Goal: Information Seeking & Learning: Check status

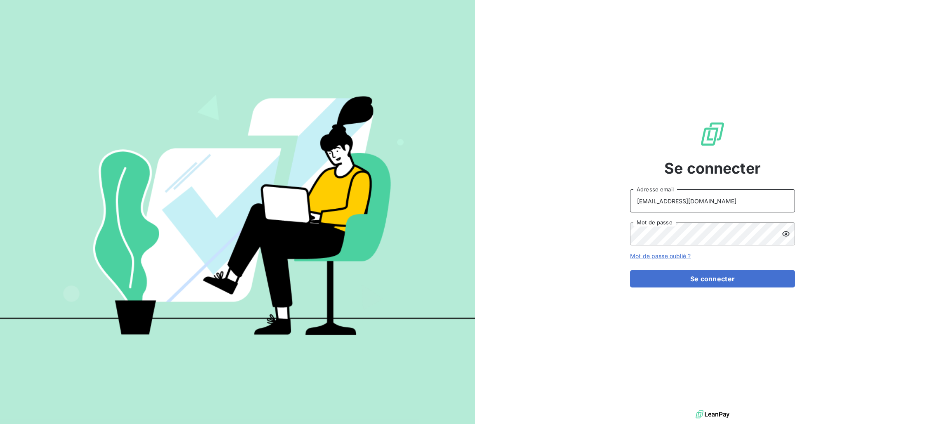
click at [722, 198] on input "[EMAIL_ADDRESS][DOMAIN_NAME]" at bounding box center [712, 200] width 165 height 23
type input "[EMAIL_ADDRESS][DOMAIN_NAME]"
click at [739, 277] on button "Se connecter" at bounding box center [712, 278] width 165 height 17
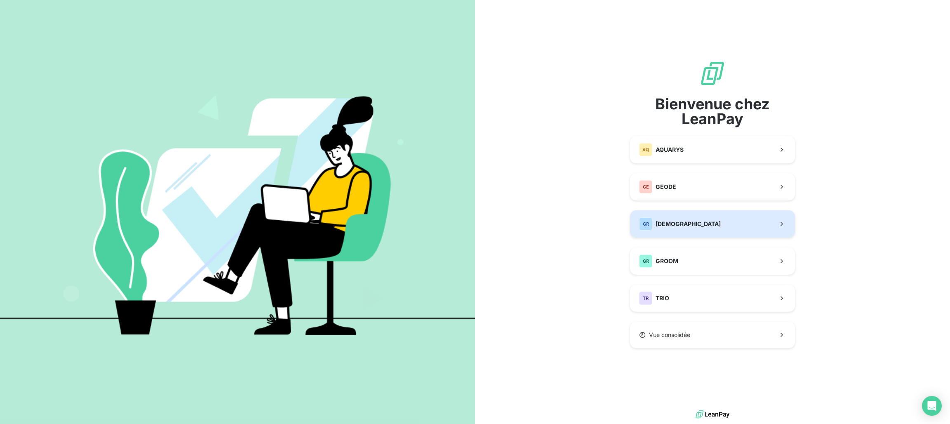
click at [693, 222] on span "[DEMOGRAPHIC_DATA]" at bounding box center [688, 224] width 65 height 8
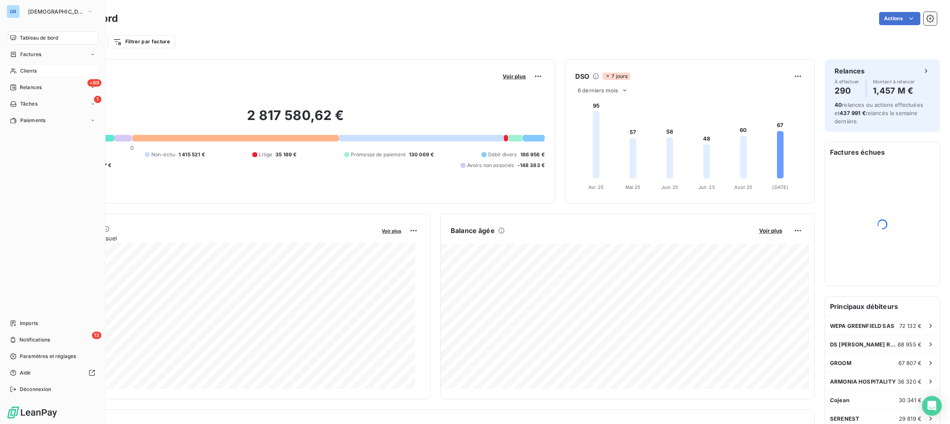
click at [31, 74] on span "Clients" at bounding box center [28, 70] width 16 height 7
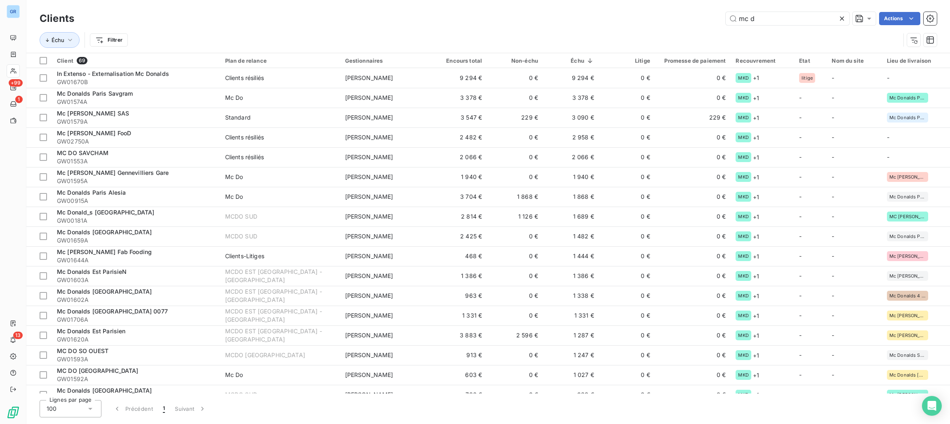
type input "mc d"
drag, startPoint x: 791, startPoint y: 13, endPoint x: 796, endPoint y: 15, distance: 5.5
click at [791, 13] on input "mc d" at bounding box center [788, 18] width 124 height 13
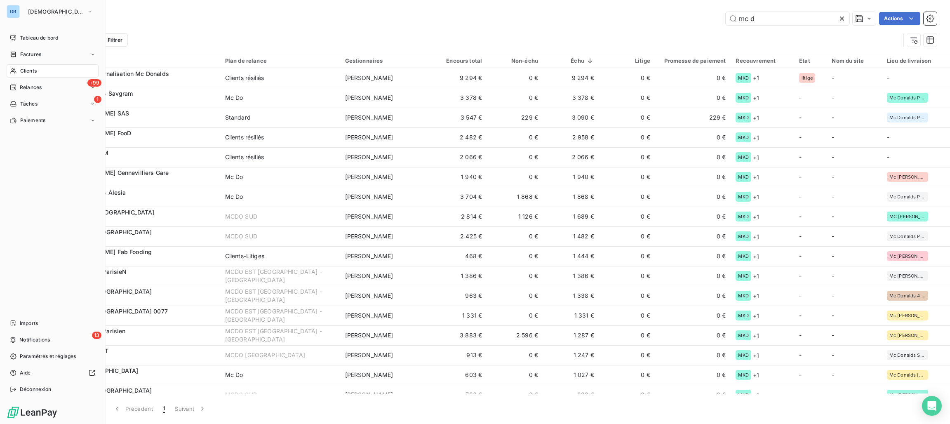
click at [28, 72] on span "Clients" at bounding box center [28, 70] width 16 height 7
click at [30, 38] on span "Tableau de bord" at bounding box center [39, 37] width 38 height 7
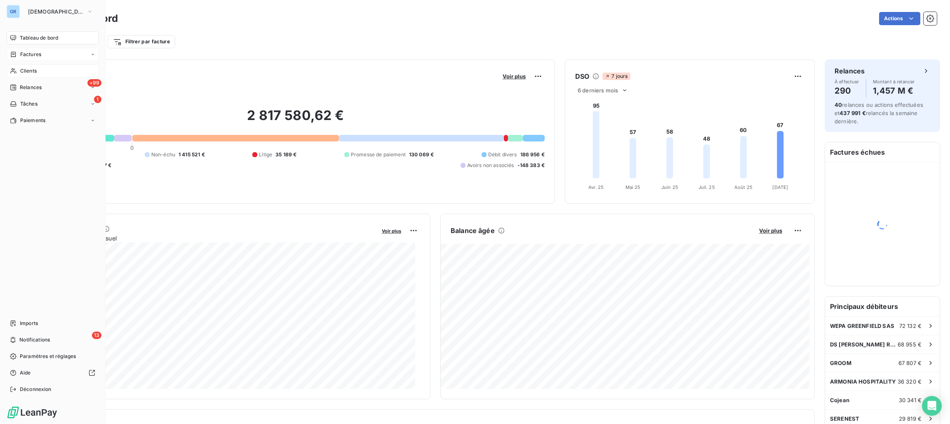
drag, startPoint x: 28, startPoint y: 52, endPoint x: 24, endPoint y: 56, distance: 6.2
click at [24, 56] on span "Factures" at bounding box center [30, 54] width 21 height 7
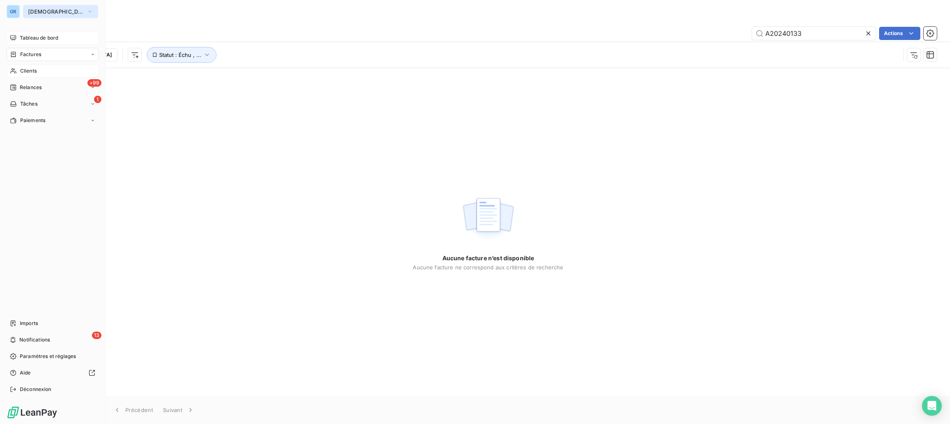
drag, startPoint x: 41, startPoint y: 9, endPoint x: 51, endPoint y: 9, distance: 10.3
click at [43, 9] on span "[DEMOGRAPHIC_DATA]" at bounding box center [55, 11] width 55 height 7
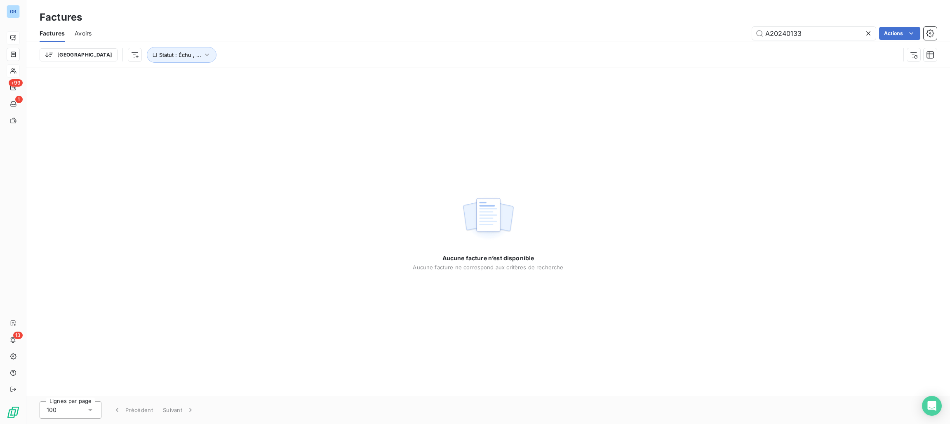
drag, startPoint x: 412, startPoint y: 45, endPoint x: 404, endPoint y: 49, distance: 8.9
click at [412, 47] on div "Trier Statut : Échu , ..." at bounding box center [488, 55] width 897 height 26
click at [84, 35] on span "Avoirs" at bounding box center [83, 33] width 17 height 8
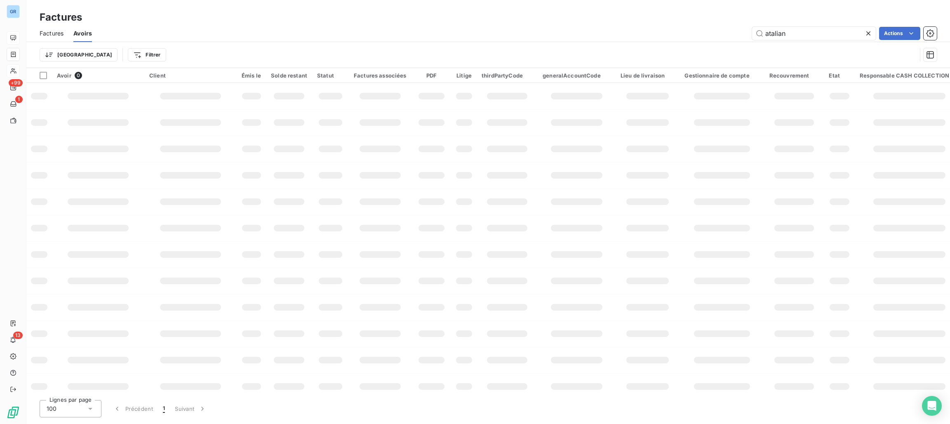
drag, startPoint x: 801, startPoint y: 38, endPoint x: 596, endPoint y: 36, distance: 205.0
click at [596, 36] on div "atalian Actions" at bounding box center [519, 33] width 835 height 13
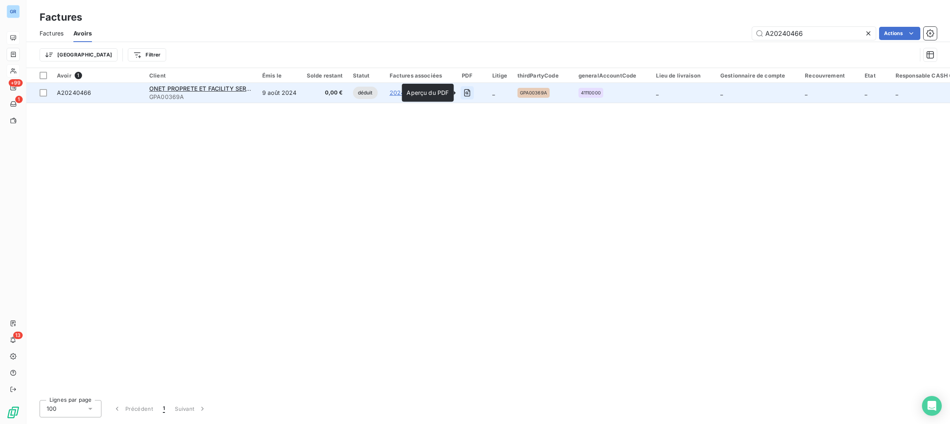
click at [466, 93] on icon "button" at bounding box center [467, 93] width 3 height 3
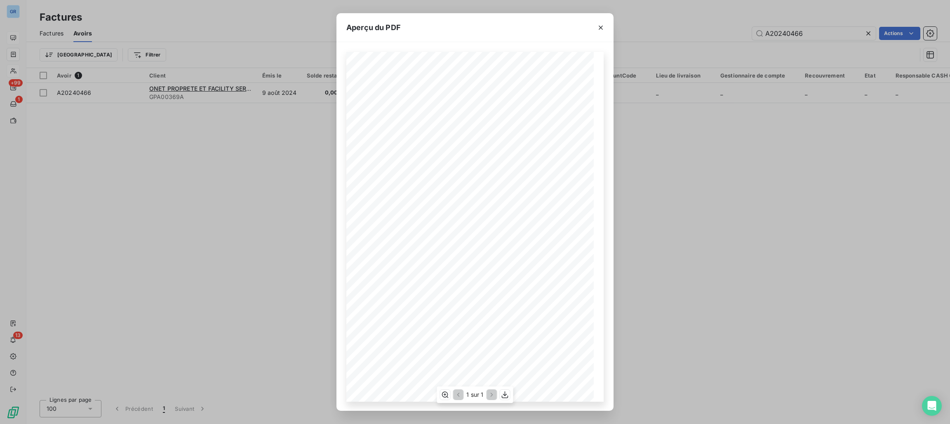
scroll to position [1, 0]
click at [600, 30] on icon "button" at bounding box center [601, 28] width 8 height 8
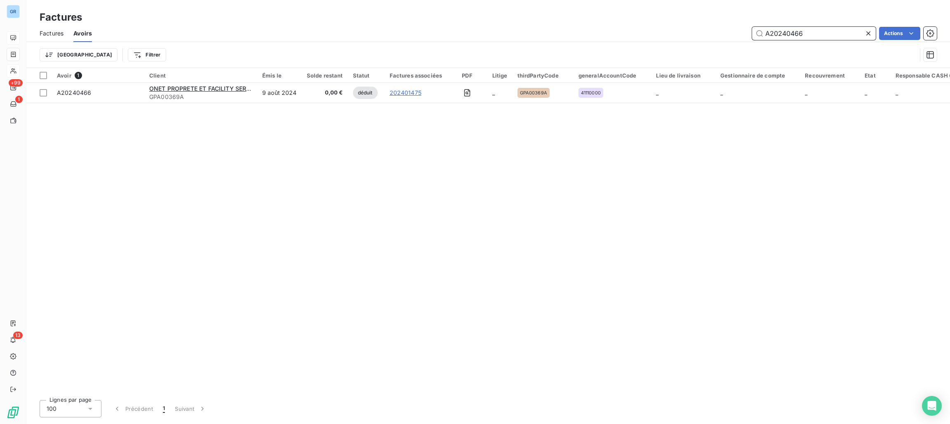
click at [830, 33] on input "A20240466" at bounding box center [814, 33] width 124 height 13
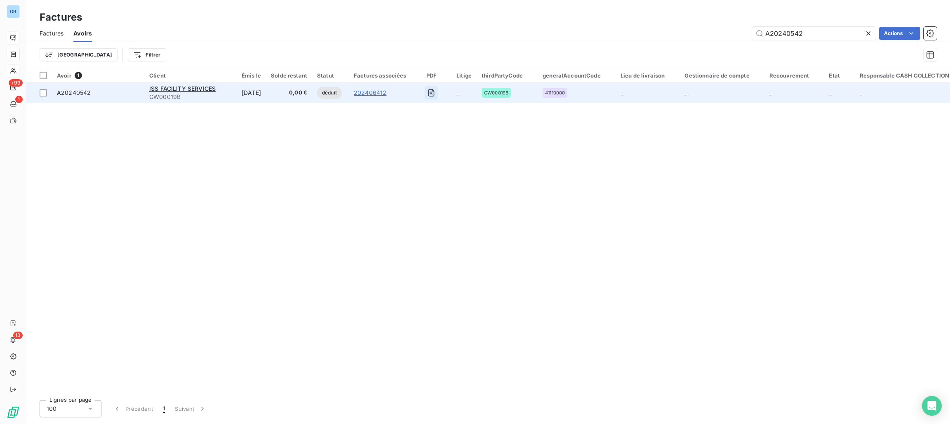
click at [436, 92] on icon "button" at bounding box center [431, 93] width 8 height 8
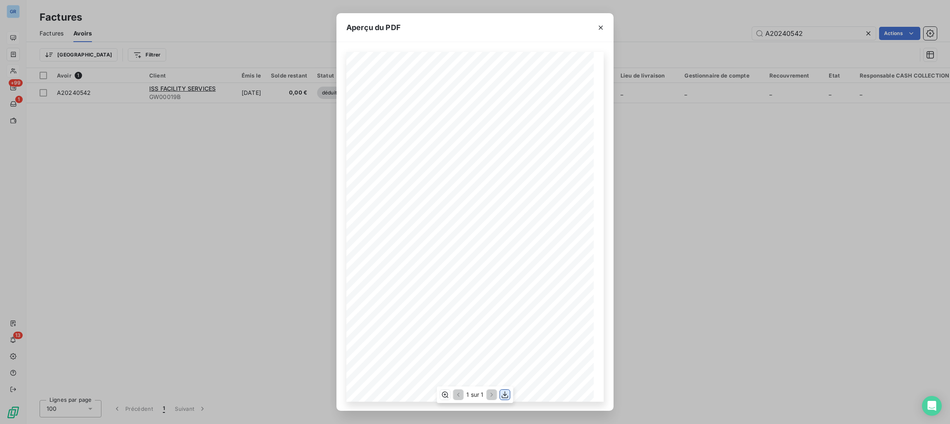
click at [506, 397] on icon "button" at bounding box center [505, 394] width 7 height 7
click at [601, 27] on icon "button" at bounding box center [601, 28] width 4 height 4
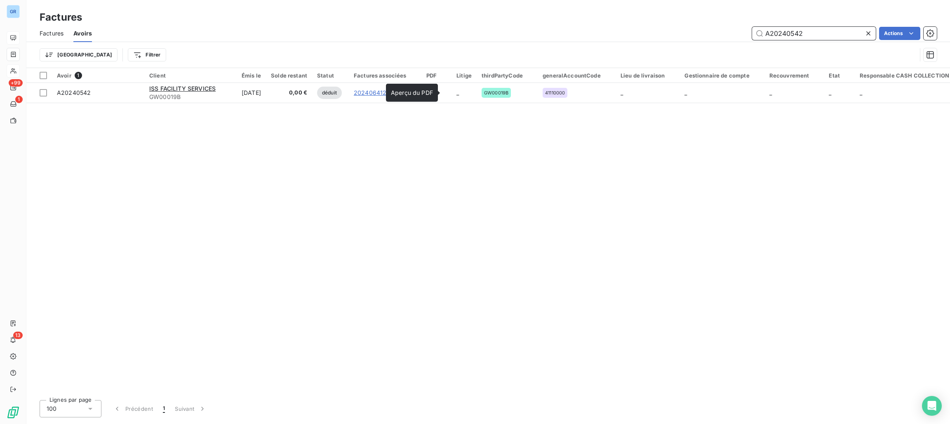
click at [811, 31] on input "A20240542" at bounding box center [814, 33] width 124 height 13
drag, startPoint x: 803, startPoint y: 32, endPoint x: 520, endPoint y: 22, distance: 283.1
click at [531, 22] on div "Factures Factures Avoirs A20240542 Actions Trier Filtrer" at bounding box center [488, 34] width 924 height 68
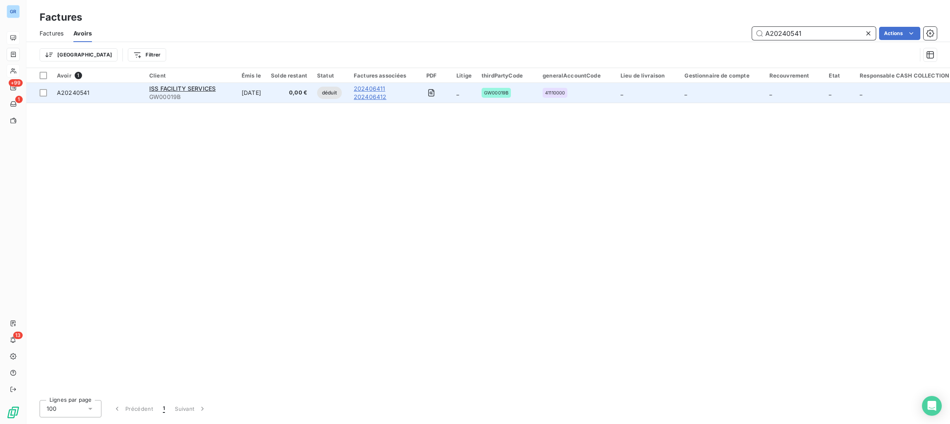
type input "A20240541"
click at [436, 91] on icon "button" at bounding box center [431, 93] width 8 height 8
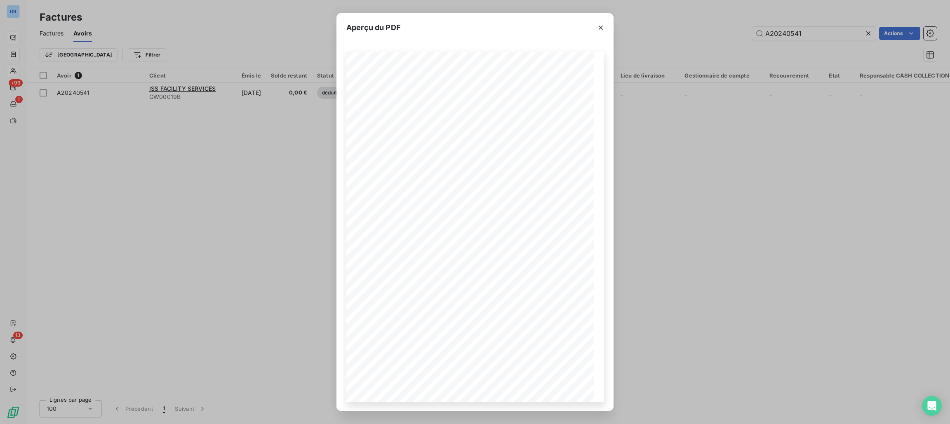
click at [230, 111] on div "Aperçu du PDF Référence interne Numéro de Date de Numéro de commande Référence …" at bounding box center [475, 212] width 950 height 424
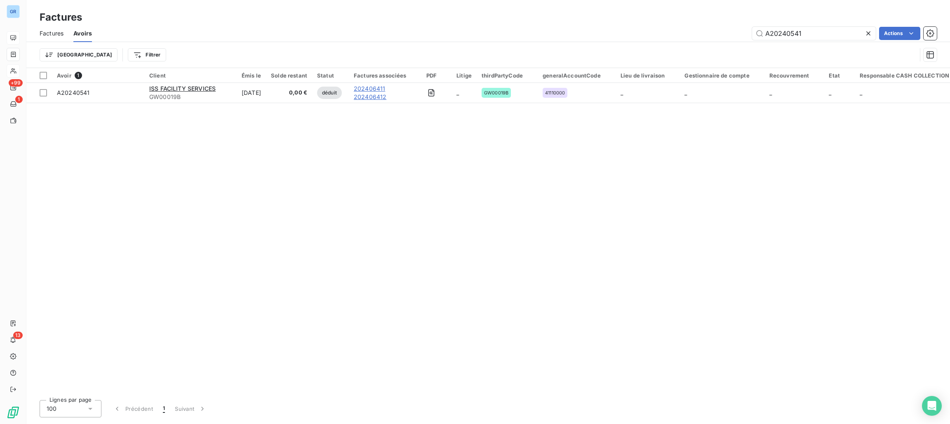
click at [392, 124] on div "Avoir 1 Client Émis le Solde restant Statut Factures associées PDF Litige third…" at bounding box center [488, 230] width 924 height 325
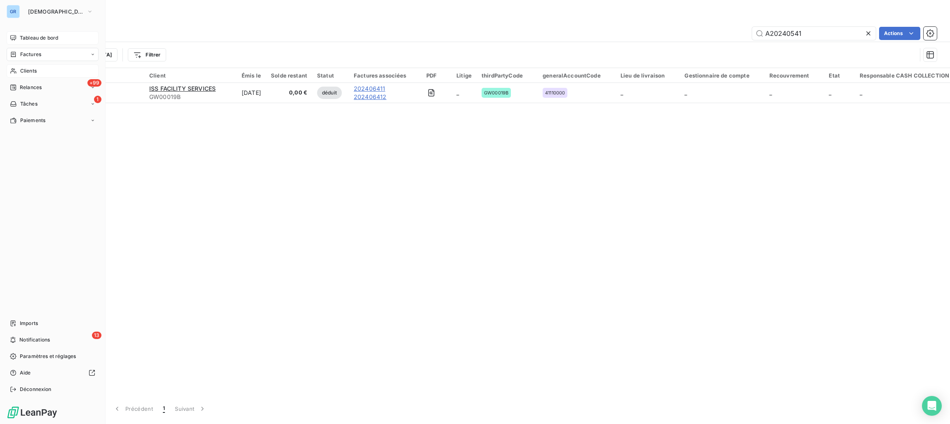
drag, startPoint x: 33, startPoint y: 53, endPoint x: 138, endPoint y: 55, distance: 104.4
click at [34, 53] on span "Factures" at bounding box center [30, 54] width 21 height 7
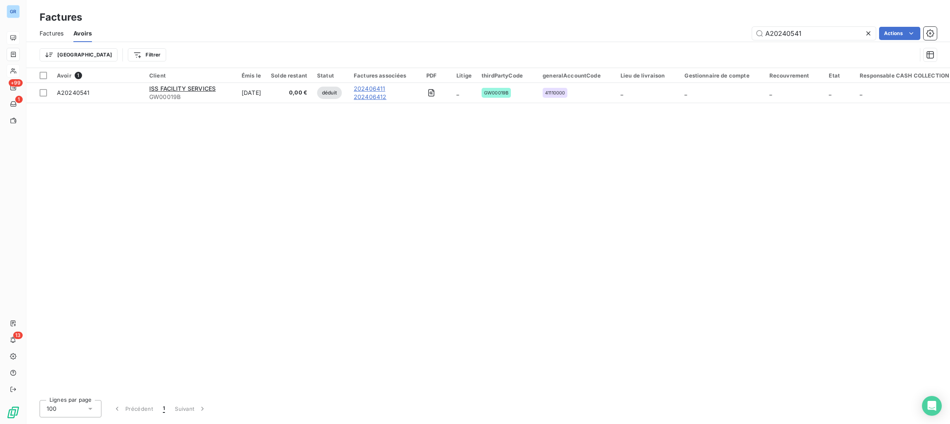
click at [158, 47] on div "Trier Filtrer" at bounding box center [478, 55] width 877 height 16
click at [52, 35] on span "Factures" at bounding box center [52, 33] width 24 height 8
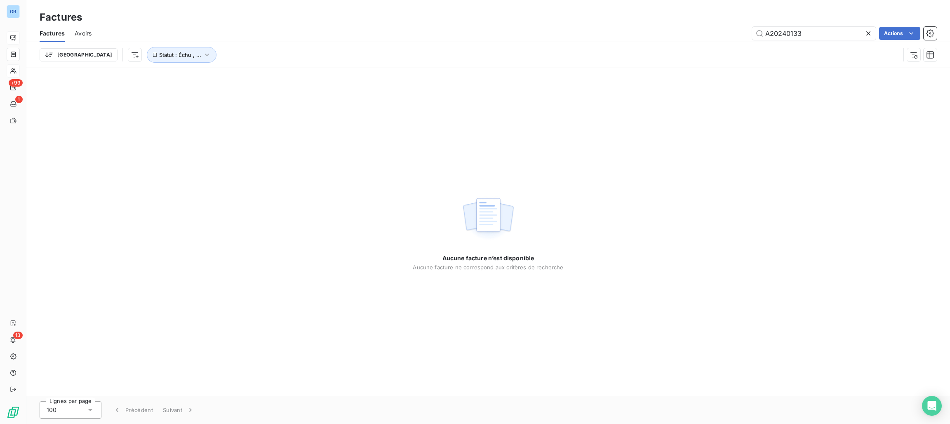
click at [796, 45] on div "Trier Statut : Échu , ..." at bounding box center [488, 55] width 897 height 26
drag, startPoint x: 806, startPoint y: 32, endPoint x: 726, endPoint y: 28, distance: 79.7
click at [726, 28] on div "A20240133 Actions" at bounding box center [519, 33] width 836 height 13
paste input "20213939"
click at [766, 35] on input "202139393" at bounding box center [814, 33] width 124 height 13
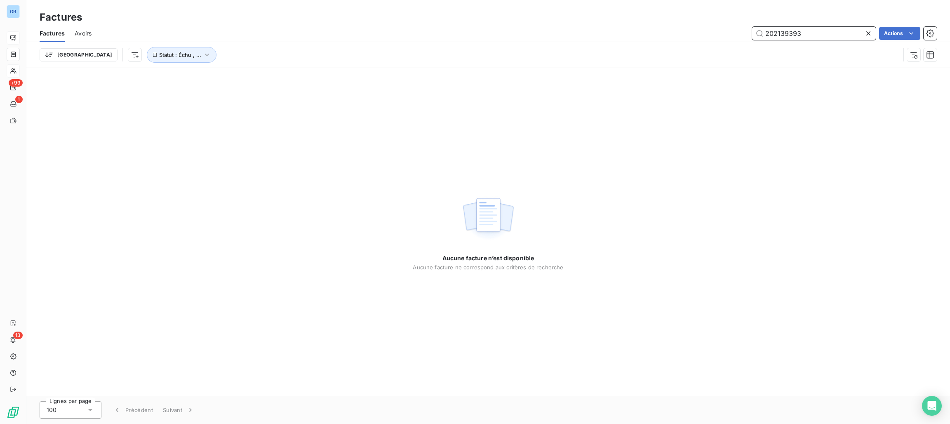
click at [825, 28] on input "202139393" at bounding box center [814, 33] width 124 height 13
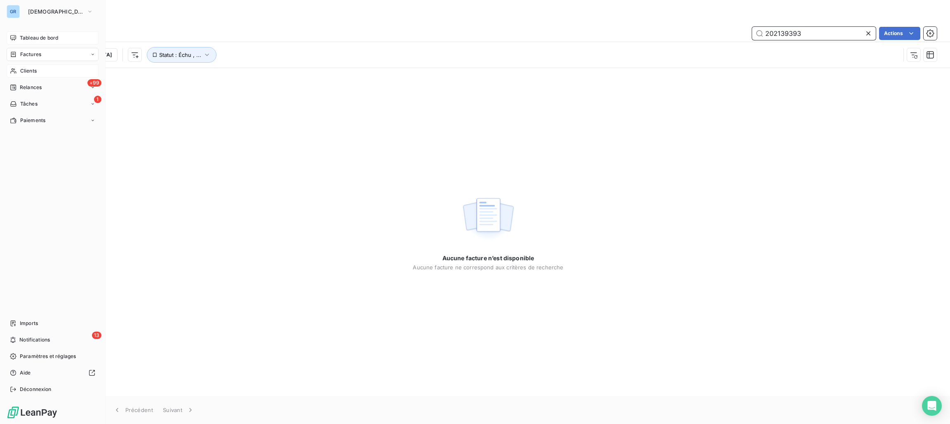
type input "202139393"
click at [45, 54] on div "Factures" at bounding box center [53, 54] width 92 height 13
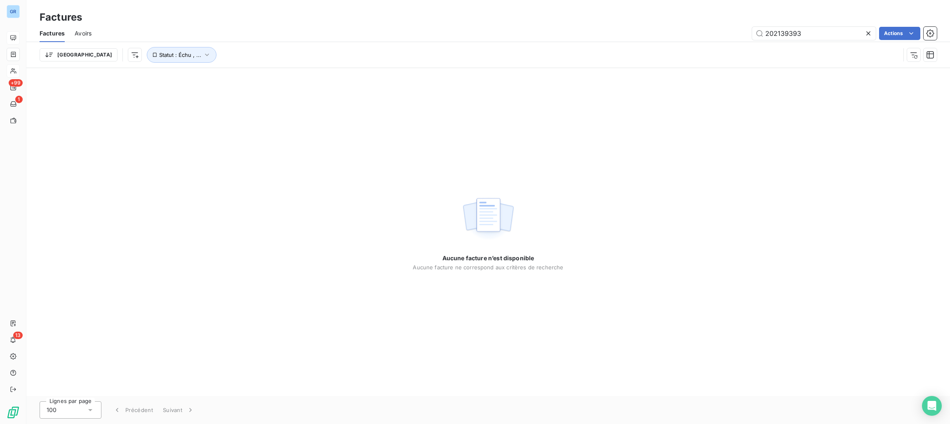
drag, startPoint x: 80, startPoint y: 34, endPoint x: 99, endPoint y: 35, distance: 19.0
click at [80, 34] on span "Avoirs" at bounding box center [83, 33] width 17 height 8
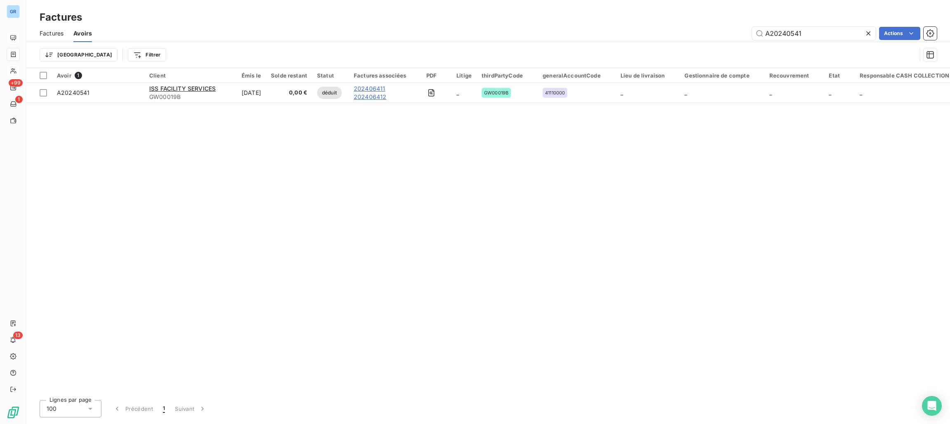
drag, startPoint x: 806, startPoint y: 29, endPoint x: 722, endPoint y: 29, distance: 83.7
click at [722, 29] on div "A20240541 Actions" at bounding box center [519, 33] width 835 height 13
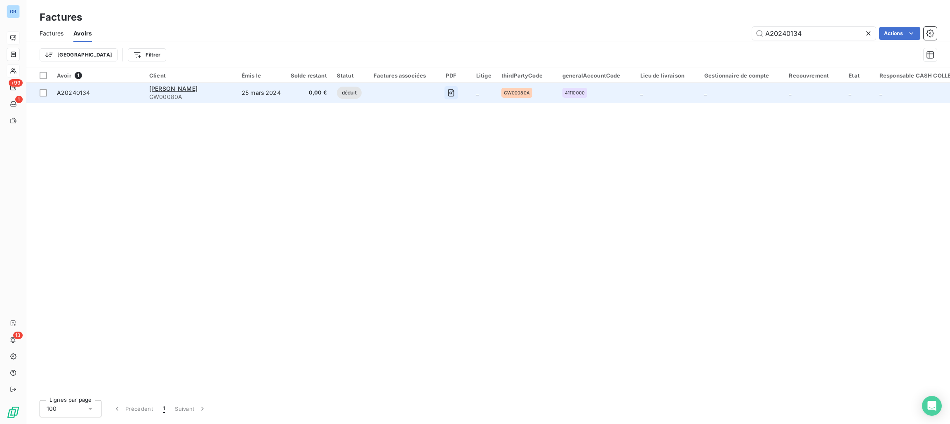
click at [451, 92] on icon "button" at bounding box center [451, 92] width 6 height 7
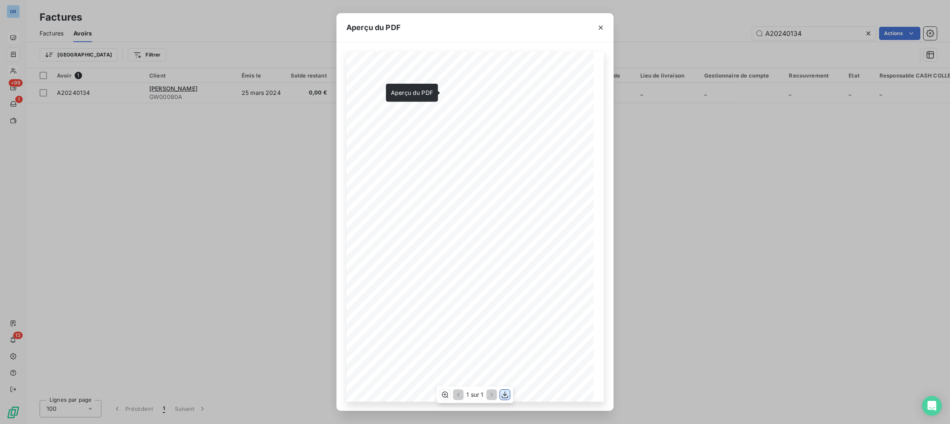
click at [506, 397] on icon "button" at bounding box center [505, 395] width 8 height 8
click at [444, 397] on icon "button" at bounding box center [445, 394] width 7 height 6
click at [443, 397] on icon "button" at bounding box center [445, 394] width 7 height 6
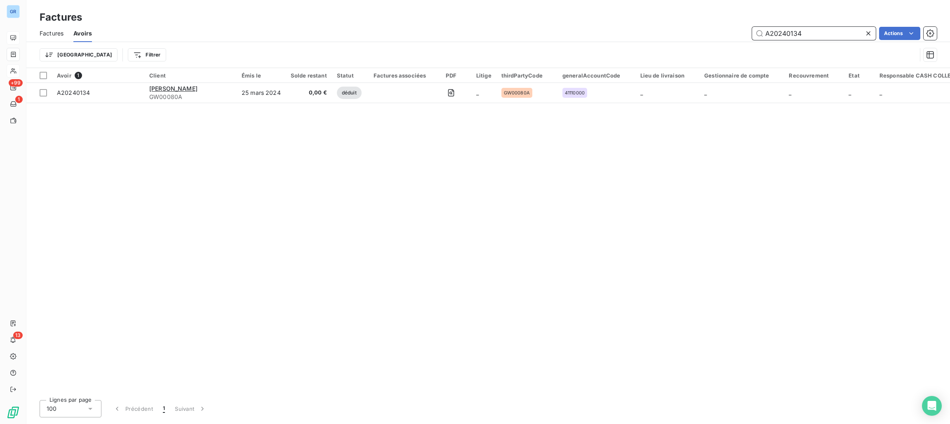
drag, startPoint x: 806, startPoint y: 30, endPoint x: 579, endPoint y: 29, distance: 226.4
click at [604, 30] on div "A20240134 Actions" at bounding box center [519, 33] width 835 height 13
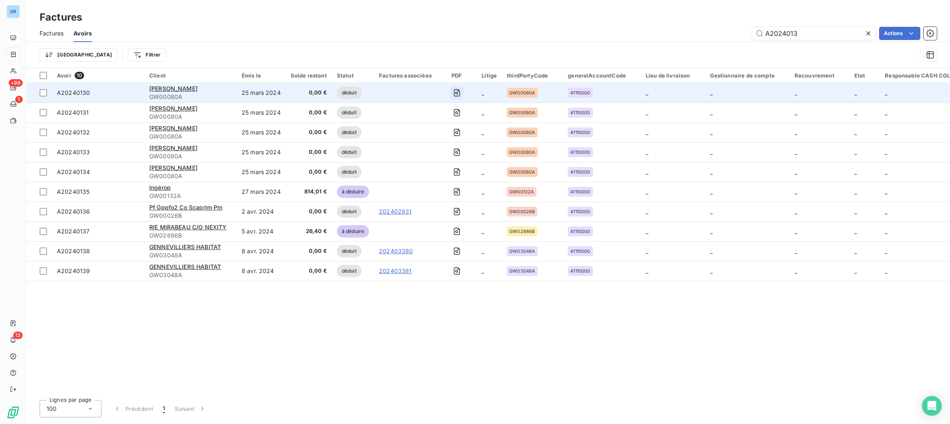
click at [456, 90] on icon "button" at bounding box center [457, 92] width 6 height 7
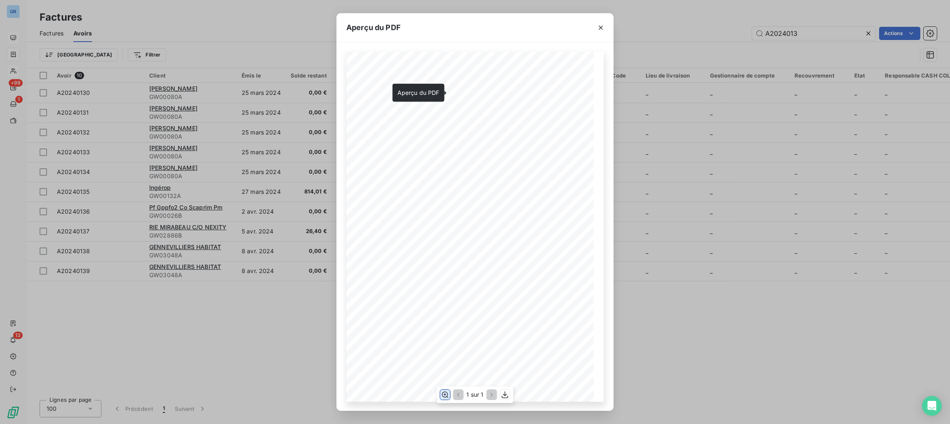
click at [440, 395] on button "button" at bounding box center [445, 395] width 10 height 10
drag, startPoint x: 598, startPoint y: 26, endPoint x: 597, endPoint y: 32, distance: 6.2
click at [598, 26] on icon "button" at bounding box center [601, 28] width 8 height 8
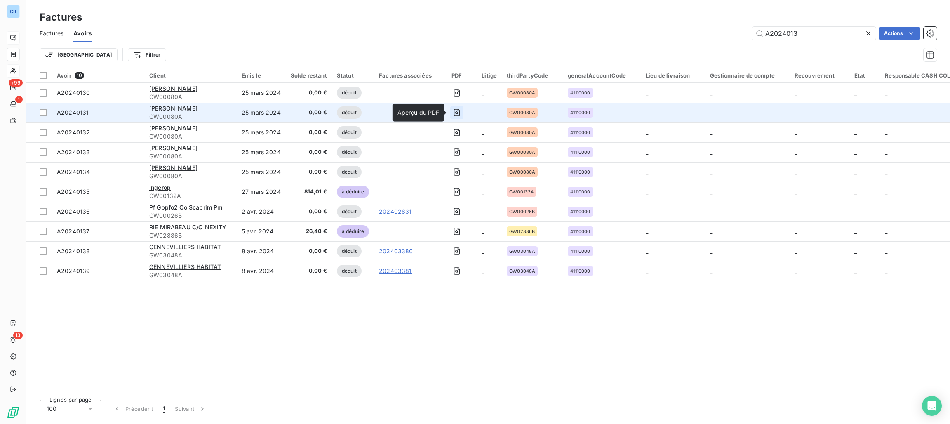
click at [454, 111] on icon "button" at bounding box center [457, 112] width 8 height 8
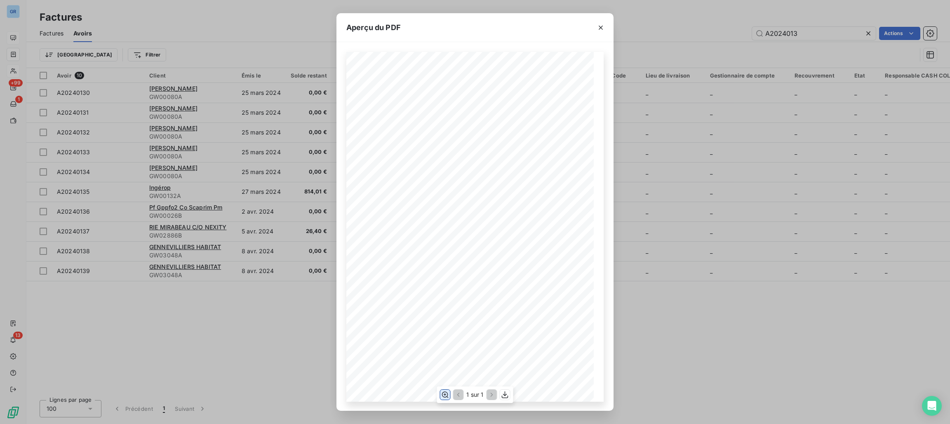
click at [448, 394] on icon "button" at bounding box center [445, 394] width 7 height 6
drag, startPoint x: 603, startPoint y: 25, endPoint x: 578, endPoint y: 33, distance: 26.0
click at [603, 25] on icon "button" at bounding box center [601, 28] width 8 height 8
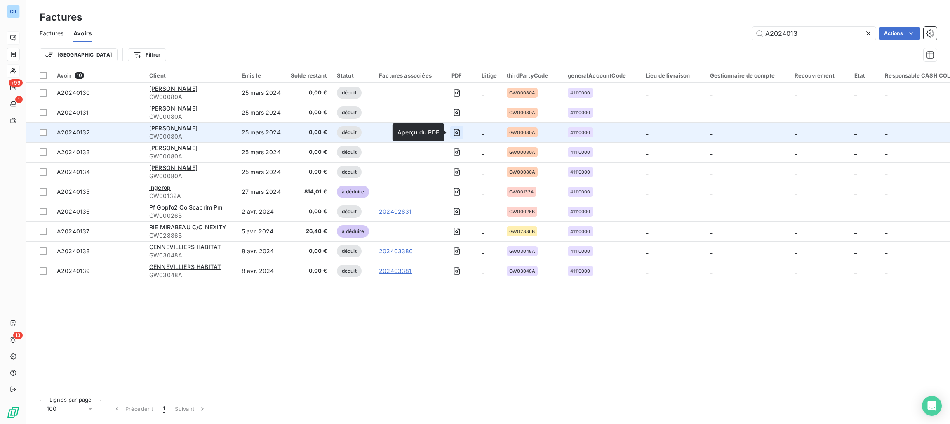
click at [455, 132] on icon "button" at bounding box center [456, 132] width 3 height 3
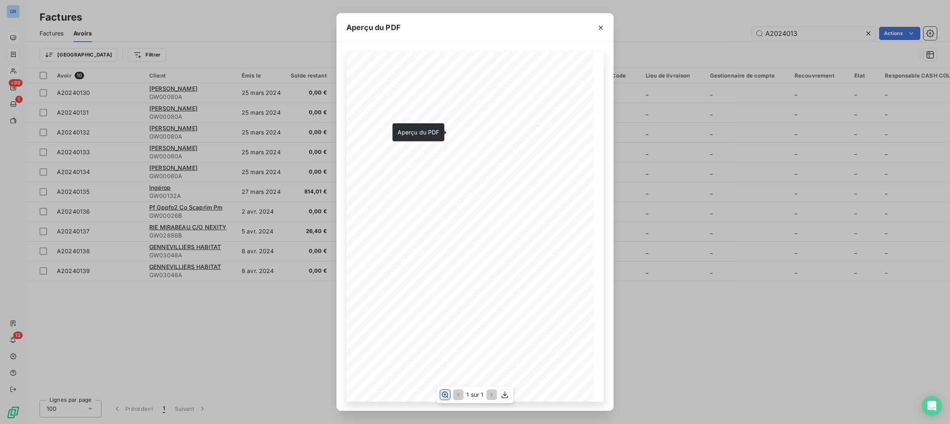
click at [444, 392] on icon "button" at bounding box center [445, 394] width 7 height 6
drag, startPoint x: 600, startPoint y: 29, endPoint x: 650, endPoint y: 29, distance: 49.9
click at [600, 29] on icon "button" at bounding box center [601, 28] width 8 height 8
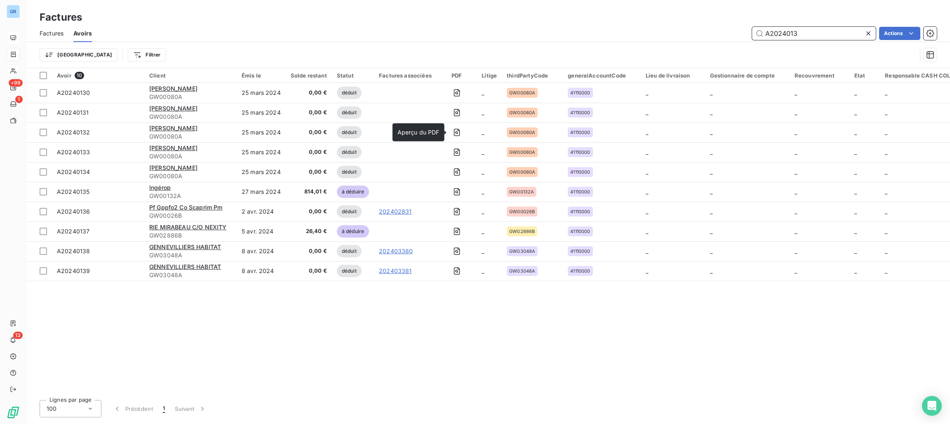
drag, startPoint x: 808, startPoint y: 31, endPoint x: 630, endPoint y: 32, distance: 177.8
click at [630, 32] on div "A2024013 Actions" at bounding box center [519, 33] width 835 height 13
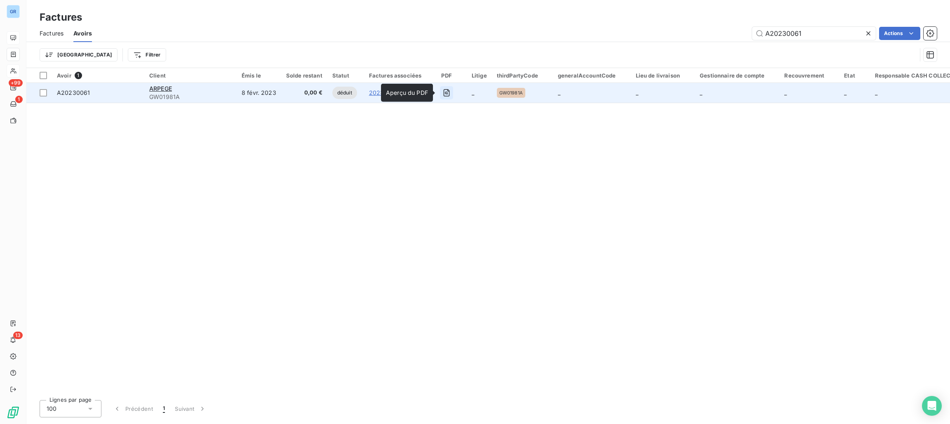
click at [444, 95] on icon "button" at bounding box center [447, 93] width 8 height 8
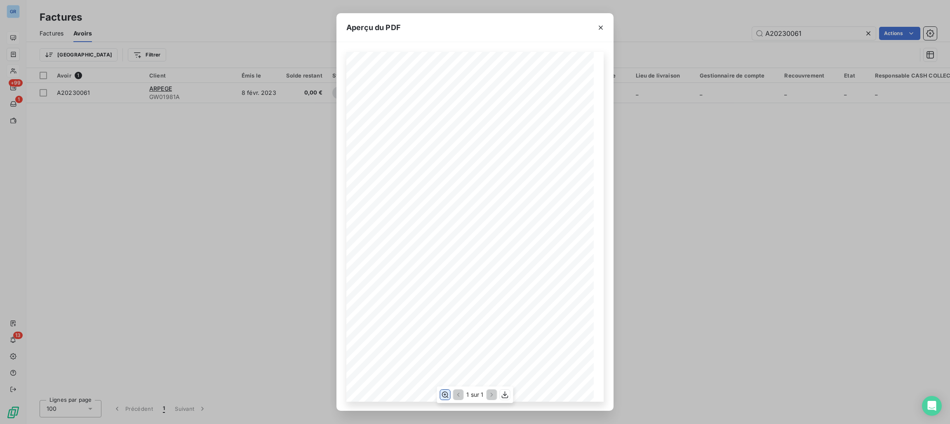
click at [445, 394] on icon "button" at bounding box center [445, 394] width 7 height 6
click at [443, 394] on icon "button" at bounding box center [445, 395] width 8 height 8
click at [438, 393] on div "1 sur 1" at bounding box center [475, 394] width 76 height 16
click at [442, 393] on icon "button" at bounding box center [445, 395] width 8 height 8
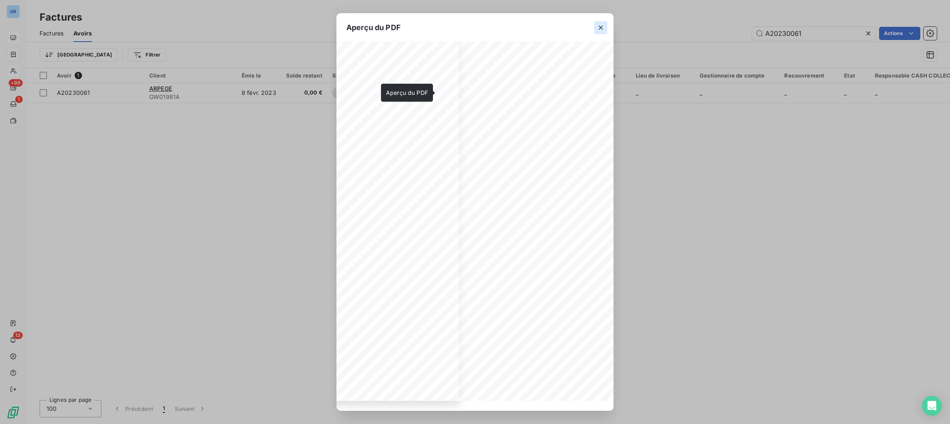
drag, startPoint x: 599, startPoint y: 26, endPoint x: 680, endPoint y: 28, distance: 80.9
click at [599, 26] on icon "button" at bounding box center [601, 28] width 8 height 8
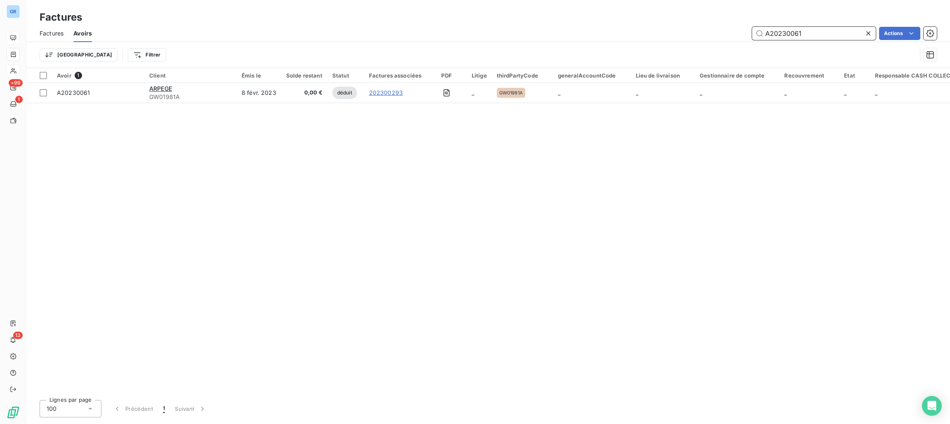
drag, startPoint x: 812, startPoint y: 34, endPoint x: 593, endPoint y: 34, distance: 219.4
click at [599, 34] on div "A20230061 Actions" at bounding box center [519, 33] width 835 height 13
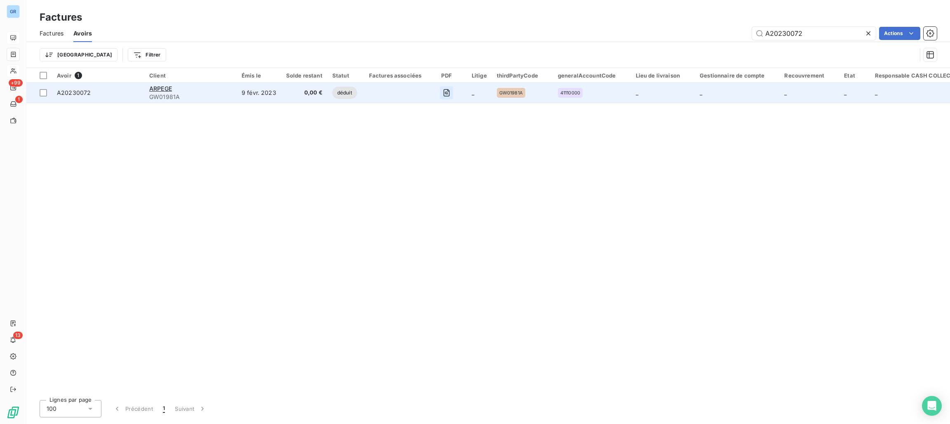
click at [443, 89] on icon "button" at bounding box center [447, 93] width 8 height 8
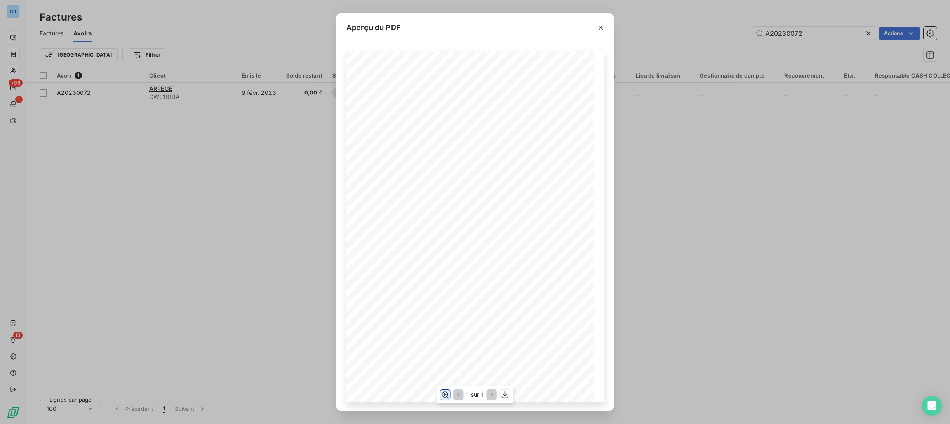
click at [443, 396] on icon "button" at bounding box center [445, 395] width 8 height 8
click at [599, 28] on icon "button" at bounding box center [601, 28] width 8 height 8
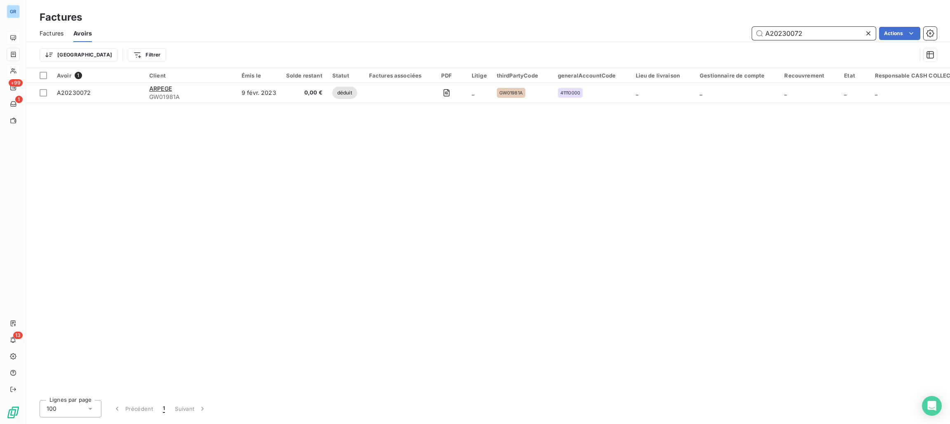
drag, startPoint x: 751, startPoint y: 31, endPoint x: 385, endPoint y: 33, distance: 366.7
click at [385, 33] on div "A20230072 Actions" at bounding box center [519, 33] width 835 height 13
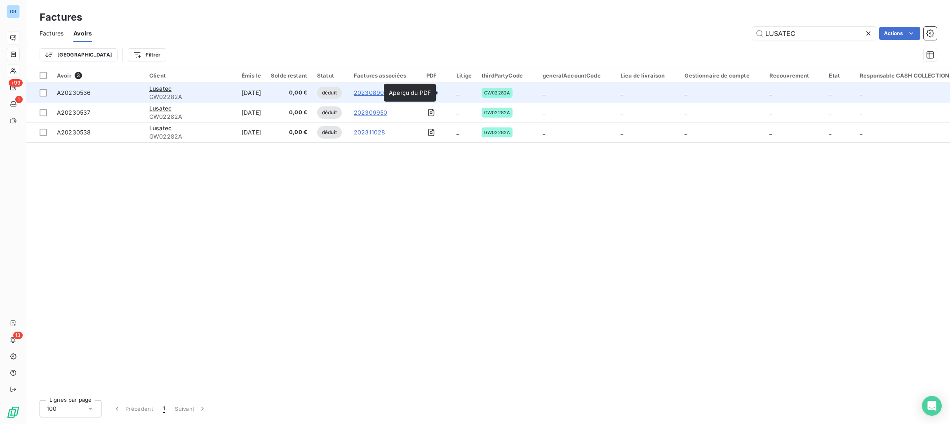
click at [433, 92] on icon "button" at bounding box center [431, 93] width 3 height 3
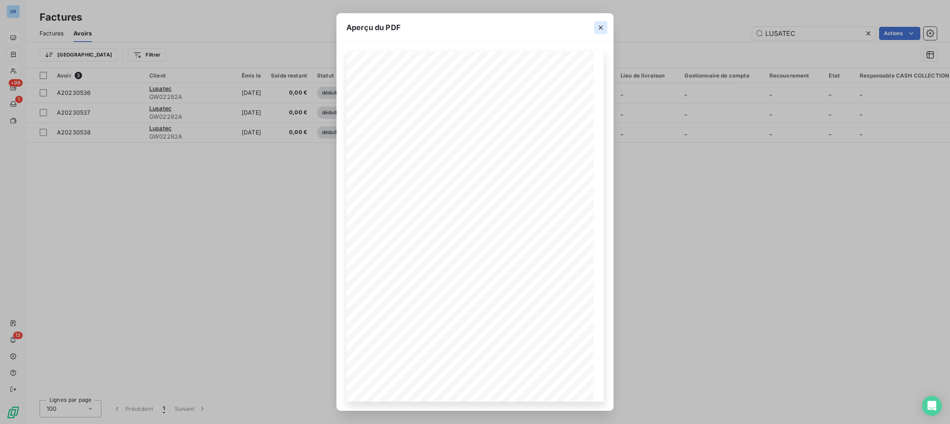
click at [601, 28] on icon "button" at bounding box center [601, 28] width 8 height 8
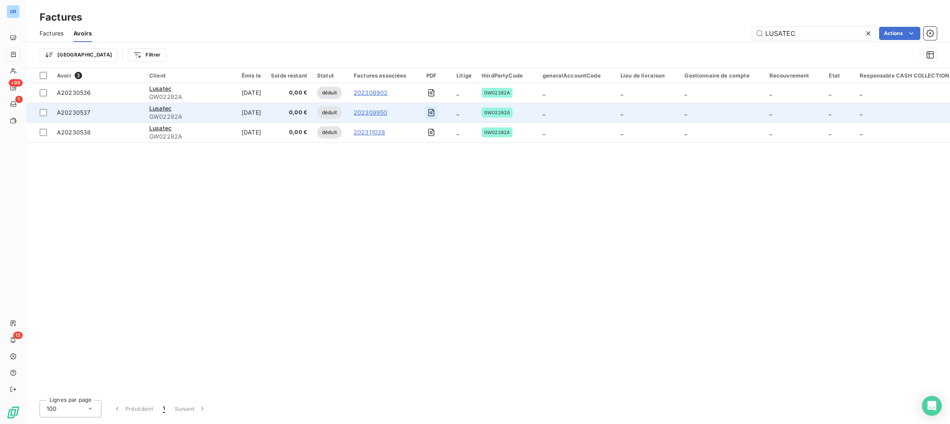
click at [438, 108] on button "button" at bounding box center [431, 112] width 13 height 13
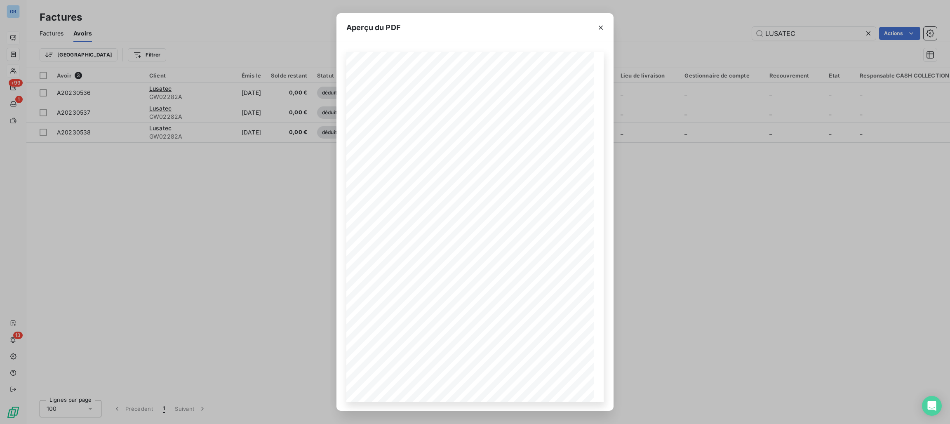
click at [602, 25] on icon "button" at bounding box center [601, 28] width 8 height 8
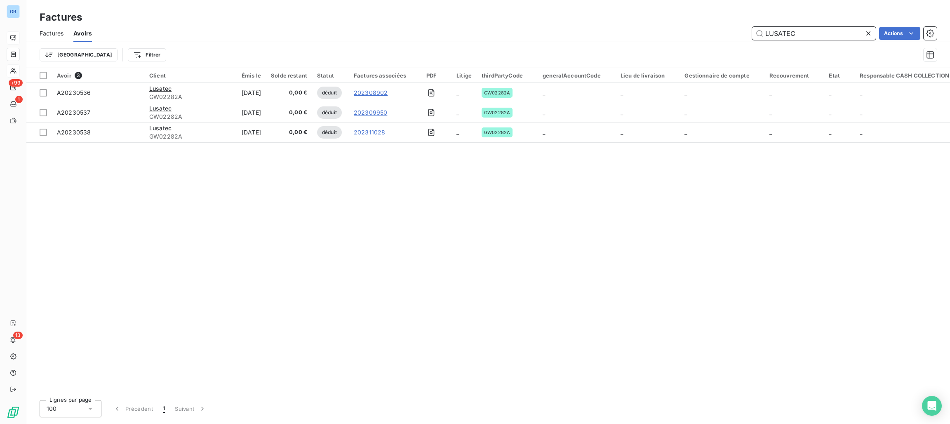
drag, startPoint x: 793, startPoint y: 33, endPoint x: 808, endPoint y: 33, distance: 14.8
click at [791, 33] on input "LUSATEC" at bounding box center [814, 33] width 124 height 13
click at [788, 38] on input "LUSATEC" at bounding box center [814, 33] width 124 height 13
drag, startPoint x: 794, startPoint y: 32, endPoint x: 726, endPoint y: 33, distance: 67.6
click at [702, 32] on div "LUSATEC Actions" at bounding box center [519, 33] width 835 height 13
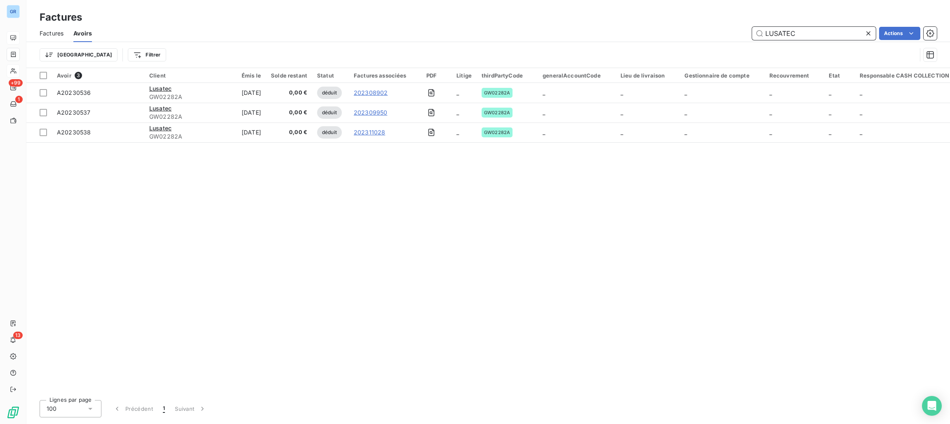
paste input "A20230479"
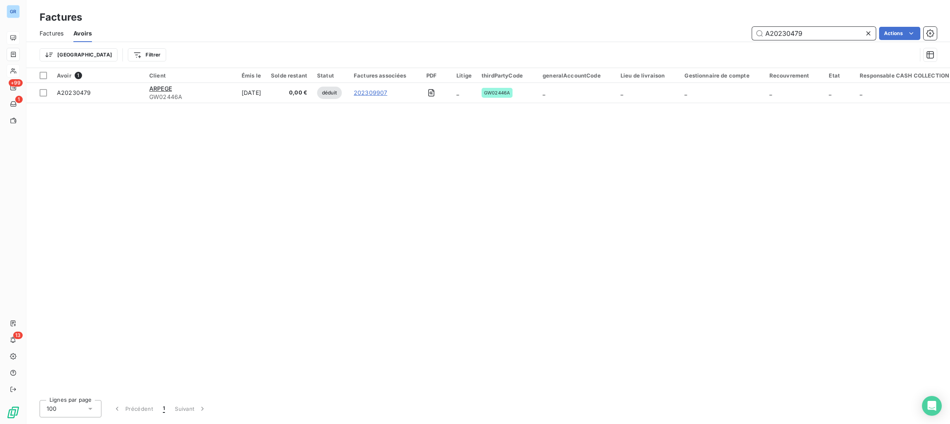
type input "A20230479"
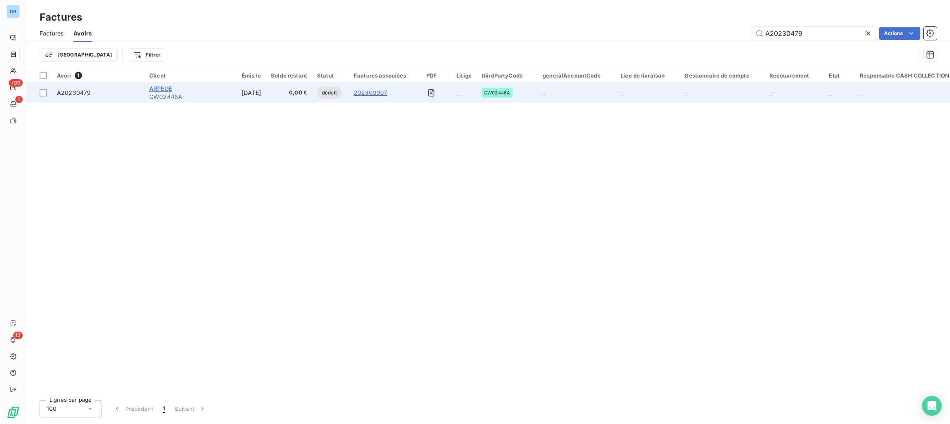
click at [162, 89] on span "ARPEGE" at bounding box center [160, 88] width 23 height 7
click at [436, 92] on icon "button" at bounding box center [431, 93] width 8 height 8
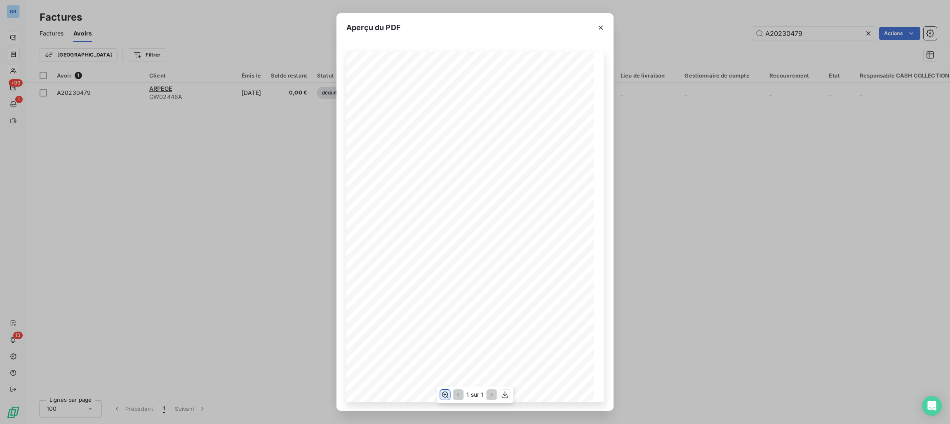
click at [443, 394] on icon "button" at bounding box center [445, 395] width 8 height 8
drag, startPoint x: 714, startPoint y: 49, endPoint x: 726, endPoint y: 47, distance: 12.3
click at [714, 49] on div "Aperçu du PDF Référence interne Numéro de Date de Numéro de commande Référence …" at bounding box center [475, 212] width 950 height 424
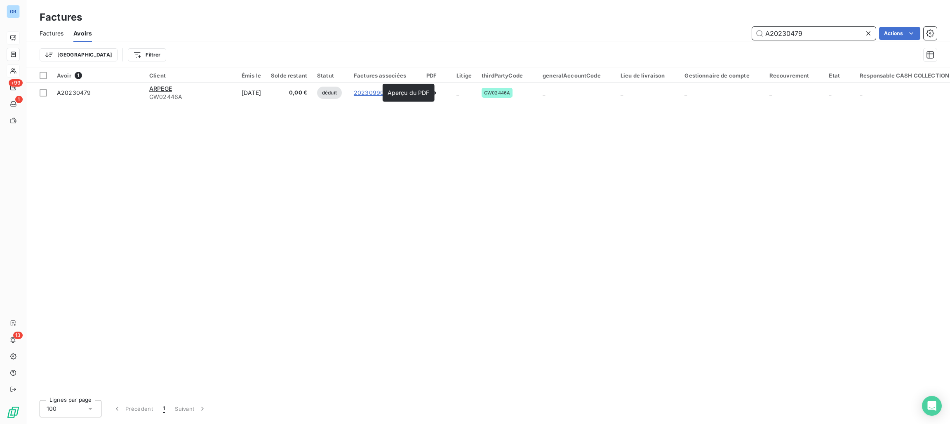
click at [805, 31] on input "A20230479" at bounding box center [814, 33] width 124 height 13
drag, startPoint x: 813, startPoint y: 33, endPoint x: 657, endPoint y: 33, distance: 155.9
click at [657, 33] on div "A20230479 Actions" at bounding box center [519, 33] width 835 height 13
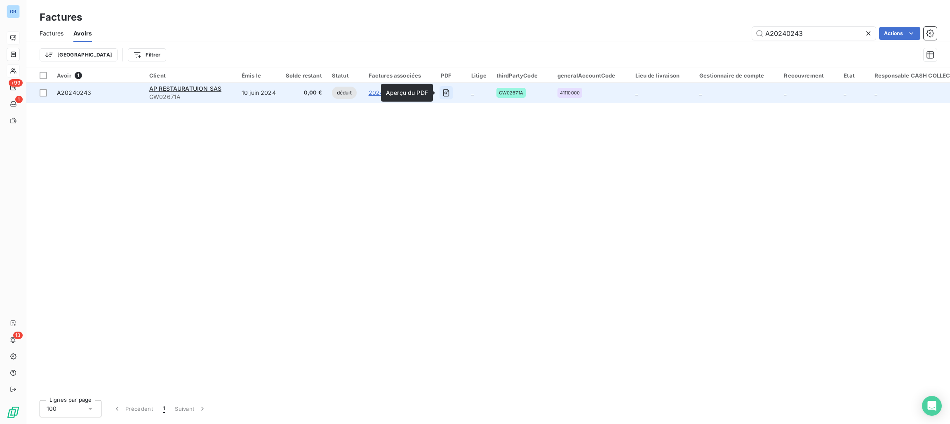
click at [445, 92] on icon "button" at bounding box center [446, 93] width 3 height 3
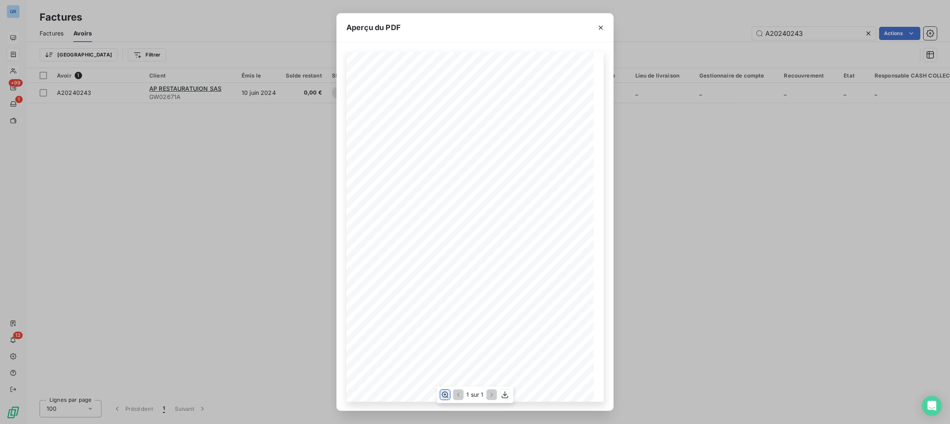
click at [447, 396] on icon "button" at bounding box center [445, 394] width 7 height 6
drag, startPoint x: 598, startPoint y: 30, endPoint x: 642, endPoint y: 32, distance: 43.4
click at [600, 30] on icon "button" at bounding box center [601, 28] width 8 height 8
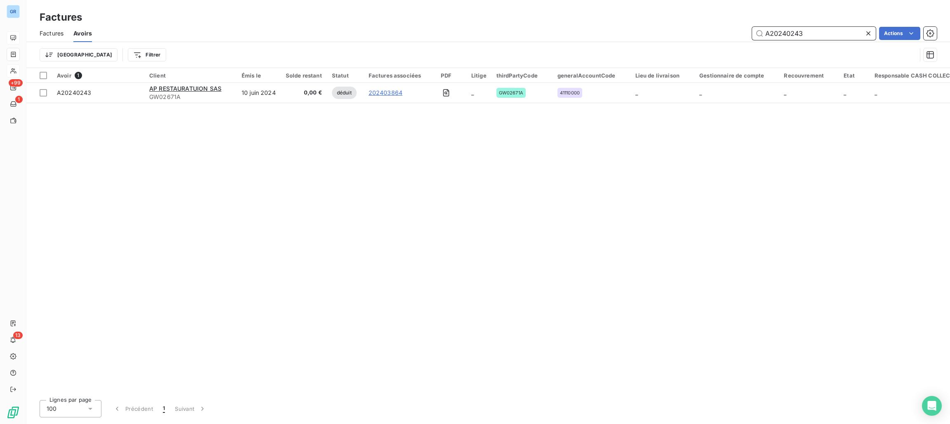
drag, startPoint x: 815, startPoint y: 35, endPoint x: 770, endPoint y: 35, distance: 45.0
click at [770, 35] on input "A20240243" at bounding box center [814, 33] width 124 height 13
click at [787, 36] on input "A20240243" at bounding box center [814, 33] width 124 height 13
drag, startPoint x: 803, startPoint y: 35, endPoint x: 734, endPoint y: 33, distance: 68.5
click at [727, 33] on div "A20240243 Actions" at bounding box center [519, 33] width 835 height 13
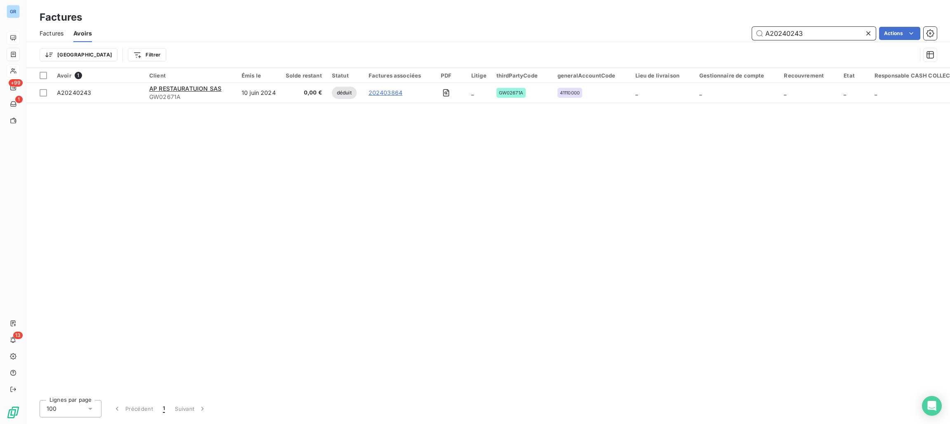
paste input "202401535"
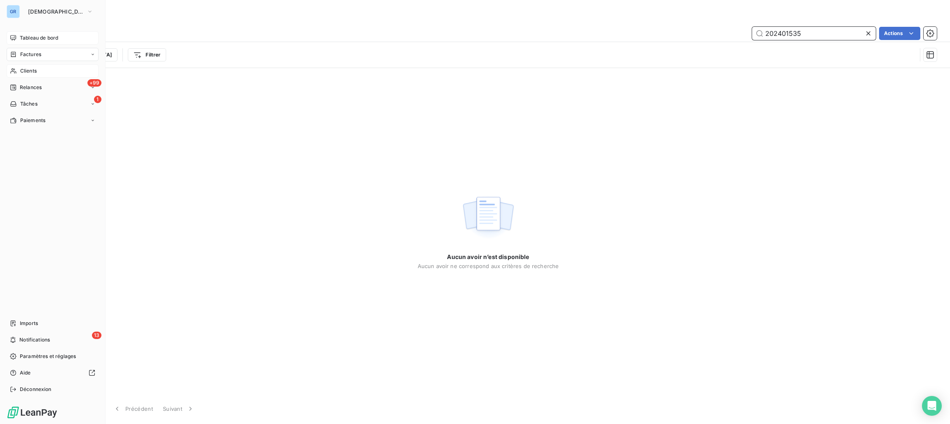
type input "202401535"
click at [33, 49] on div "Factures" at bounding box center [53, 54] width 92 height 13
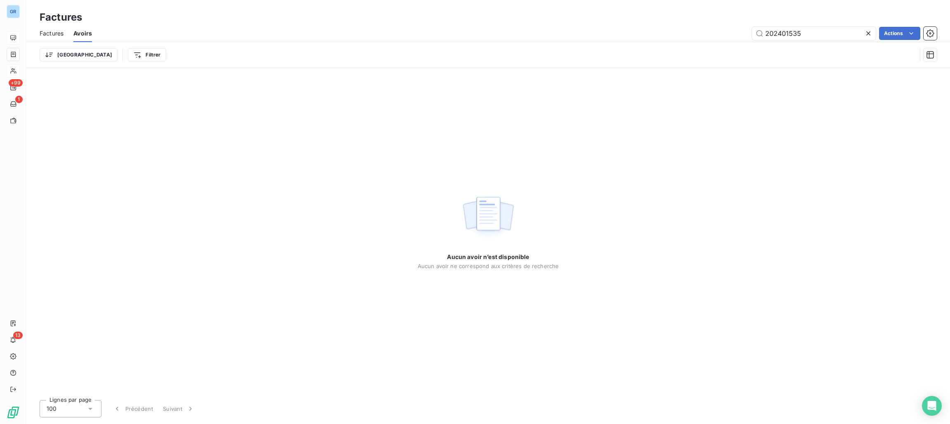
click at [56, 33] on span "Factures" at bounding box center [52, 33] width 24 height 8
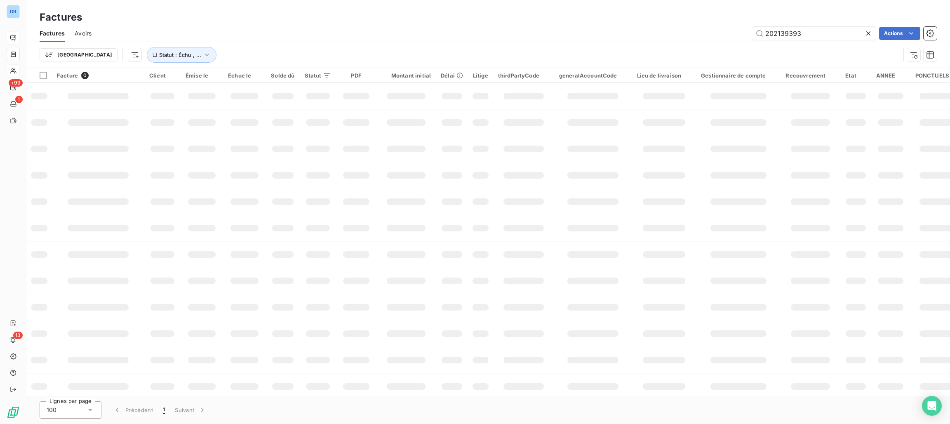
drag, startPoint x: 810, startPoint y: 35, endPoint x: 724, endPoint y: 35, distance: 86.2
click at [720, 34] on div "202139393 Actions" at bounding box center [519, 33] width 836 height 13
type input "202401535"
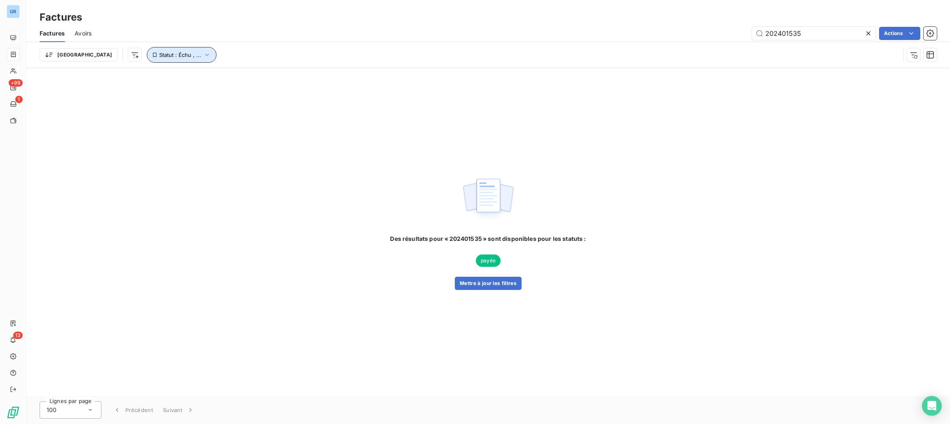
drag, startPoint x: 151, startPoint y: 54, endPoint x: 187, endPoint y: 57, distance: 36.4
click at [159, 55] on span "Statut : Échu , ..." at bounding box center [180, 55] width 42 height 7
drag, startPoint x: 230, startPoint y: 71, endPoint x: 234, endPoint y: 75, distance: 5.5
click at [231, 71] on div "échue non-échue" at bounding box center [258, 76] width 119 height 17
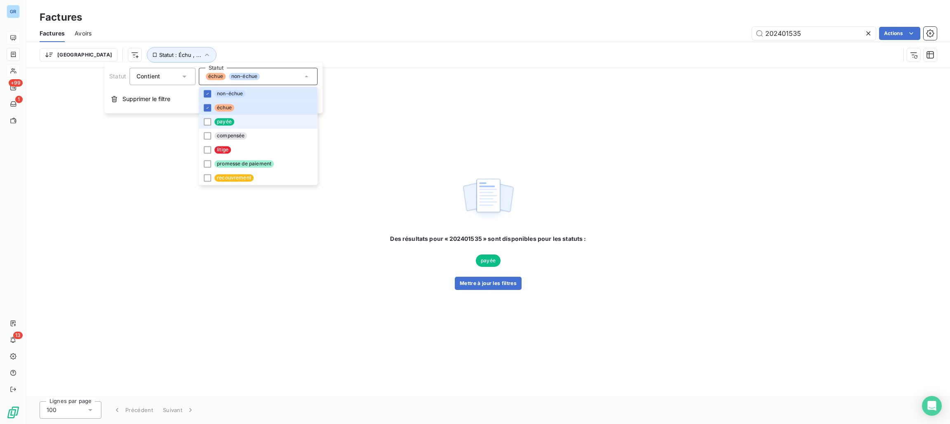
click at [214, 121] on span "payée" at bounding box center [224, 121] width 20 height 7
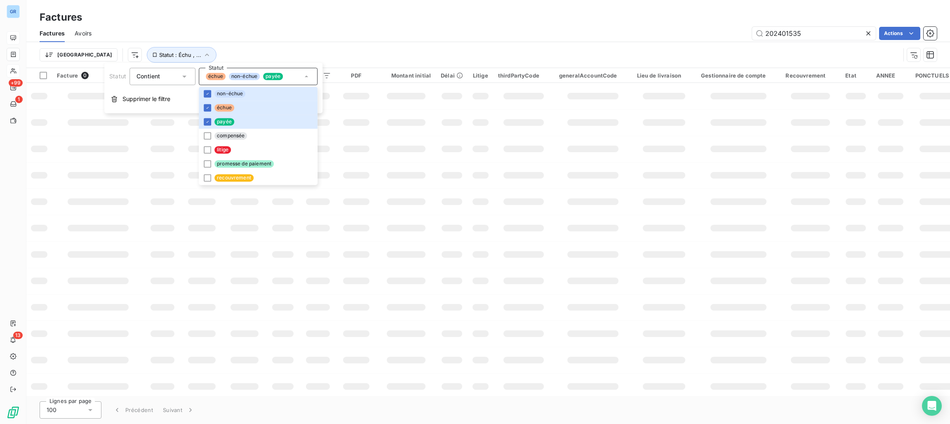
click at [433, 36] on div "202401535 Actions" at bounding box center [519, 33] width 836 height 13
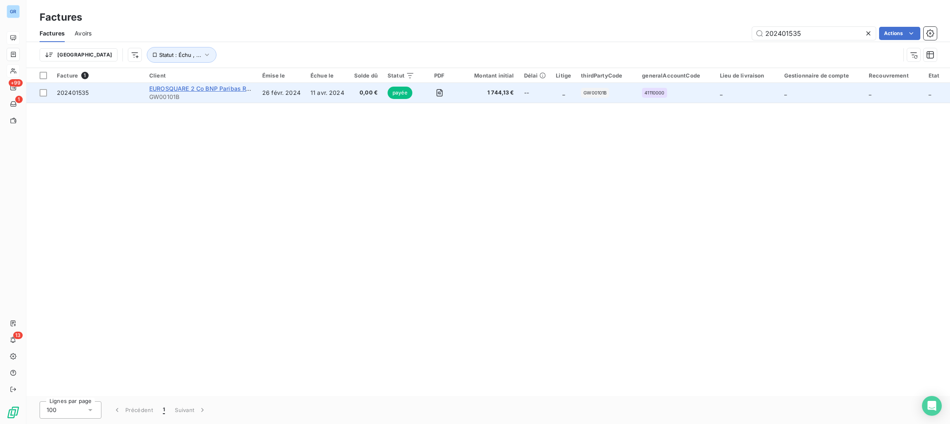
click at [209, 90] on span "EUROSQUARE 2 Co BNP Paribas REPM - 53336" at bounding box center [216, 88] width 134 height 7
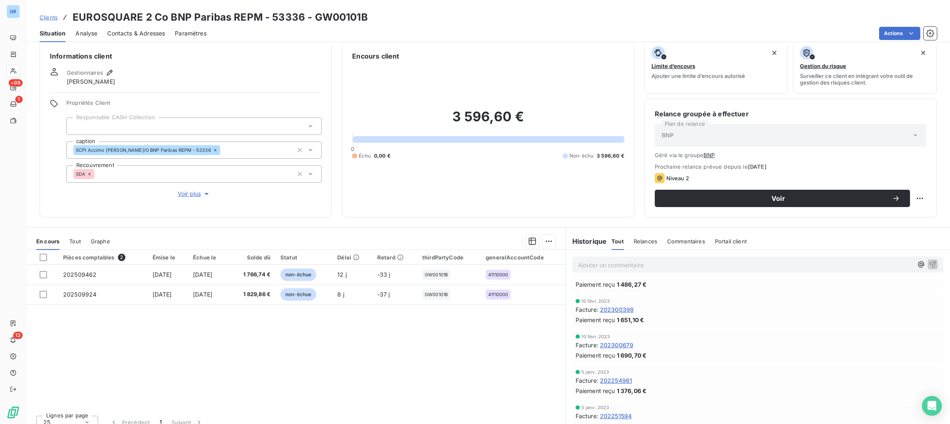
scroll to position [19, 0]
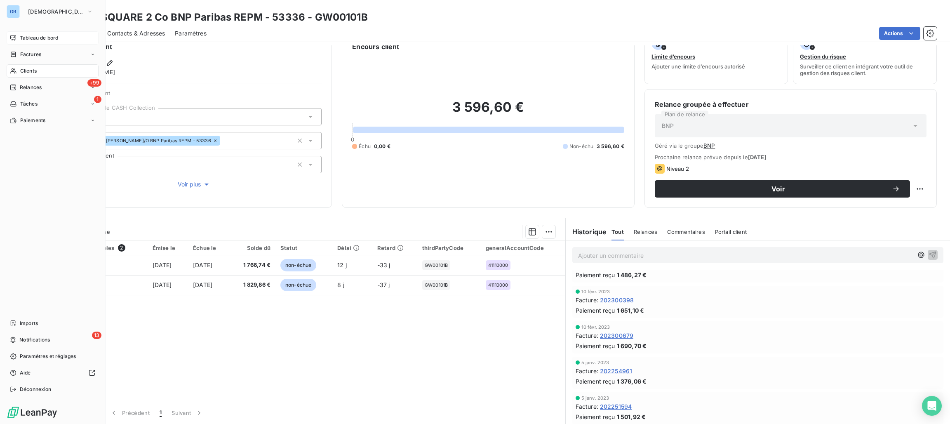
click at [29, 54] on span "Factures" at bounding box center [30, 54] width 21 height 7
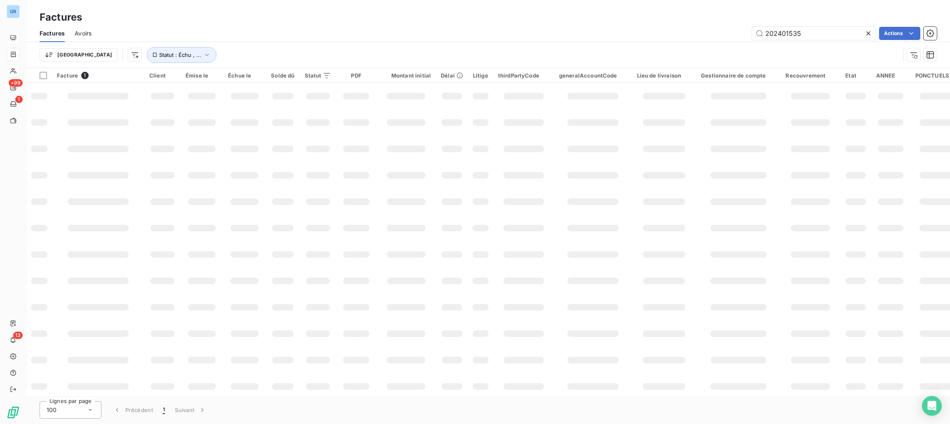
drag, startPoint x: 804, startPoint y: 32, endPoint x: 727, endPoint y: 32, distance: 77.1
click at [727, 32] on div "202401535 Actions" at bounding box center [519, 33] width 836 height 13
drag, startPoint x: 783, startPoint y: 31, endPoint x: 777, endPoint y: 31, distance: 5.8
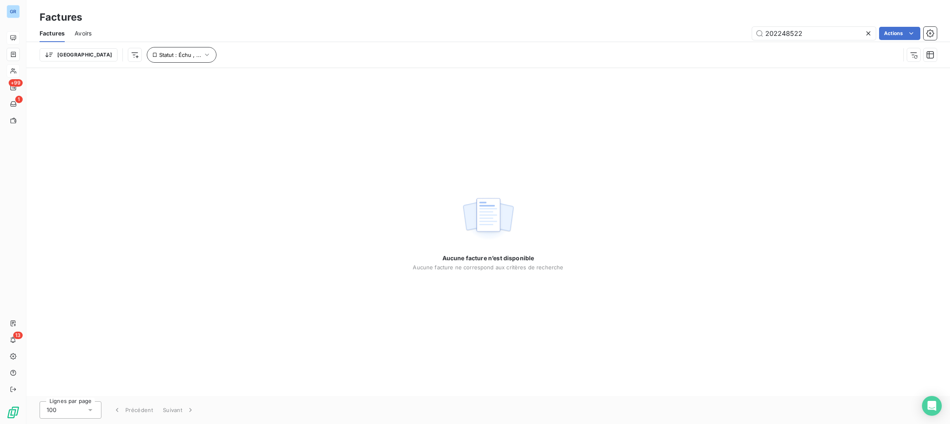
type input "202248522"
click at [152, 57] on button "Statut : Échu , ..." at bounding box center [182, 55] width 70 height 16
click at [231, 73] on span "non-échue" at bounding box center [244, 76] width 31 height 7
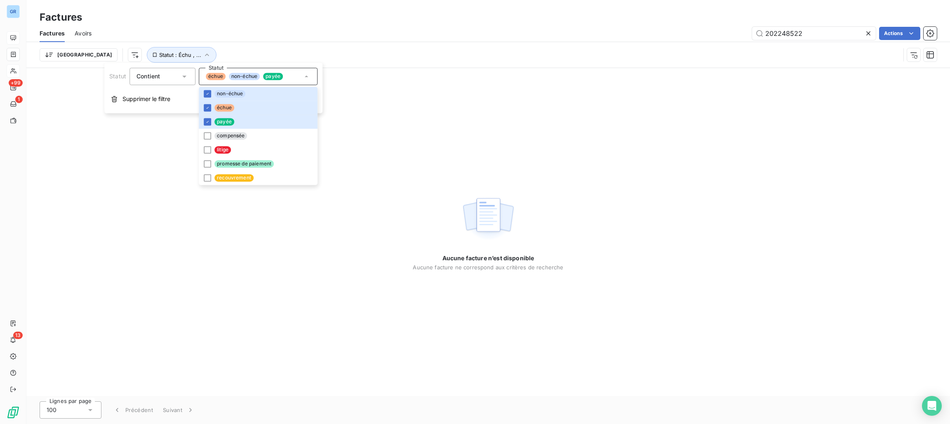
click at [451, 40] on div "202248522 Actions" at bounding box center [519, 33] width 836 height 13
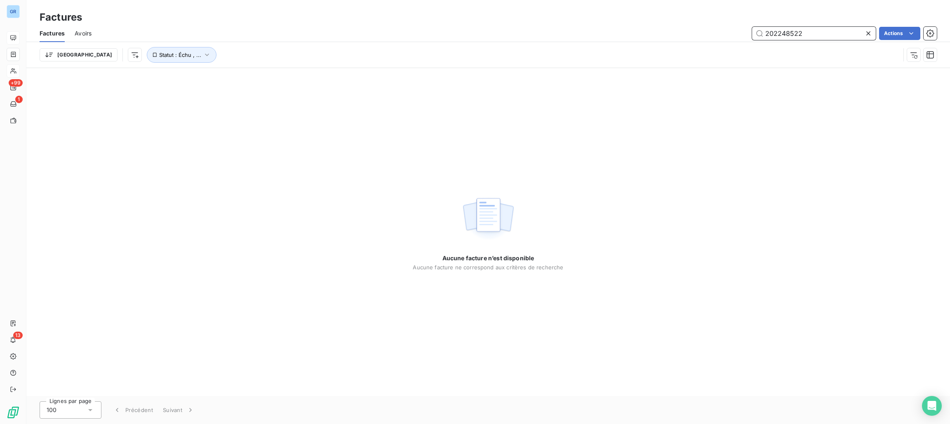
click at [815, 37] on input "202248522" at bounding box center [814, 33] width 124 height 13
click at [764, 31] on input "202248522" at bounding box center [814, 33] width 124 height 13
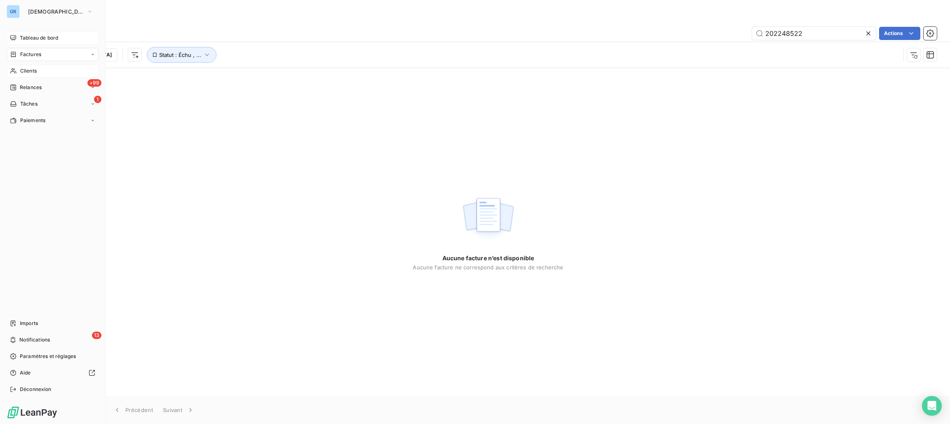
click at [39, 53] on span "Factures" at bounding box center [30, 54] width 21 height 7
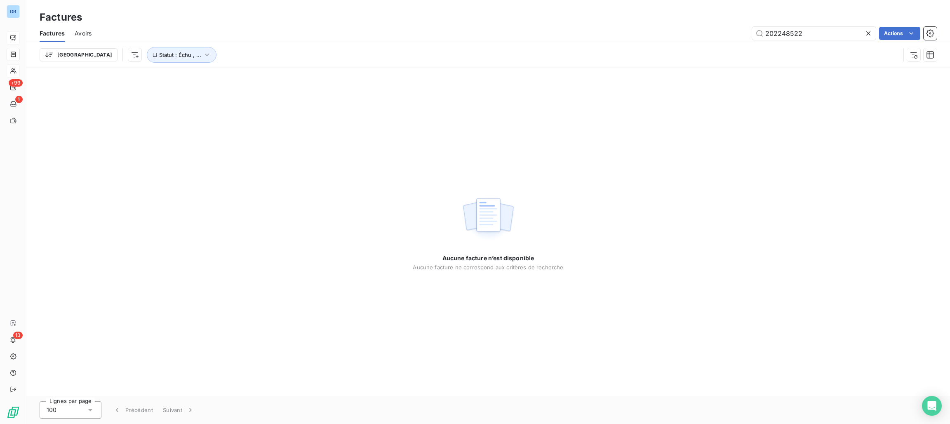
click at [170, 19] on div "Factures" at bounding box center [488, 17] width 924 height 15
click at [91, 31] on span "Avoirs" at bounding box center [83, 33] width 17 height 8
drag, startPoint x: 810, startPoint y: 33, endPoint x: 737, endPoint y: 27, distance: 73.6
click at [737, 27] on div "202401535 Actions" at bounding box center [519, 33] width 835 height 13
drag, startPoint x: 809, startPoint y: 35, endPoint x: 663, endPoint y: 35, distance: 146.0
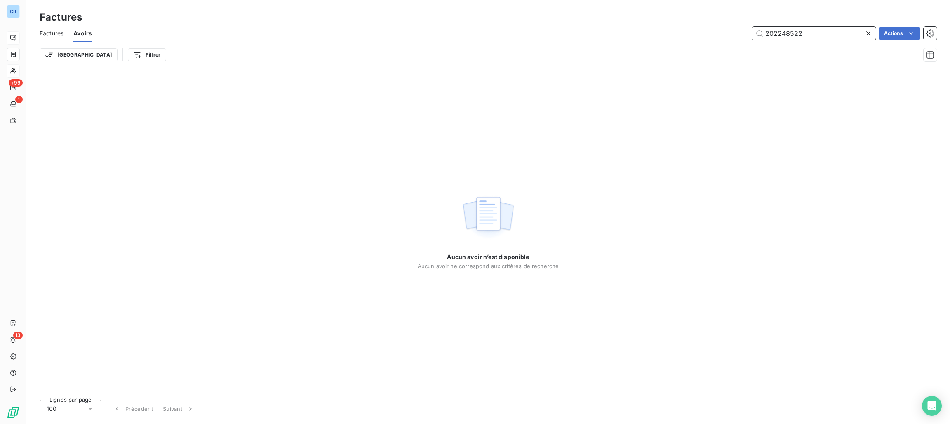
click at [663, 35] on div "202248522 Actions" at bounding box center [519, 33] width 835 height 13
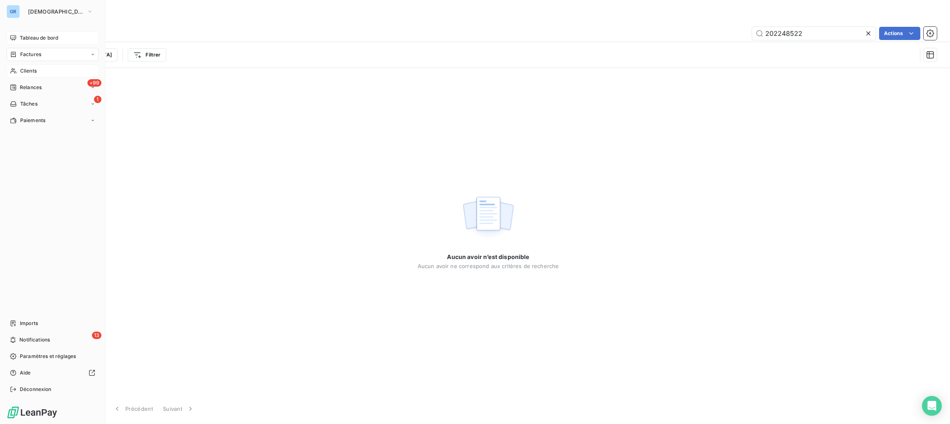
click at [32, 52] on span "Factures" at bounding box center [30, 54] width 21 height 7
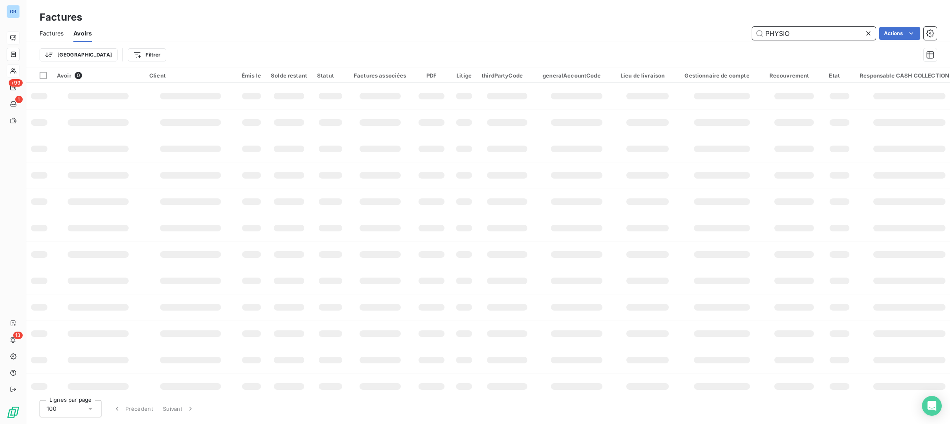
type input "PHYSIO"
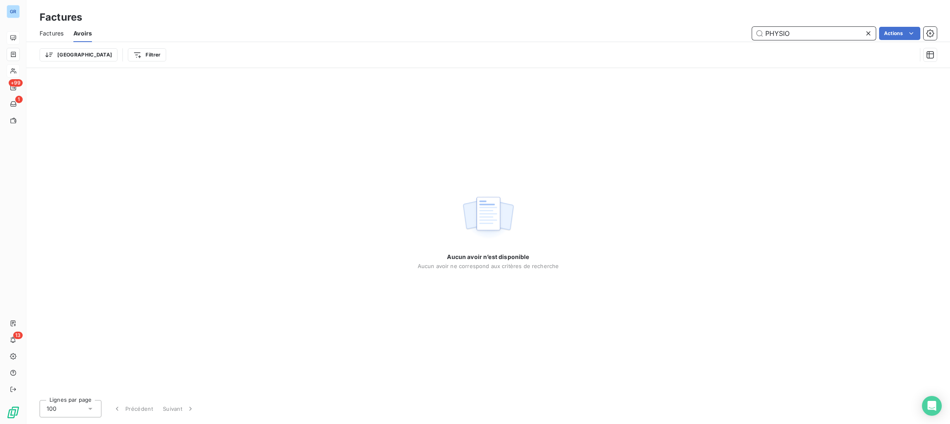
click at [59, 37] on span "Factures" at bounding box center [52, 33] width 24 height 8
drag, startPoint x: 815, startPoint y: 28, endPoint x: 631, endPoint y: 28, distance: 184.0
click at [645, 28] on div "202248522 Actions" at bounding box center [519, 33] width 836 height 13
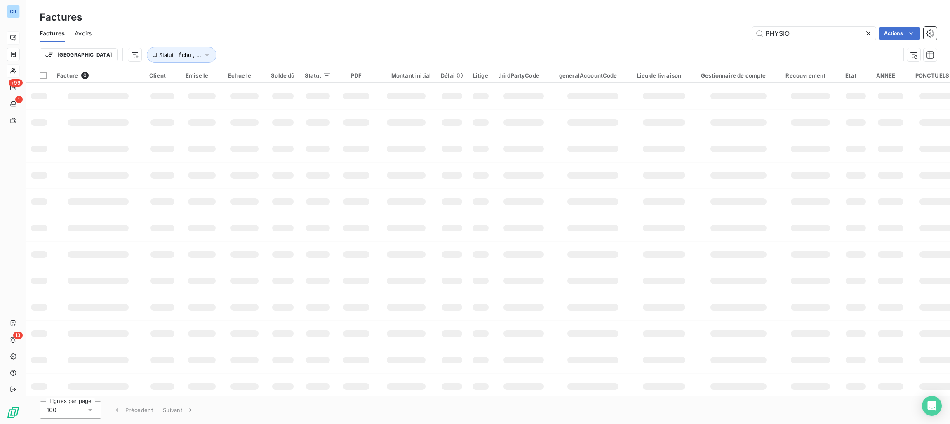
type input "PHYSIO"
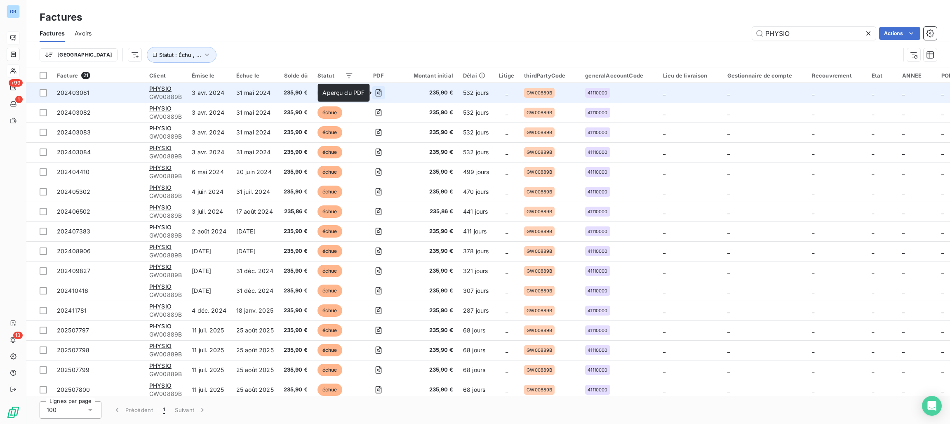
click at [380, 90] on icon "button" at bounding box center [379, 93] width 8 height 8
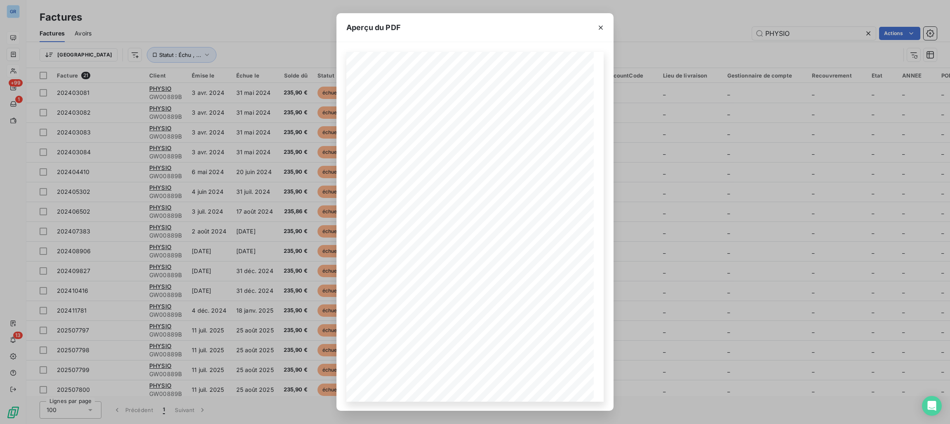
click at [159, 90] on div "Aperçu du PDF Référence interne Numéro de Date de Numéro de commande Référence …" at bounding box center [475, 212] width 950 height 424
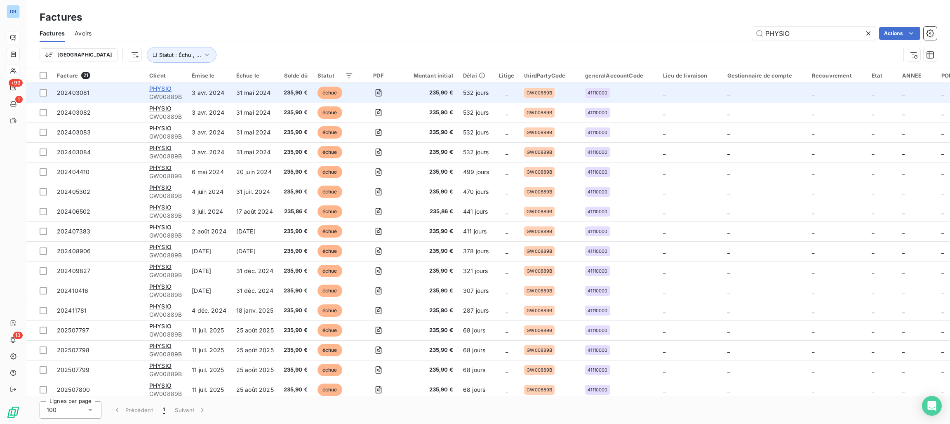
click at [159, 88] on span "PHYSIO" at bounding box center [160, 88] width 22 height 7
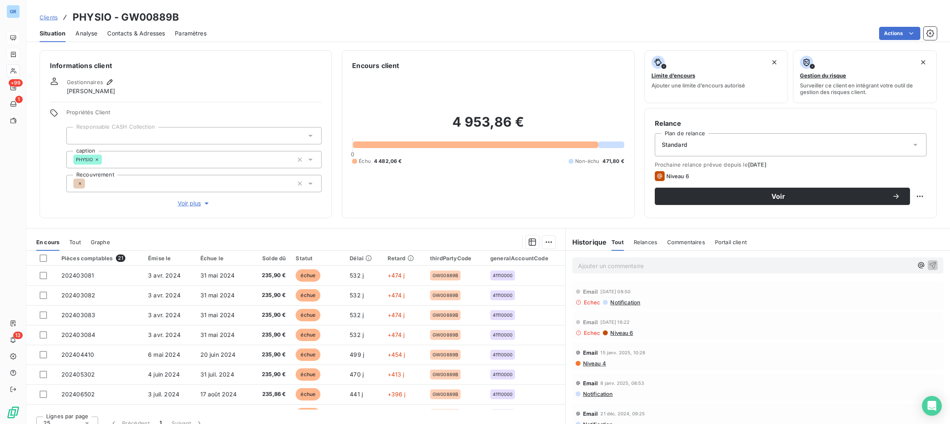
click at [121, 35] on span "Contacts & Adresses" at bounding box center [136, 33] width 58 height 8
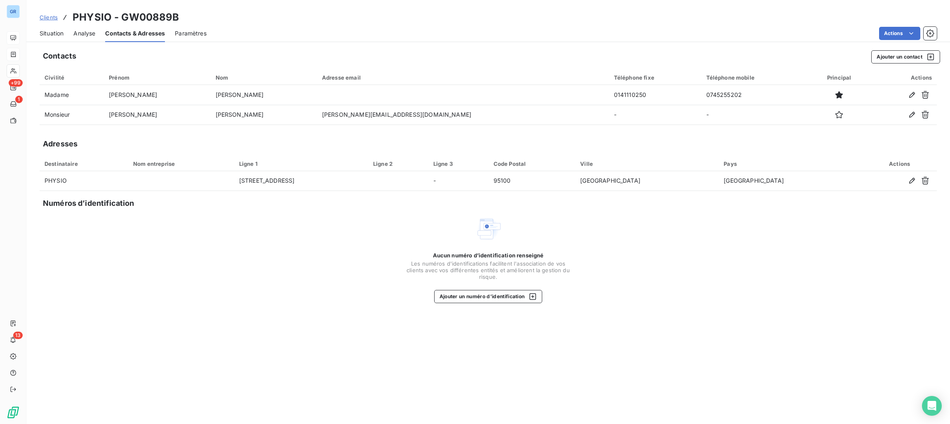
drag, startPoint x: 49, startPoint y: 35, endPoint x: 59, endPoint y: 38, distance: 10.0
click at [49, 35] on span "Situation" at bounding box center [52, 33] width 24 height 8
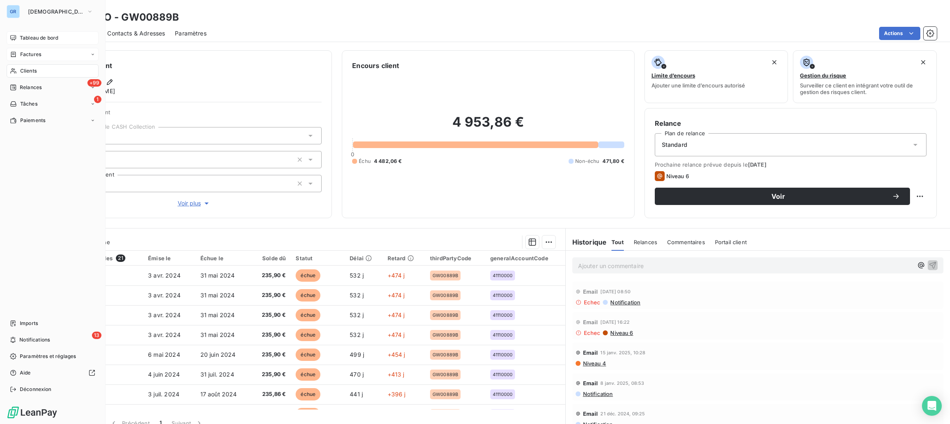
click at [26, 52] on span "Factures" at bounding box center [30, 54] width 21 height 7
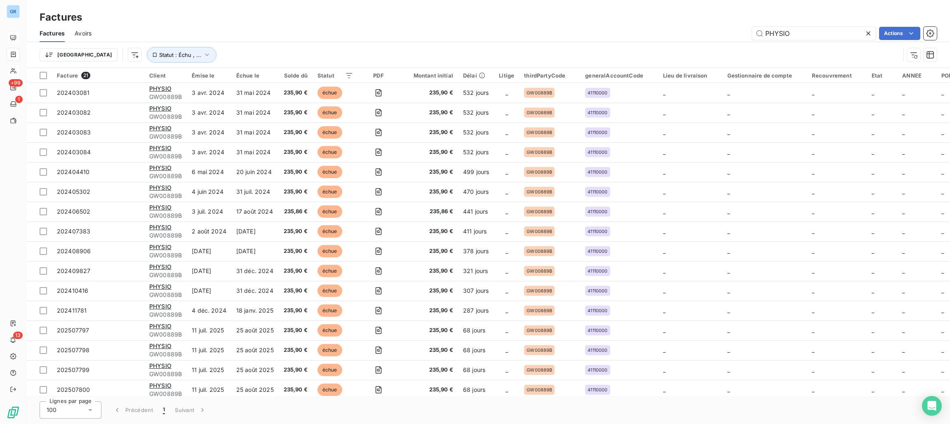
drag, startPoint x: 815, startPoint y: 30, endPoint x: 672, endPoint y: 30, distance: 142.7
click at [672, 30] on div "PHYSIO Actions" at bounding box center [519, 33] width 836 height 13
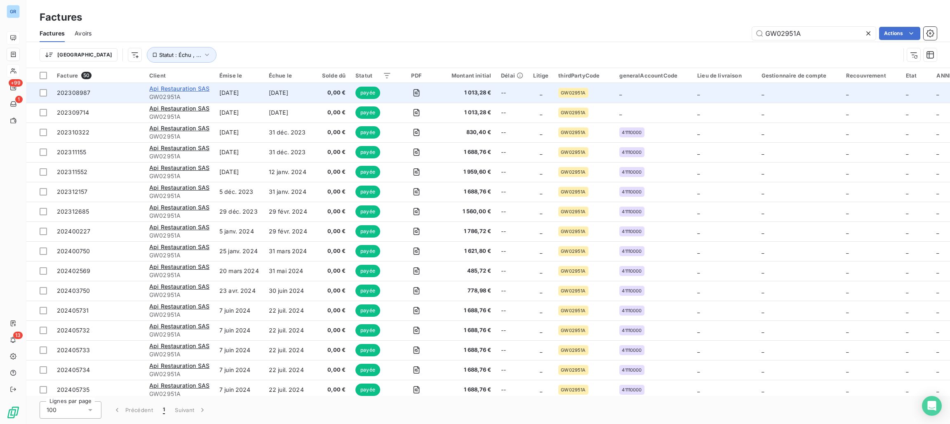
type input "GW02951A"
click at [199, 90] on span "Api Restauration SAS" at bounding box center [179, 88] width 60 height 7
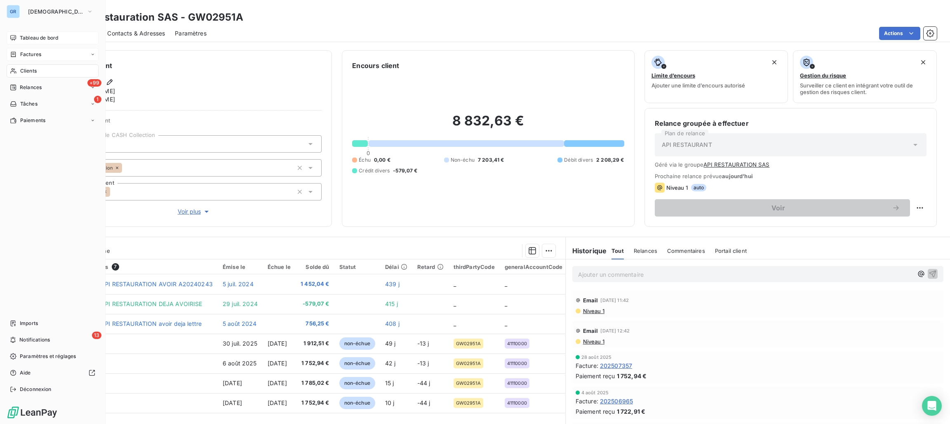
drag, startPoint x: 33, startPoint y: 54, endPoint x: 40, endPoint y: 54, distance: 7.0
click at [33, 54] on span "Factures" at bounding box center [30, 54] width 21 height 7
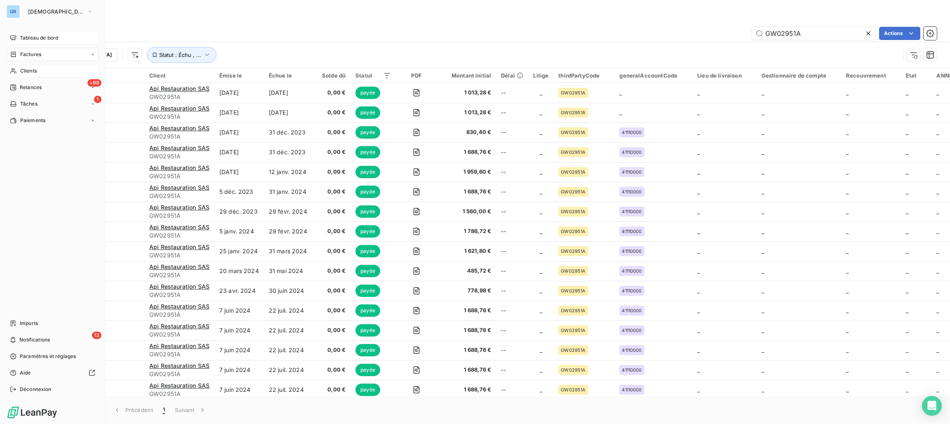
click at [143, 26] on div "Factures Avoirs GW02951A Actions" at bounding box center [488, 33] width 924 height 17
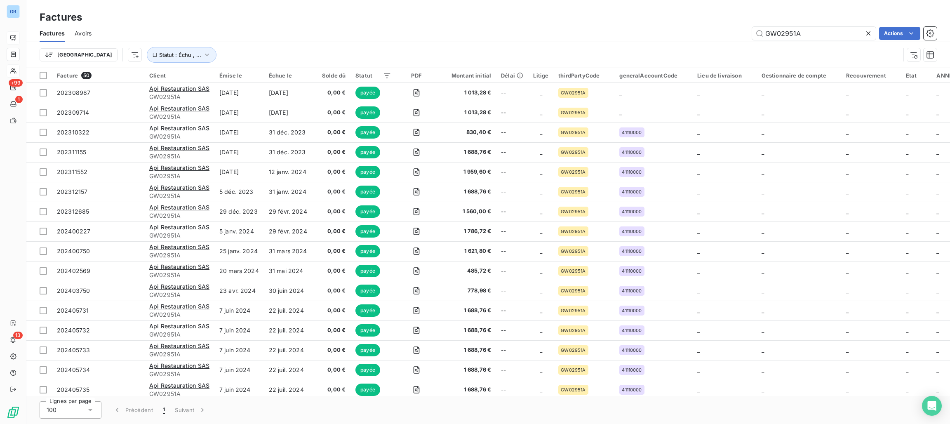
click at [78, 37] on span "Avoirs" at bounding box center [83, 33] width 17 height 8
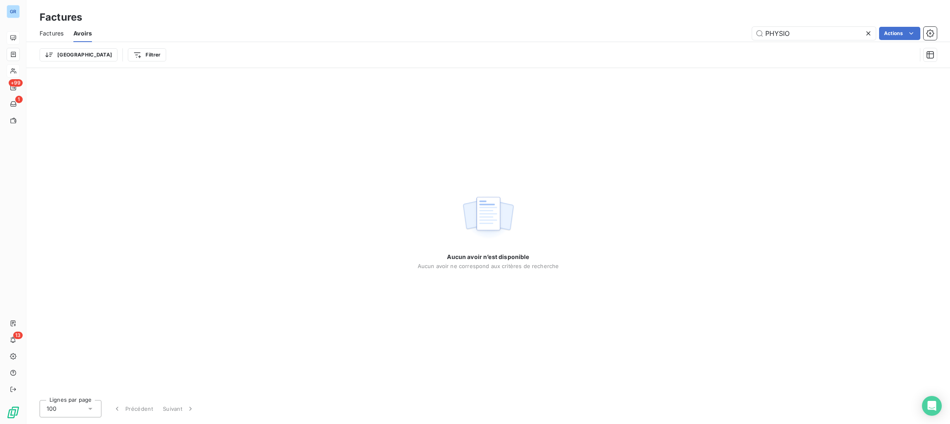
drag, startPoint x: 822, startPoint y: 29, endPoint x: 591, endPoint y: 26, distance: 231.0
click at [646, 28] on div "PHYSIO Actions" at bounding box center [519, 33] width 835 height 13
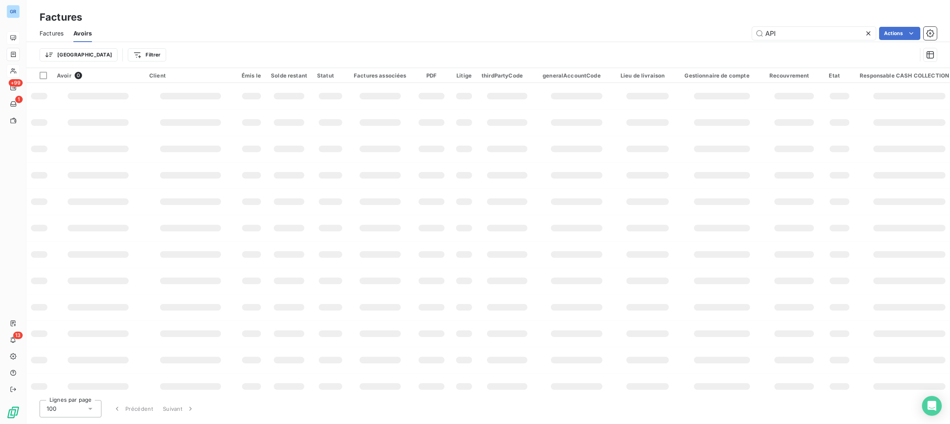
type input "API"
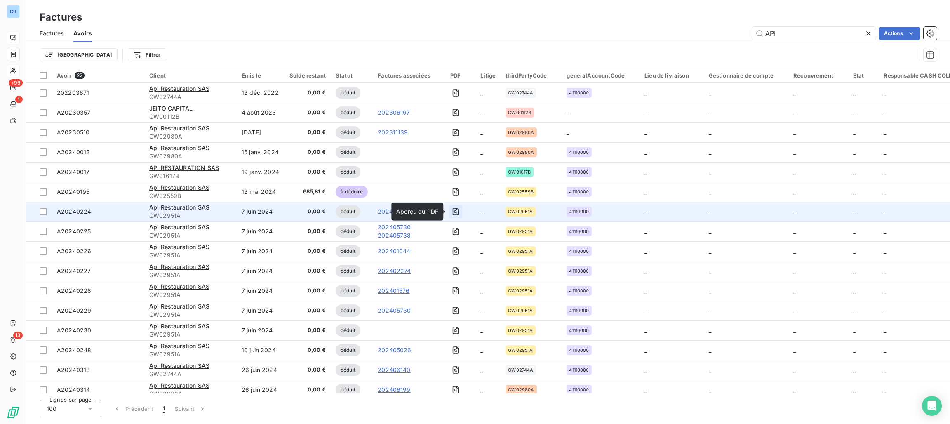
click at [454, 209] on icon "button" at bounding box center [456, 211] width 8 height 8
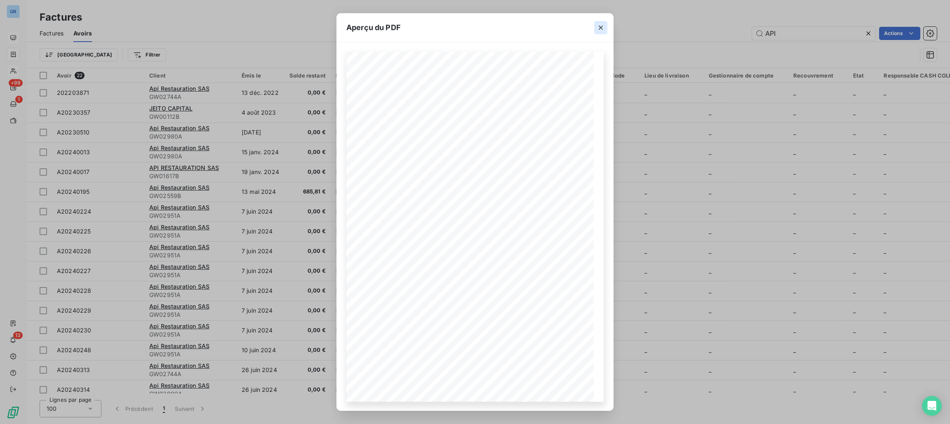
click at [601, 24] on icon "button" at bounding box center [601, 28] width 8 height 8
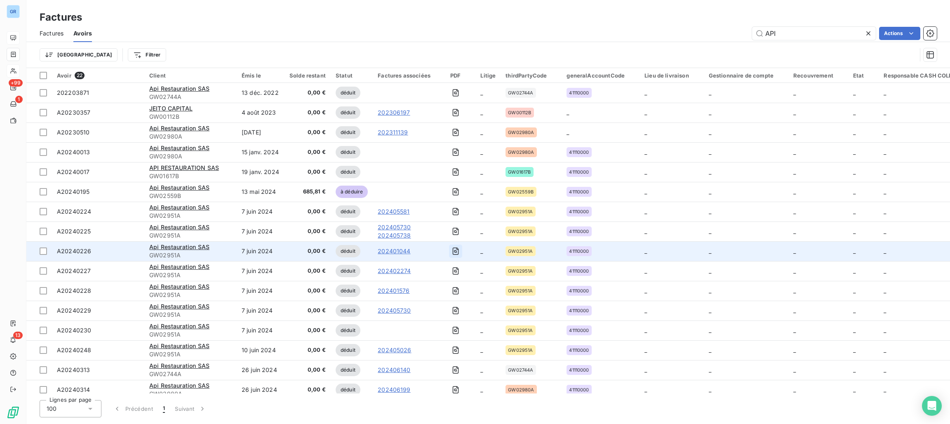
click at [459, 250] on button "button" at bounding box center [455, 251] width 13 height 13
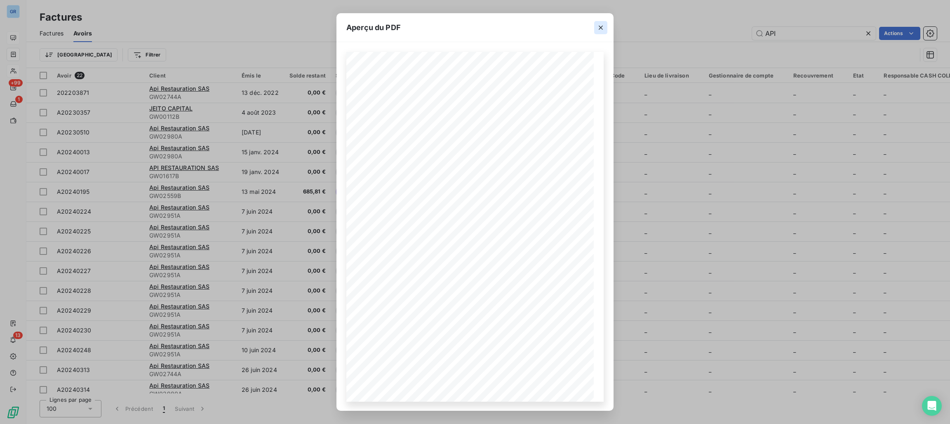
click at [601, 25] on icon "button" at bounding box center [601, 28] width 8 height 8
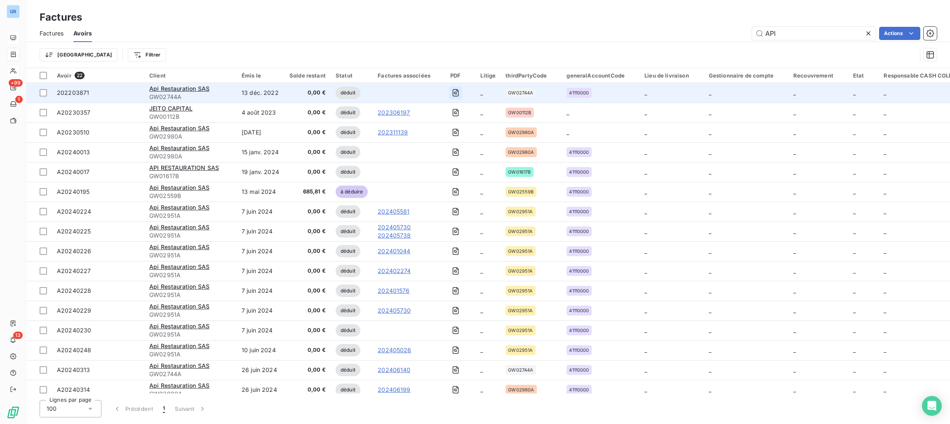
click at [454, 94] on icon "button" at bounding box center [455, 93] width 3 height 3
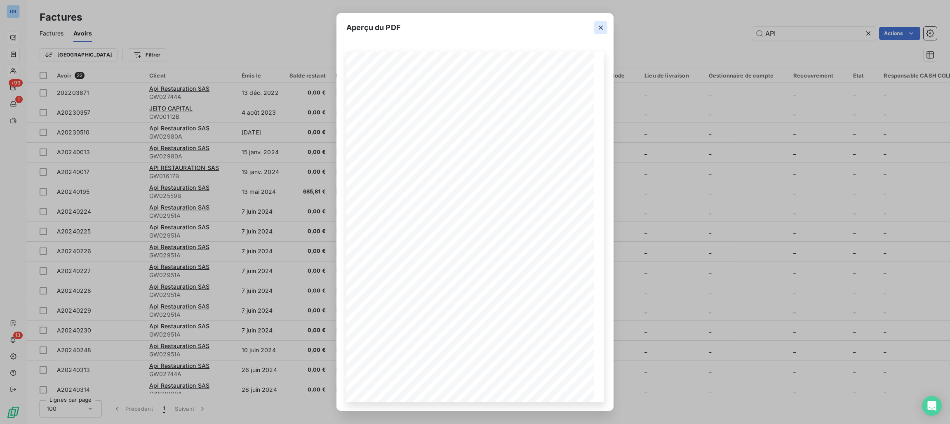
click at [597, 27] on icon "button" at bounding box center [601, 28] width 8 height 8
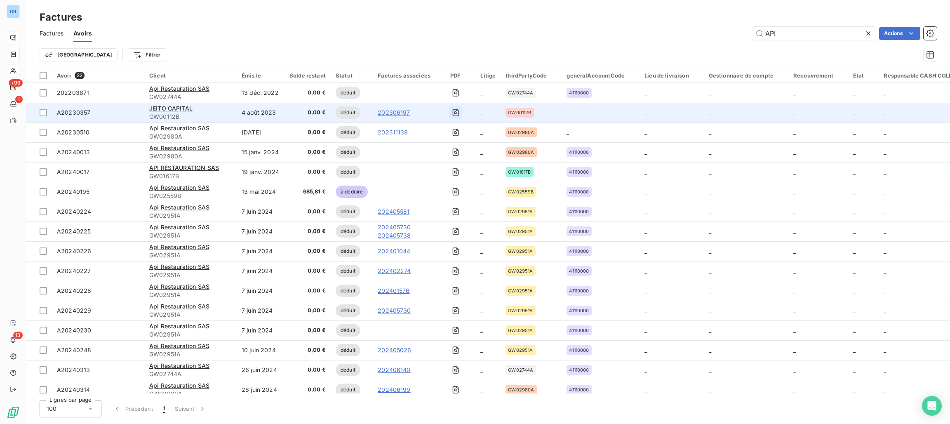
click at [454, 114] on icon "button" at bounding box center [455, 112] width 3 height 3
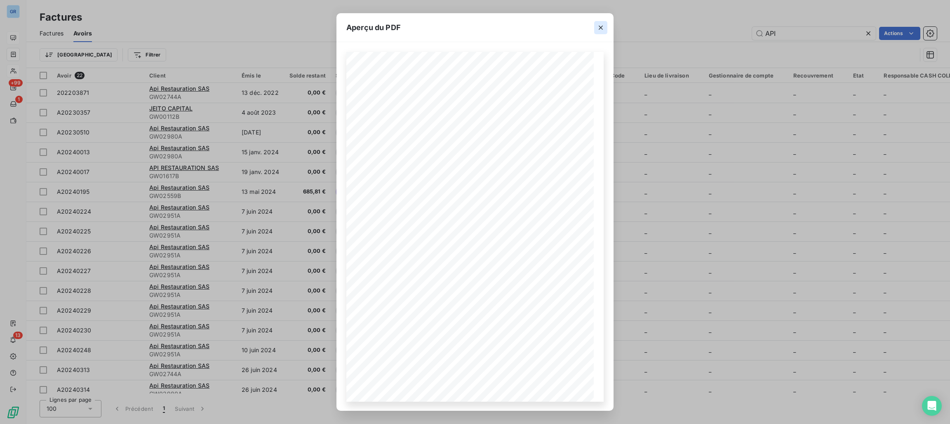
click at [602, 28] on icon "button" at bounding box center [601, 28] width 4 height 4
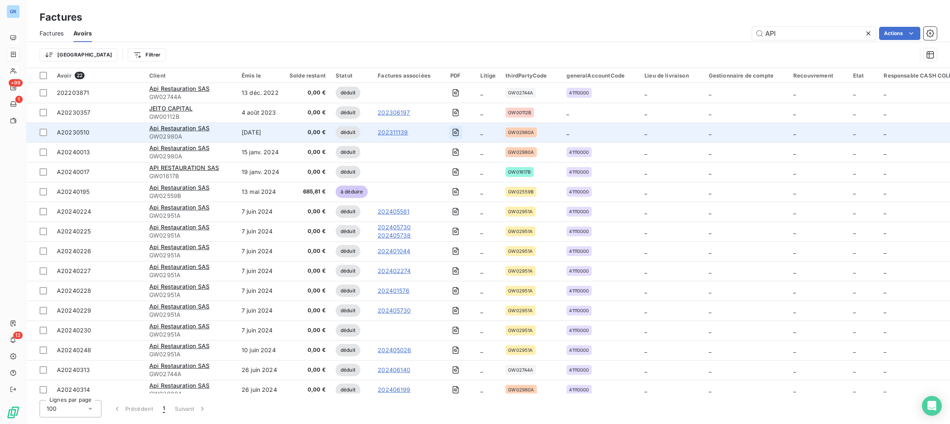
click at [452, 127] on button "button" at bounding box center [455, 132] width 13 height 13
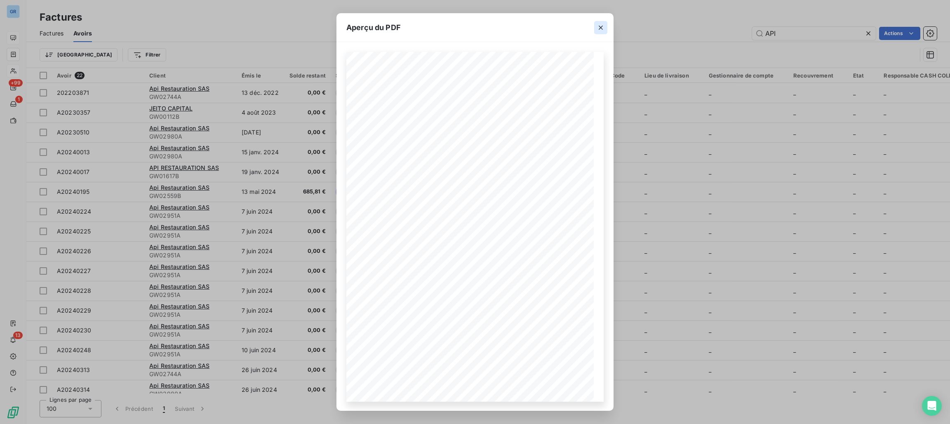
click at [598, 29] on icon "button" at bounding box center [601, 28] width 8 height 8
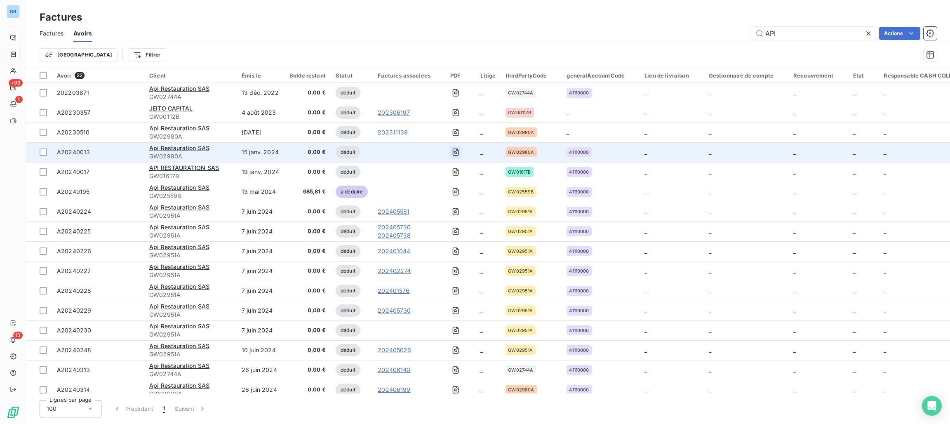
click at [452, 150] on icon "button" at bounding box center [455, 151] width 6 height 7
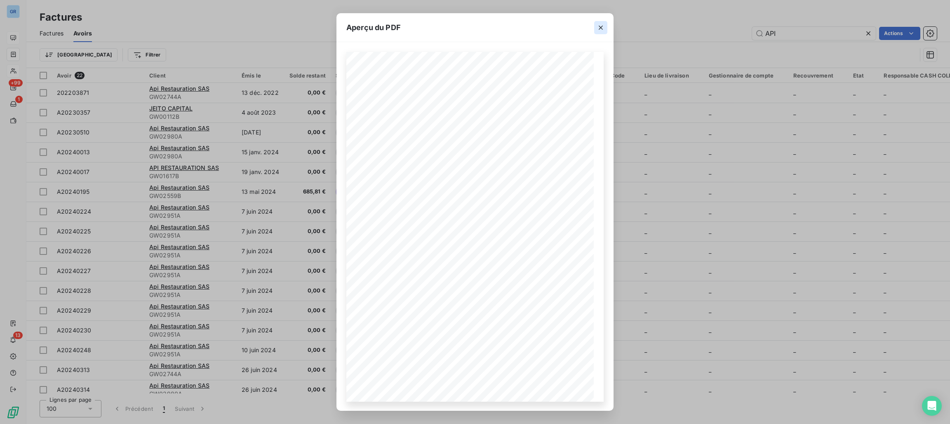
click at [600, 30] on icon "button" at bounding box center [601, 28] width 8 height 8
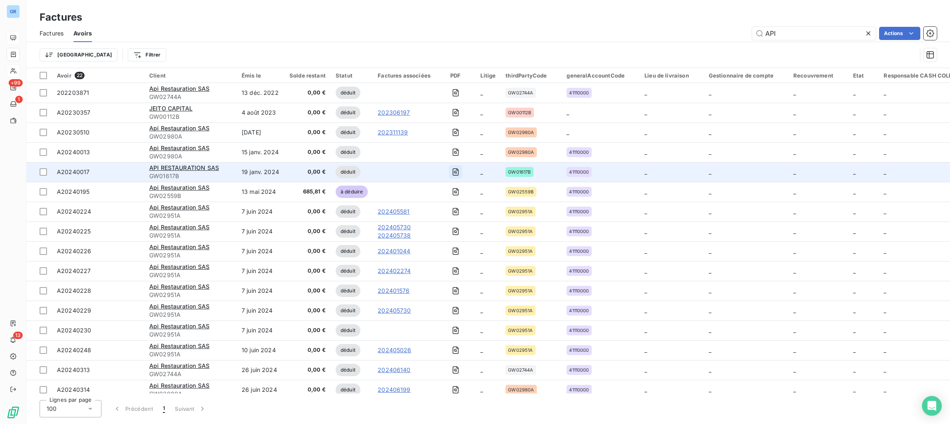
click at [452, 170] on icon "button" at bounding box center [456, 172] width 8 height 8
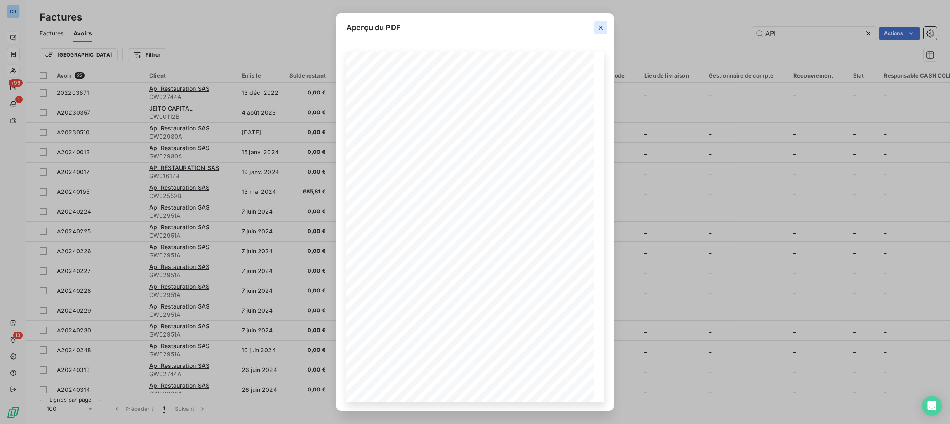
click at [599, 30] on icon "button" at bounding box center [601, 28] width 8 height 8
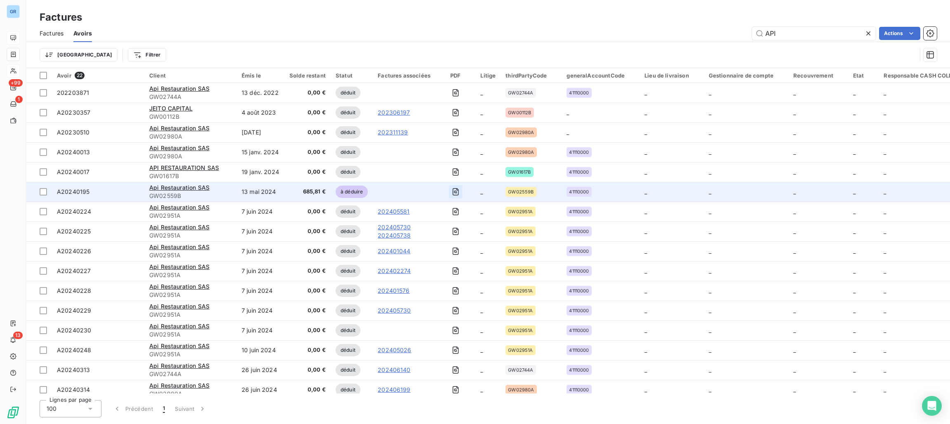
click at [453, 190] on icon "button" at bounding box center [456, 192] width 8 height 8
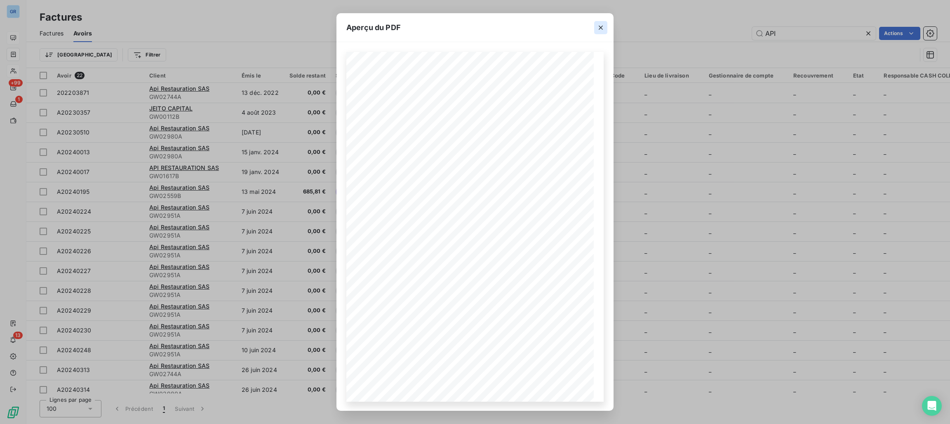
click at [600, 26] on icon "button" at bounding box center [601, 28] width 4 height 4
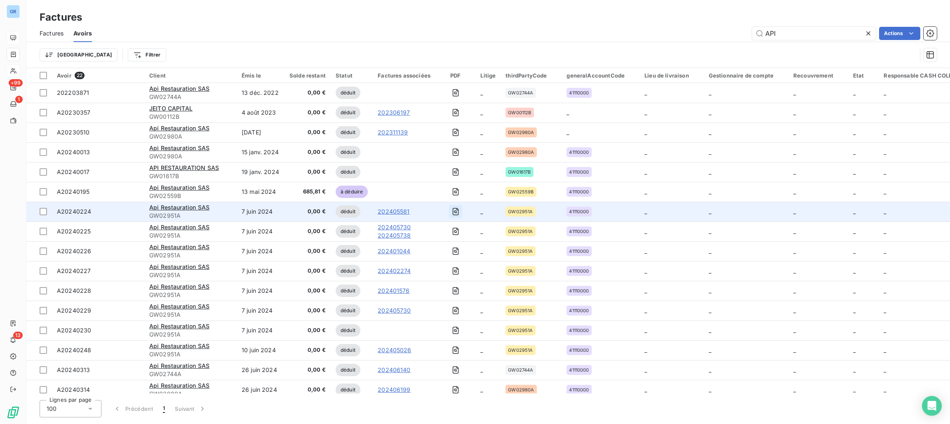
click at [454, 210] on icon "button" at bounding box center [455, 211] width 3 height 3
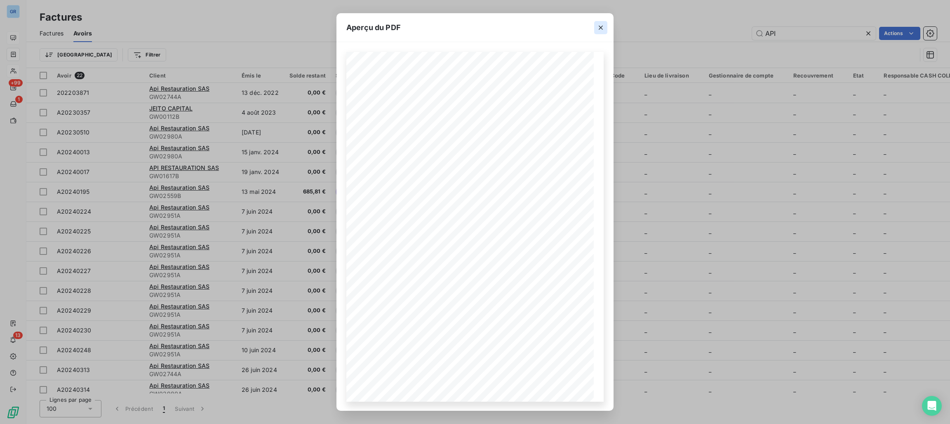
click at [598, 29] on icon "button" at bounding box center [601, 28] width 8 height 8
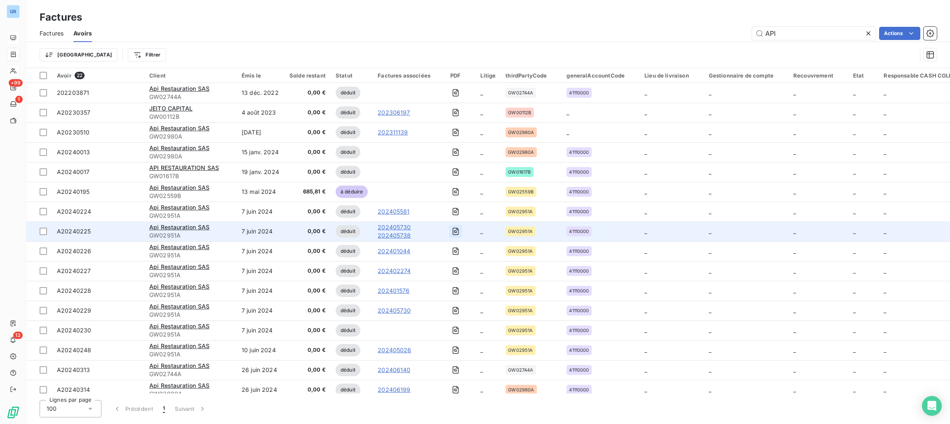
click at [453, 228] on icon "button" at bounding box center [455, 231] width 6 height 7
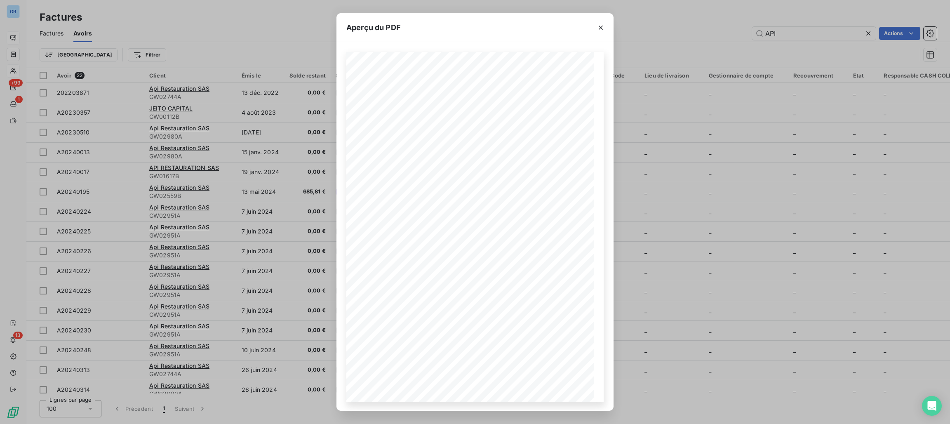
click at [597, 28] on icon "button" at bounding box center [601, 28] width 8 height 8
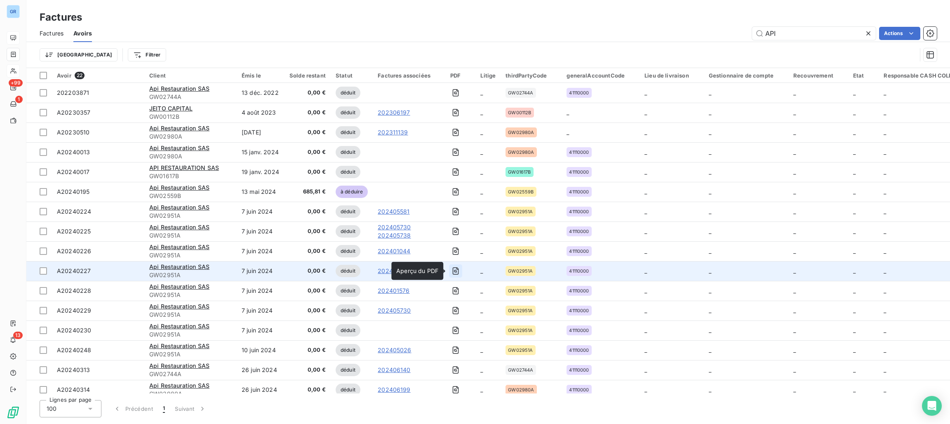
click at [457, 272] on icon "button" at bounding box center [456, 271] width 8 height 8
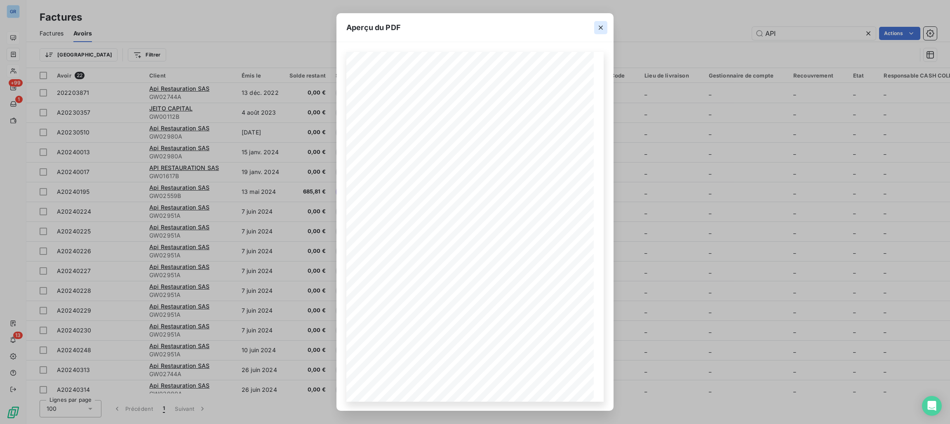
click at [604, 21] on button "button" at bounding box center [600, 27] width 13 height 13
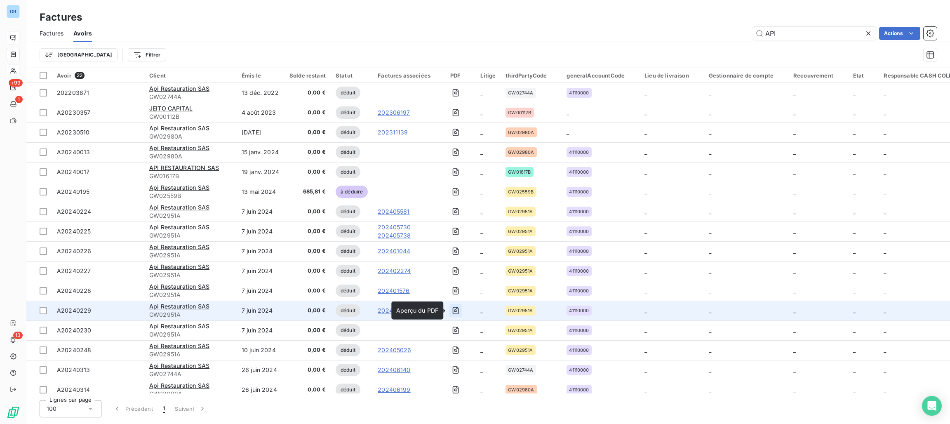
click at [457, 311] on icon "button" at bounding box center [456, 310] width 8 height 8
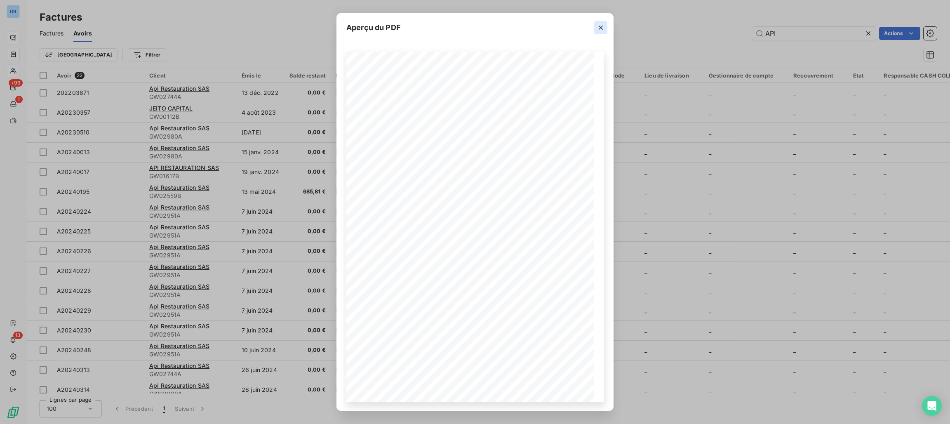
click at [603, 24] on icon "button" at bounding box center [601, 28] width 8 height 8
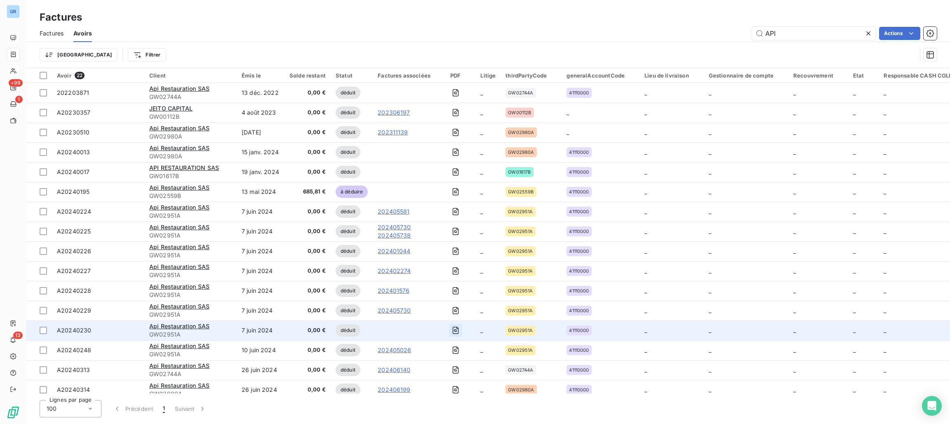
click at [456, 329] on icon "button" at bounding box center [456, 330] width 8 height 8
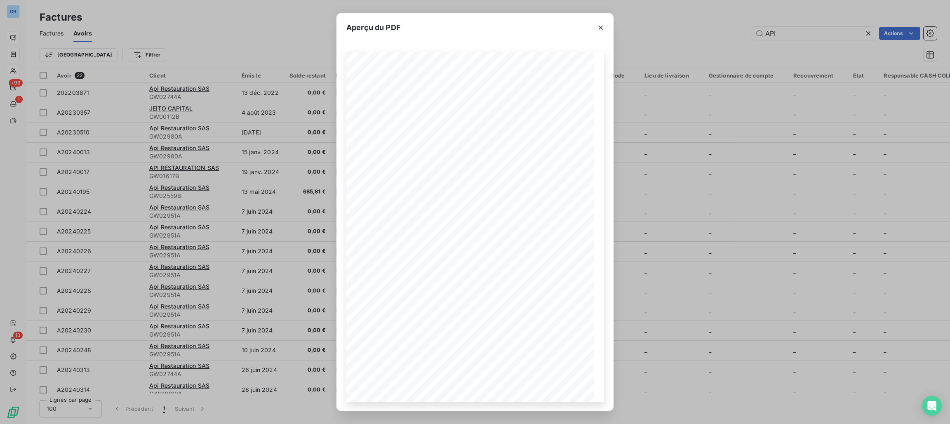
click at [600, 28] on icon "button" at bounding box center [601, 28] width 4 height 4
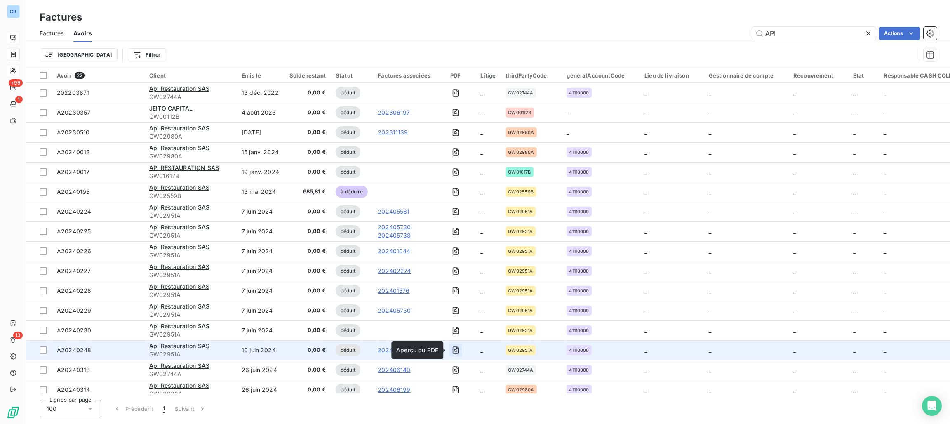
click at [452, 352] on icon "button" at bounding box center [456, 350] width 8 height 8
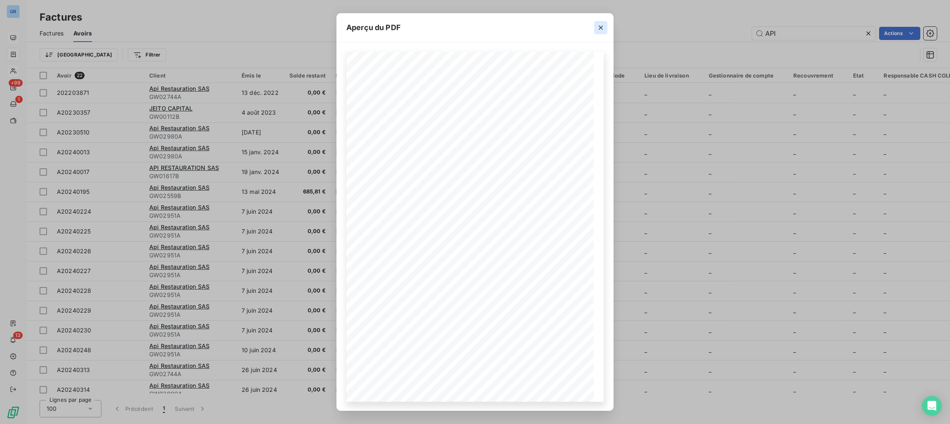
click at [596, 25] on button "button" at bounding box center [600, 27] width 13 height 13
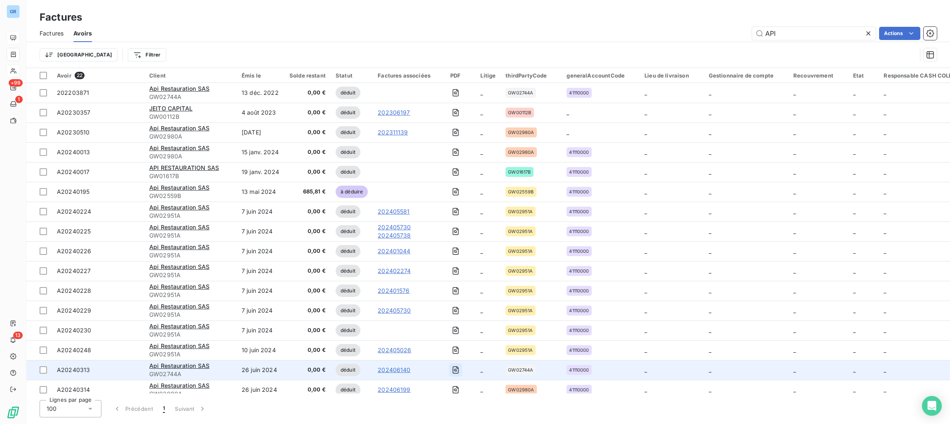
click at [454, 367] on icon "button" at bounding box center [455, 369] width 6 height 7
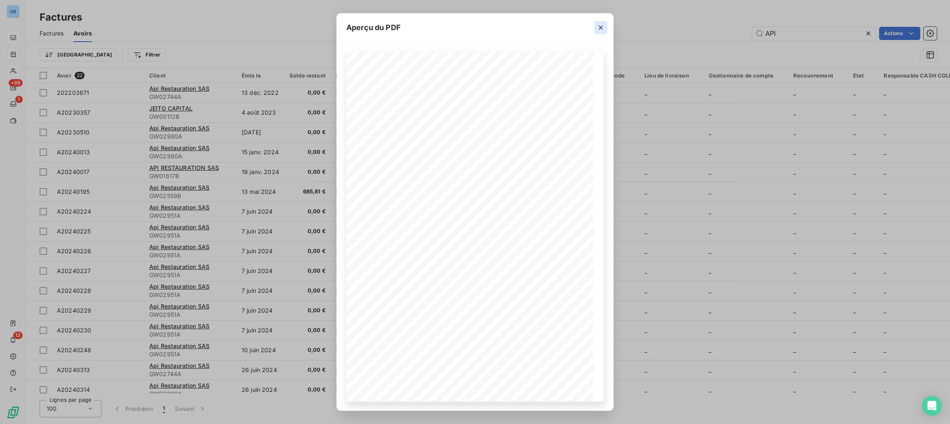
click at [597, 24] on icon "button" at bounding box center [601, 28] width 8 height 8
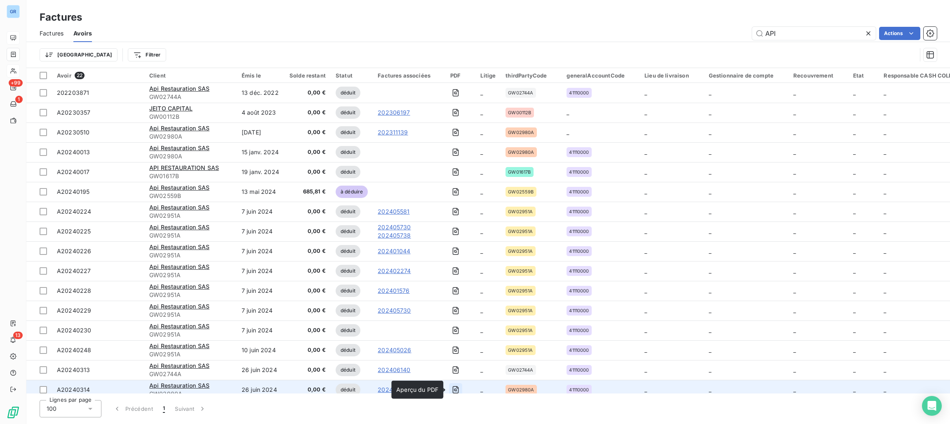
click at [452, 386] on button "button" at bounding box center [455, 389] width 13 height 13
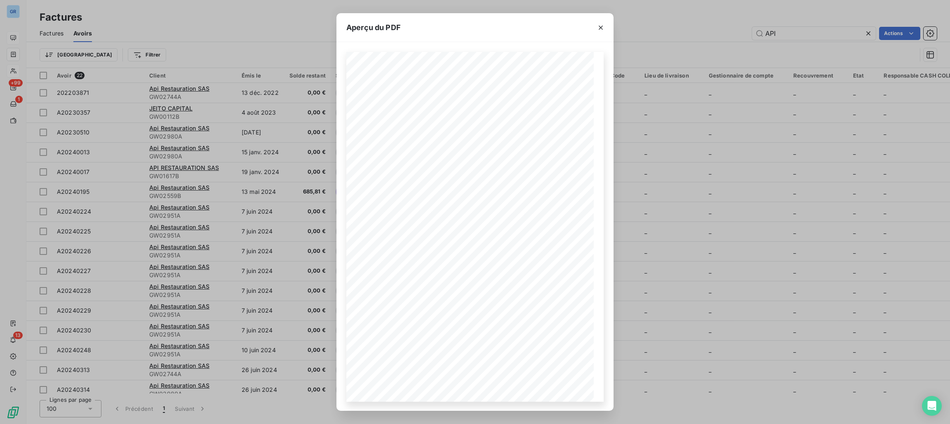
click at [601, 23] on button "button" at bounding box center [600, 27] width 13 height 13
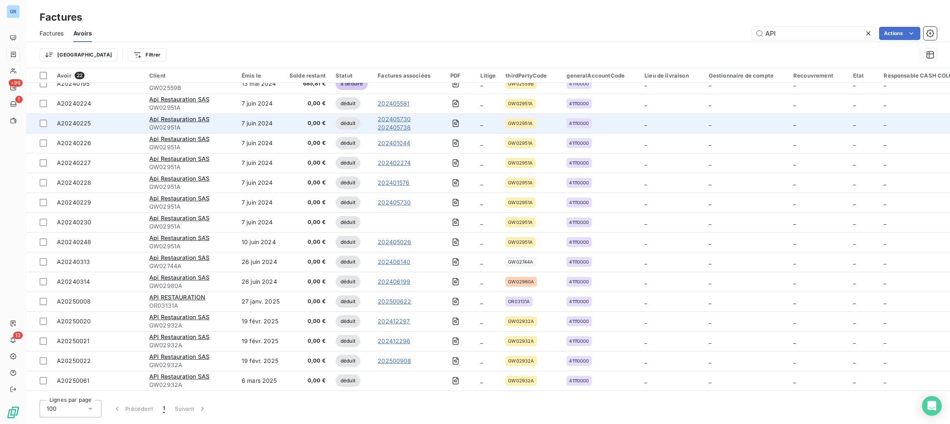
scroll to position [128, 0]
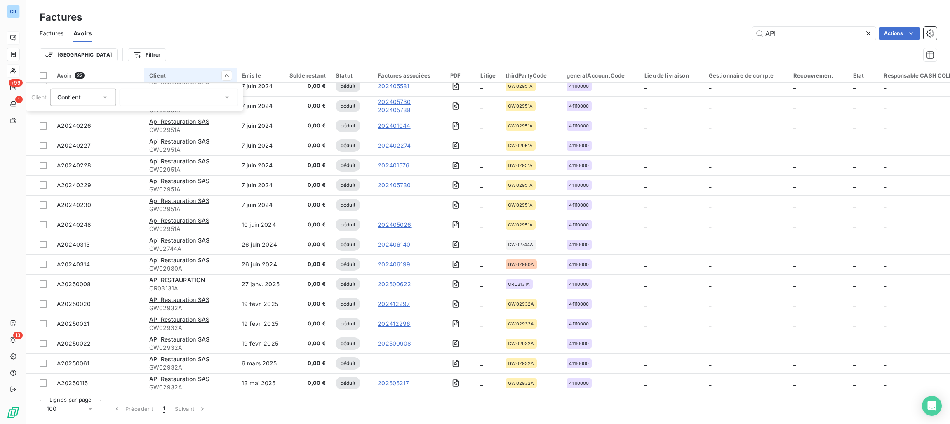
click at [231, 99] on icon at bounding box center [227, 97] width 8 height 8
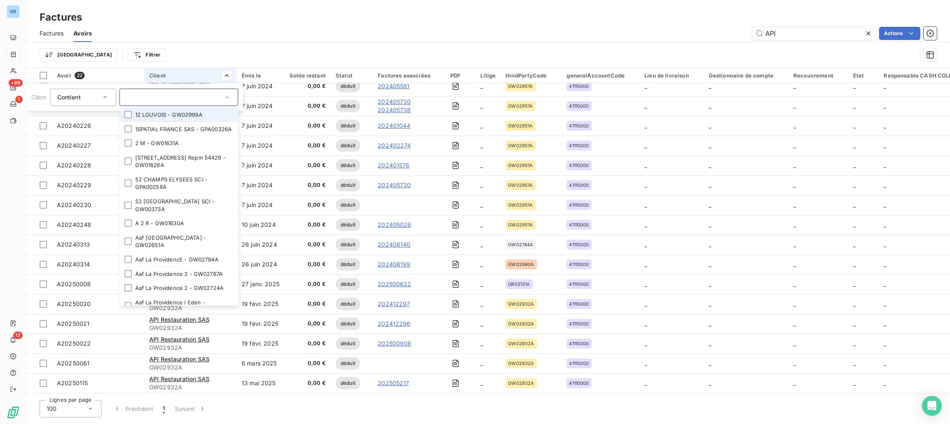
click at [218, 76] on html "GR +99 1 13 Factures Factures Avoirs API Actions Trier Filtrer Avoir 22 Client …" at bounding box center [475, 212] width 950 height 424
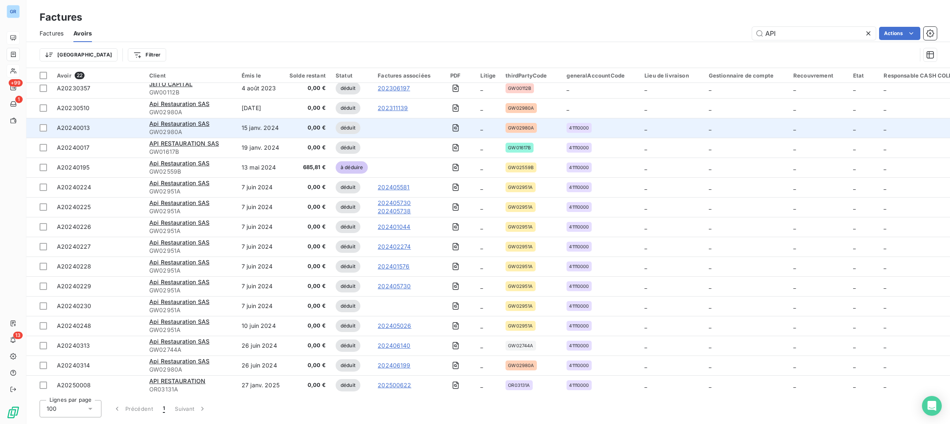
scroll to position [0, 0]
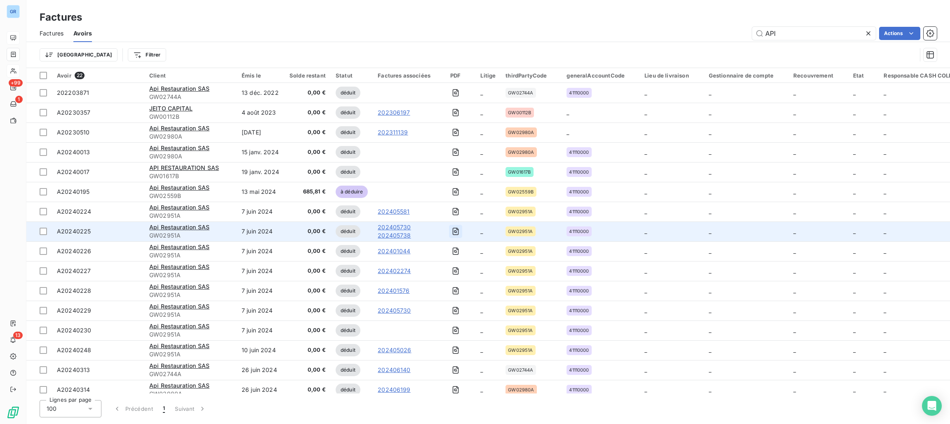
click at [456, 233] on icon "button" at bounding box center [456, 231] width 8 height 8
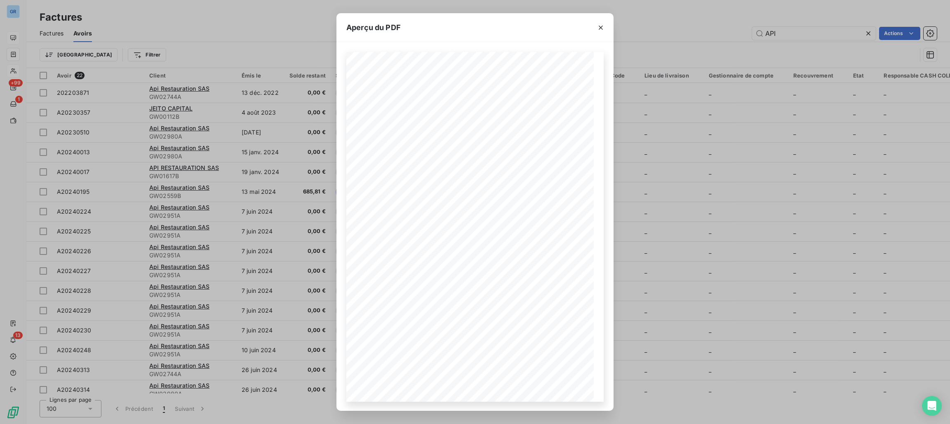
click at [234, 224] on div "Aperçu du PDF Référence interne Numéro de Date de Numéro de commande Référence …" at bounding box center [475, 212] width 950 height 424
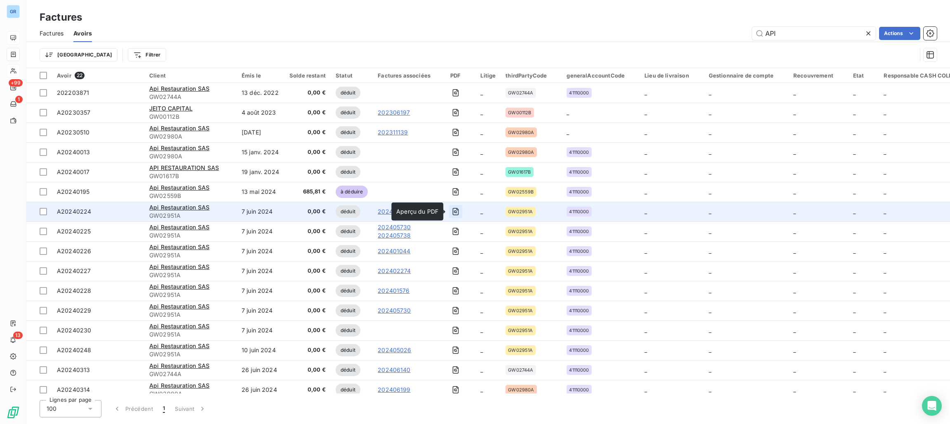
click at [454, 209] on icon "button" at bounding box center [456, 211] width 8 height 8
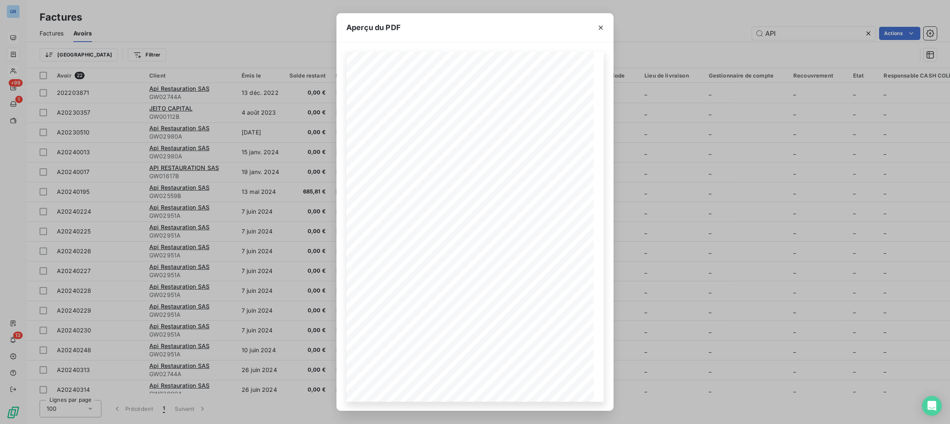
click at [236, 247] on div "Aperçu du PDF Référence interne Numéro de Date de Numéro de commande Référence …" at bounding box center [475, 212] width 950 height 424
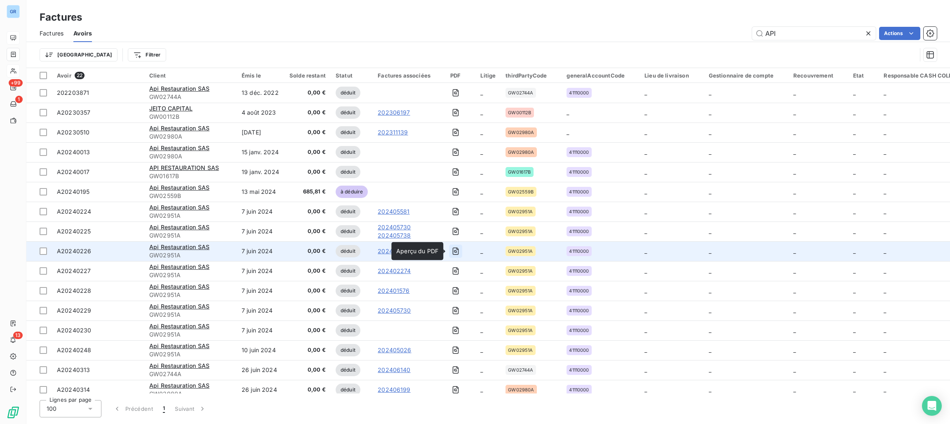
click at [455, 247] on icon "button" at bounding box center [456, 251] width 8 height 8
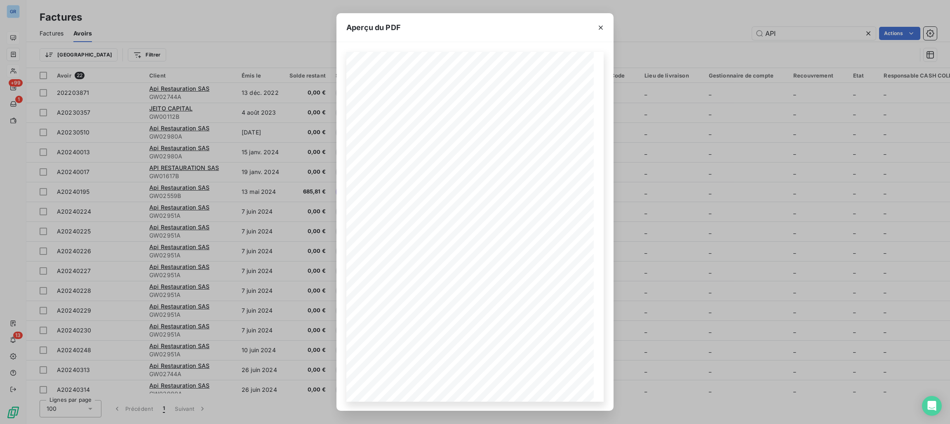
click at [276, 266] on div "Aperçu du PDF Référence interne Numéro de Date de Numéro de commande Référence …" at bounding box center [475, 212] width 950 height 424
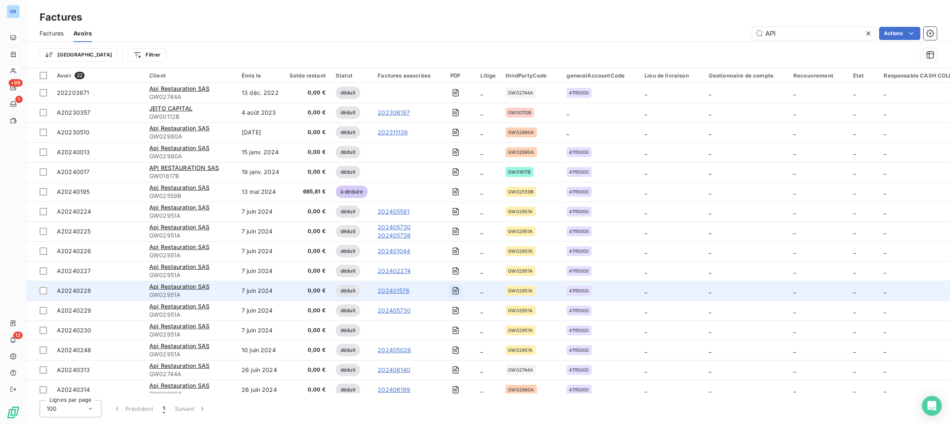
click at [456, 288] on icon "button" at bounding box center [455, 290] width 6 height 7
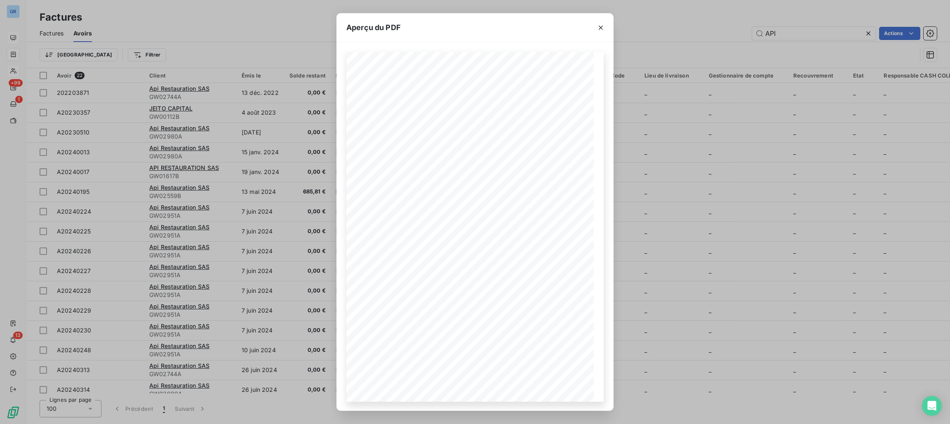
click at [311, 287] on div "Aperçu du PDF Référence interne Numéro de Date de Numéro de commande Référence …" at bounding box center [475, 212] width 950 height 424
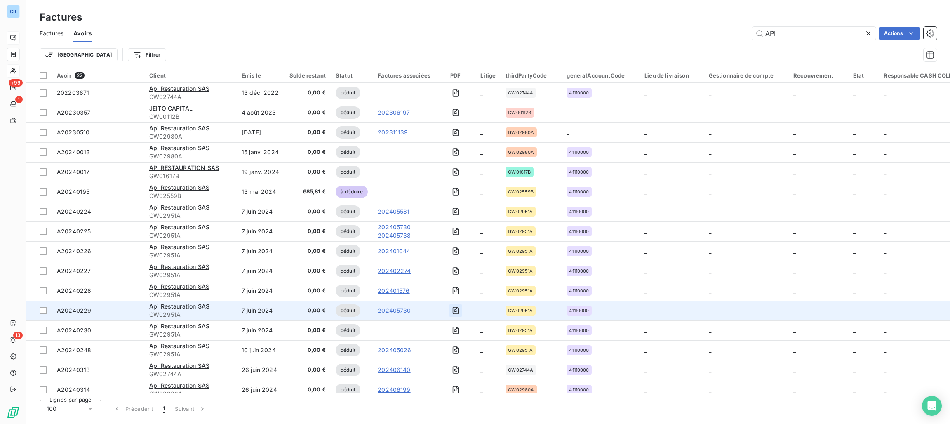
click at [452, 309] on icon "button" at bounding box center [455, 310] width 6 height 7
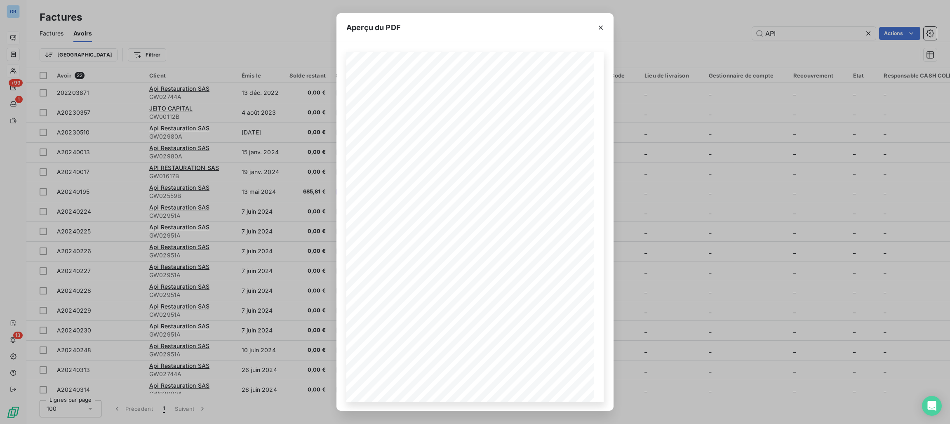
click at [313, 332] on div "Aperçu du PDF Référence interne Numéro de Date de Numéro de commande Référence …" at bounding box center [475, 212] width 950 height 424
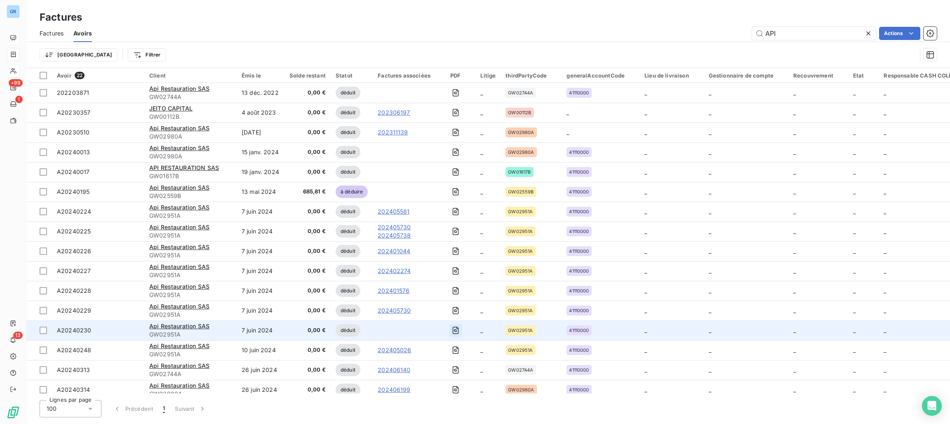
click at [452, 329] on icon "button" at bounding box center [456, 330] width 8 height 8
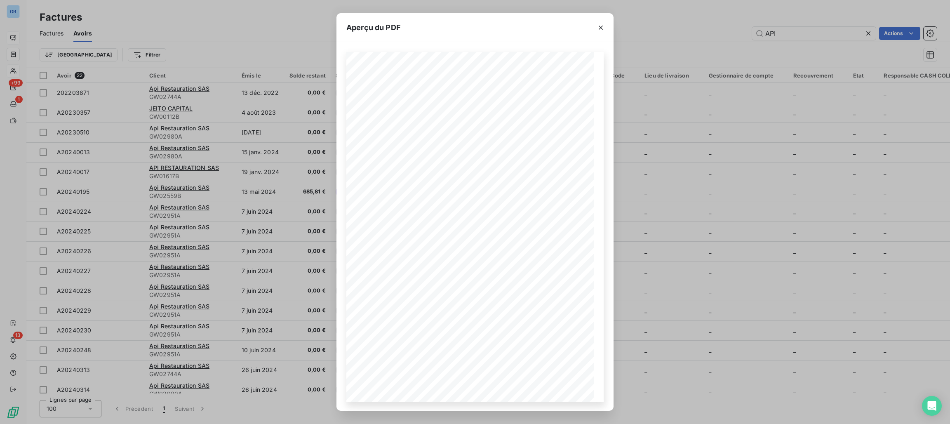
click at [315, 287] on div "Aperçu du PDF Référence interne Numéro de Date de Numéro de commande Référence …" at bounding box center [475, 212] width 950 height 424
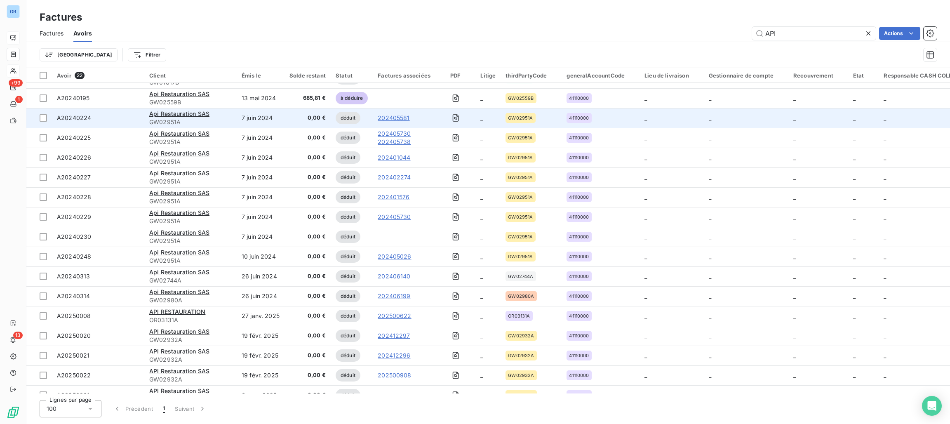
scroll to position [124, 0]
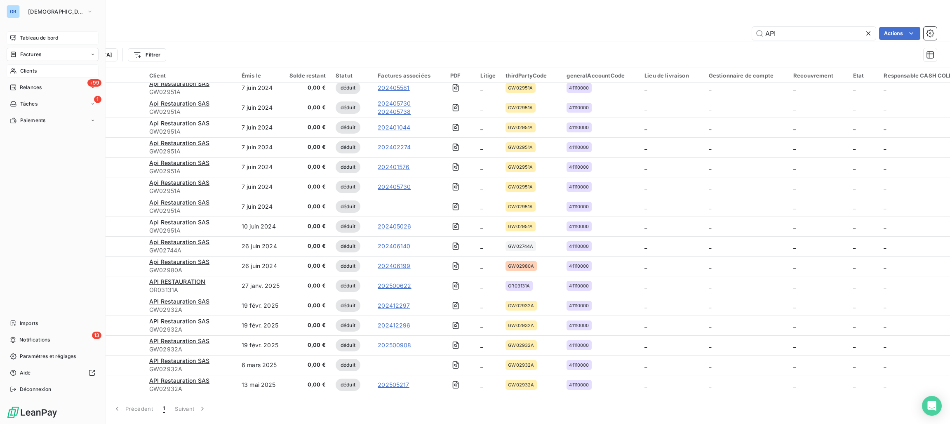
click at [29, 52] on span "Factures" at bounding box center [30, 54] width 21 height 7
click at [26, 67] on span "Clients" at bounding box center [28, 70] width 16 height 7
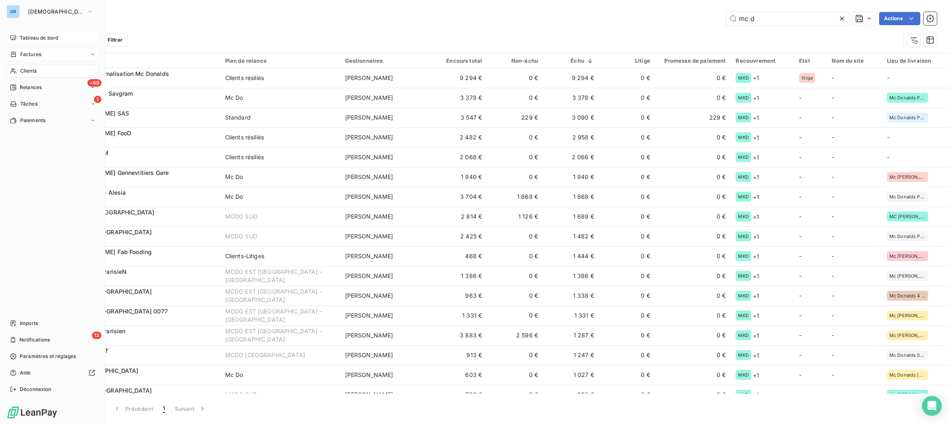
click at [32, 54] on span "Factures" at bounding box center [30, 54] width 21 height 7
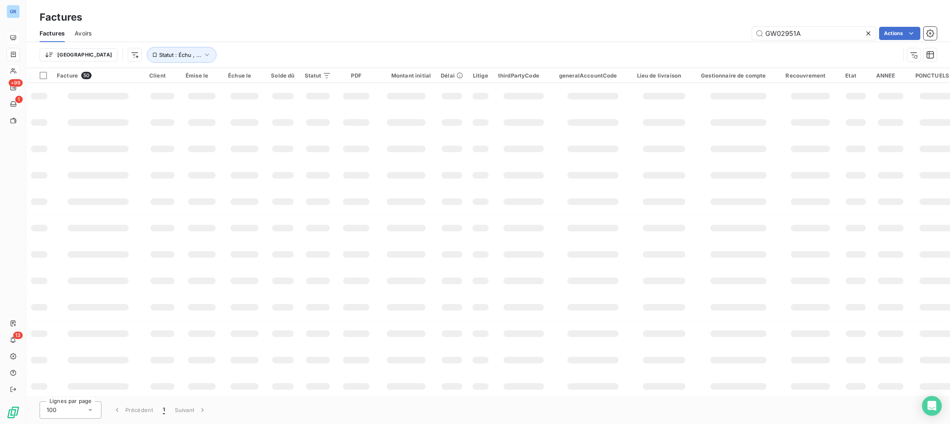
drag, startPoint x: 824, startPoint y: 28, endPoint x: 716, endPoint y: 27, distance: 107.2
click at [718, 27] on div "GW02951A Actions" at bounding box center [519, 33] width 836 height 13
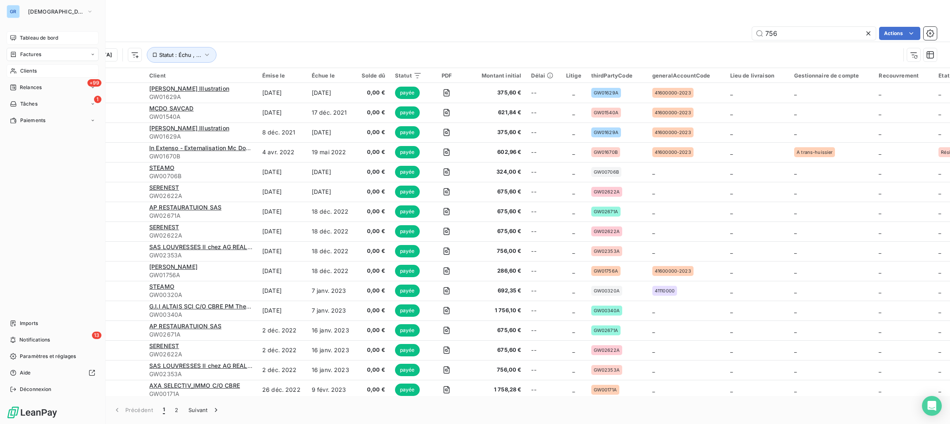
click at [28, 55] on span "Factures" at bounding box center [30, 54] width 21 height 7
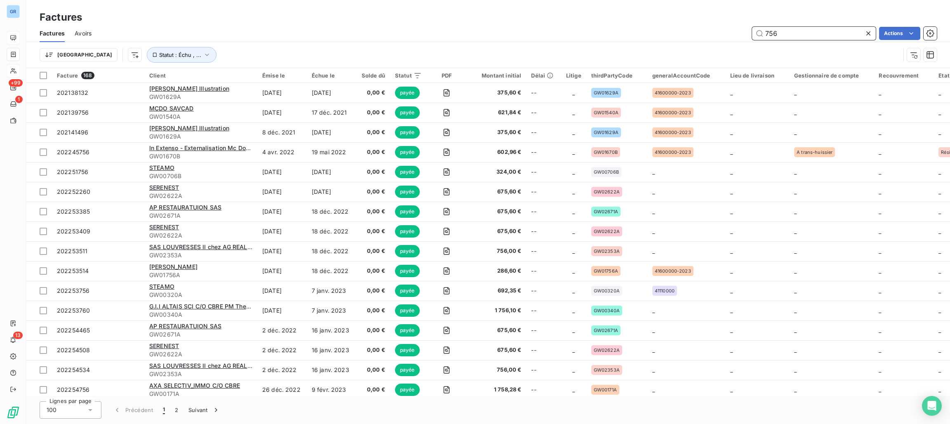
click at [818, 34] on input "756" at bounding box center [814, 33] width 124 height 13
type input "756.25"
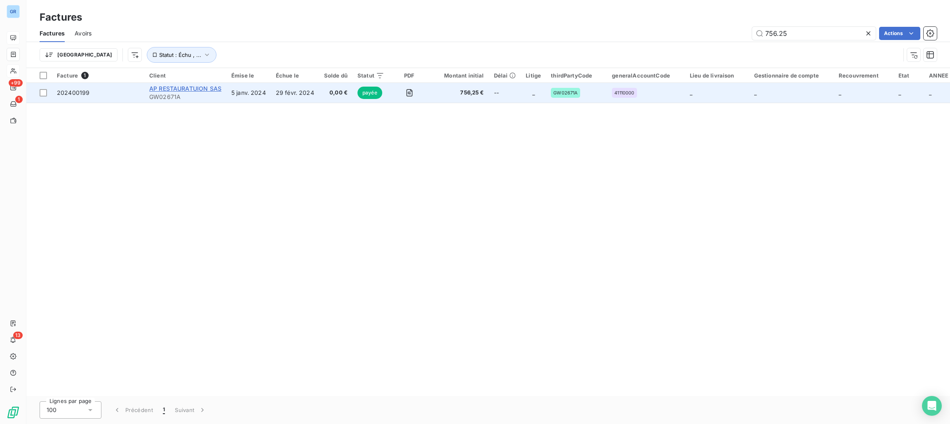
click at [194, 87] on span "AP RESTAURATUION SAS" at bounding box center [185, 88] width 72 height 7
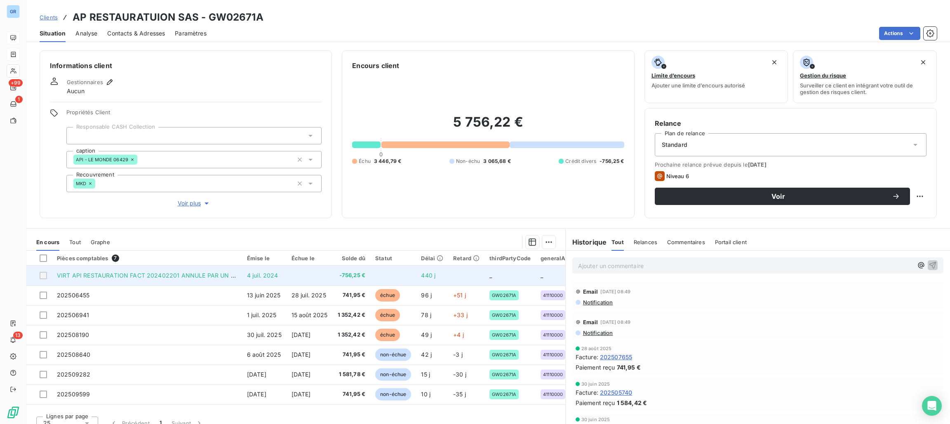
click at [172, 278] on span "VIRT API RESTAURATION FACT 202402201 ANNULE PAR UN AVOIR" at bounding box center [153, 275] width 192 height 7
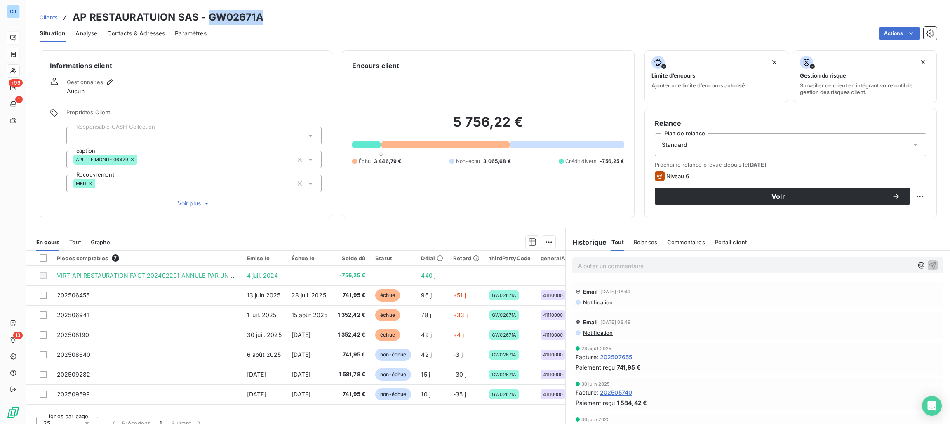
drag, startPoint x: 262, startPoint y: 14, endPoint x: 206, endPoint y: 18, distance: 55.9
click at [206, 18] on div "Clients AP RESTAURATUION SAS - GW02671A" at bounding box center [488, 17] width 924 height 15
copy h3 "GW02671A"
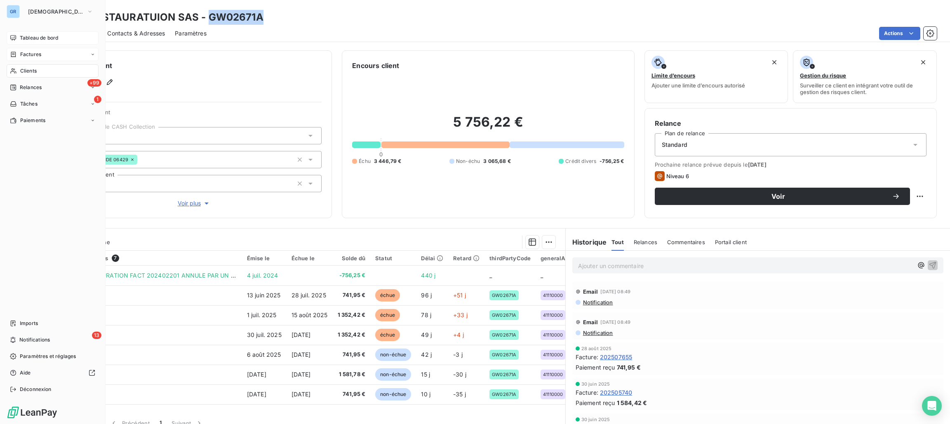
click at [31, 55] on span "Factures" at bounding box center [30, 54] width 21 height 7
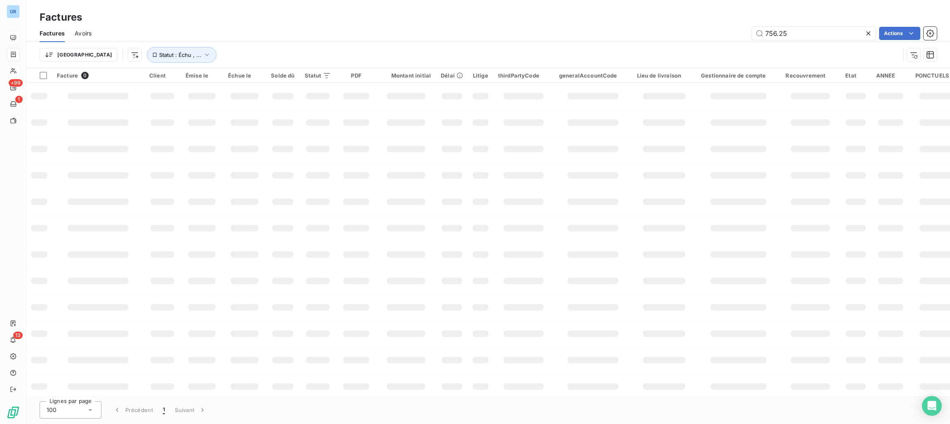
drag, startPoint x: 795, startPoint y: 34, endPoint x: 670, endPoint y: 33, distance: 125.0
click at [670, 33] on div "756.25 Actions" at bounding box center [519, 33] width 836 height 13
type input "525.65"
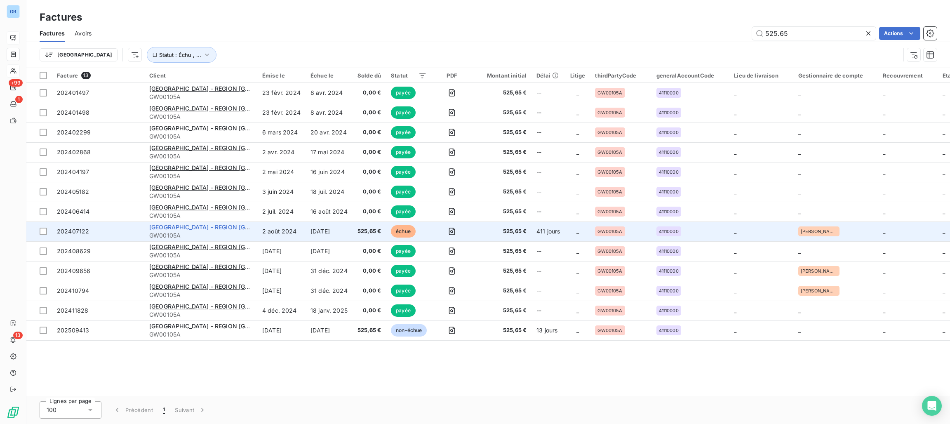
click at [207, 227] on span "DALKIA - REGION ILE DE FRANCE (71350)" at bounding box center [235, 227] width 172 height 7
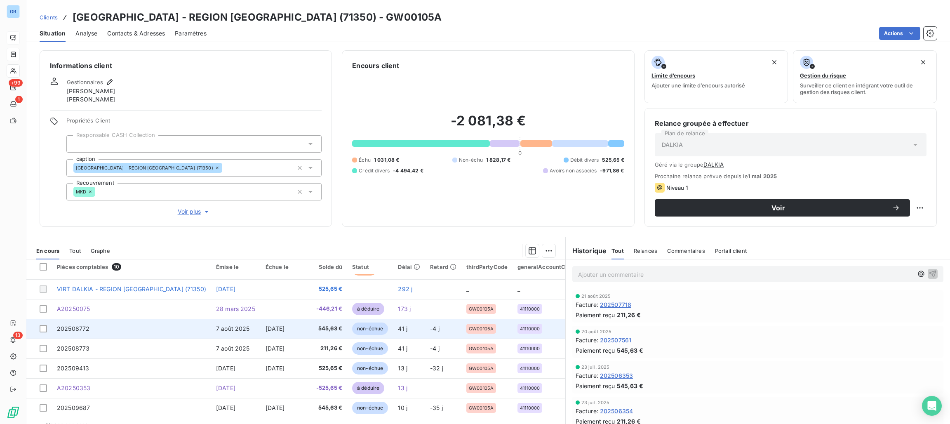
scroll to position [57, 0]
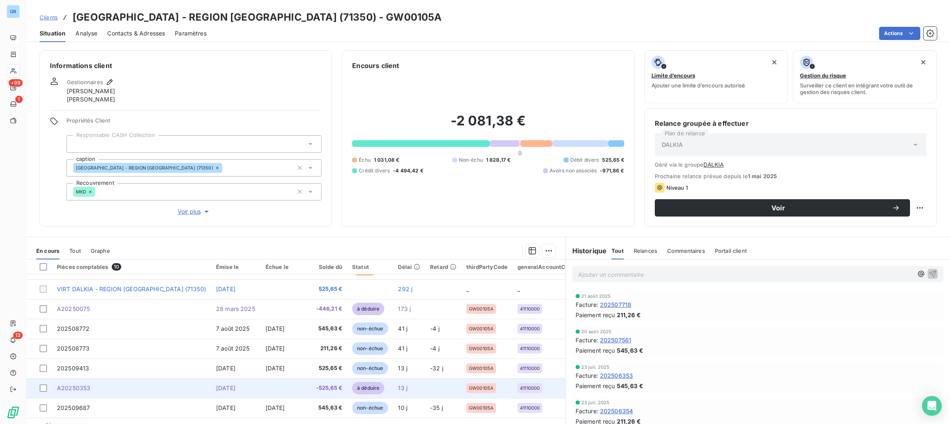
click at [354, 387] on span "à déduire" at bounding box center [368, 388] width 32 height 12
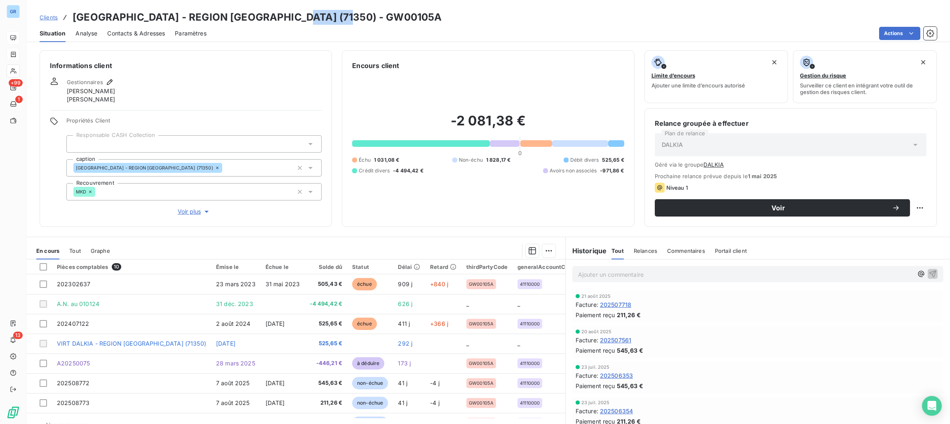
drag, startPoint x: 345, startPoint y: 15, endPoint x: 282, endPoint y: 18, distance: 63.6
click at [282, 18] on div "Clients DALKIA - REGION ILE DE FRANCE (71350) - GW00105A" at bounding box center [488, 17] width 924 height 15
copy h3 "GW00105A"
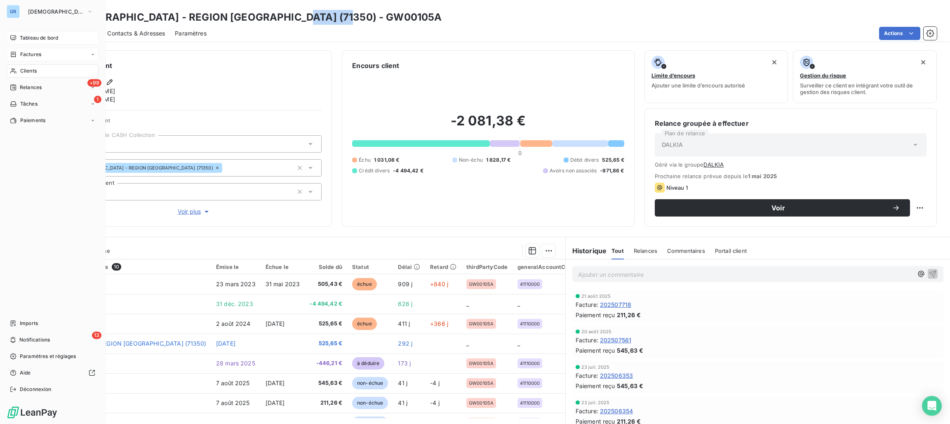
drag, startPoint x: 23, startPoint y: 52, endPoint x: 73, endPoint y: 62, distance: 51.4
click at [20, 52] on span "Factures" at bounding box center [30, 54] width 21 height 7
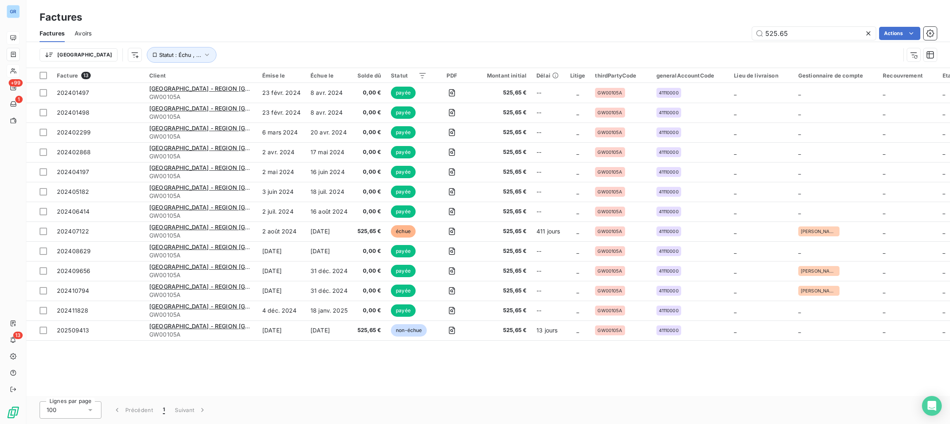
drag, startPoint x: 804, startPoint y: 35, endPoint x: 684, endPoint y: 32, distance: 120.1
click at [714, 32] on div "525.65 Actions" at bounding box center [519, 33] width 836 height 13
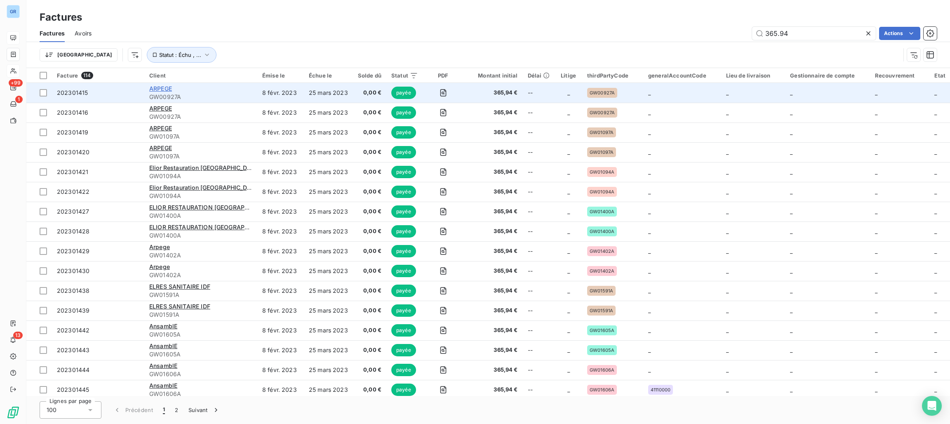
type input "365.94"
click at [164, 87] on span "ARPEGE" at bounding box center [160, 88] width 23 height 7
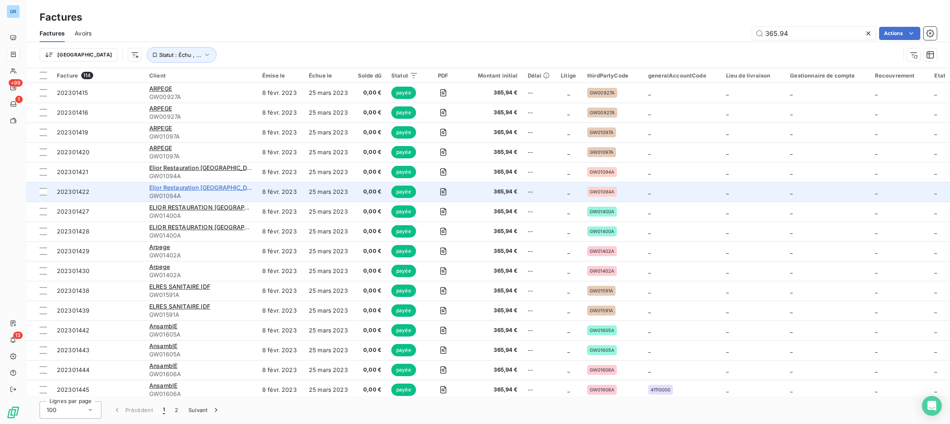
click at [181, 186] on span "Elior Restauration France" at bounding box center [204, 187] width 111 height 7
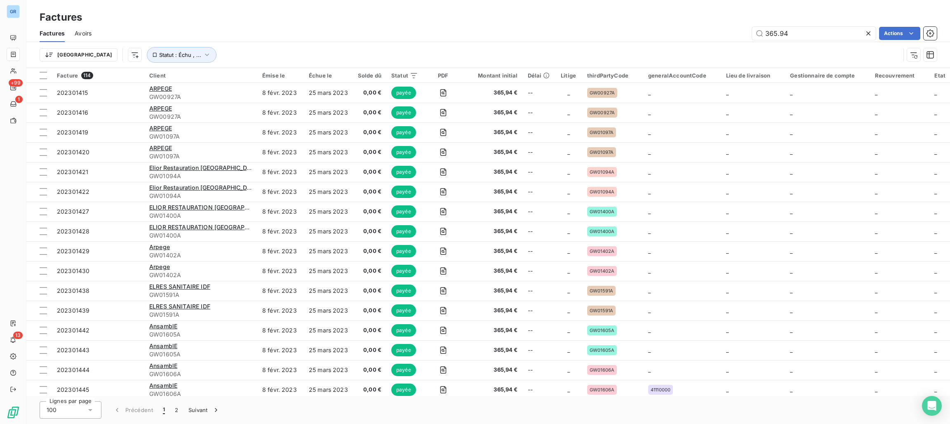
scroll to position [247, 0]
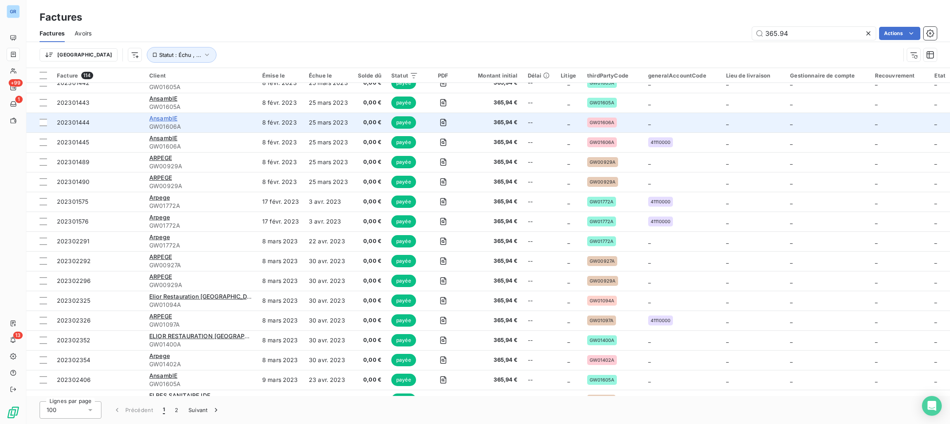
click at [163, 120] on span "AnsamblE" at bounding box center [163, 118] width 28 height 7
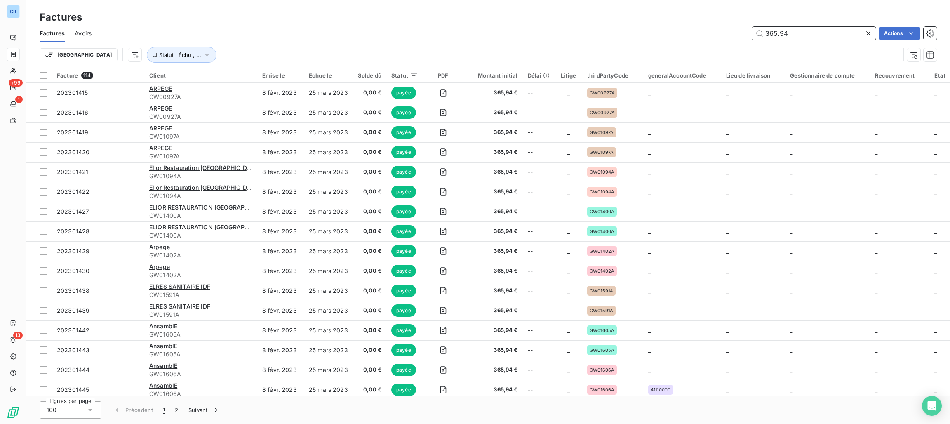
click at [794, 35] on input "365.94" at bounding box center [814, 33] width 124 height 13
drag, startPoint x: 783, startPoint y: 32, endPoint x: 715, endPoint y: 32, distance: 68.5
click at [715, 32] on div "365.94 Actions" at bounding box center [519, 33] width 836 height 13
paste input "GW01402B"
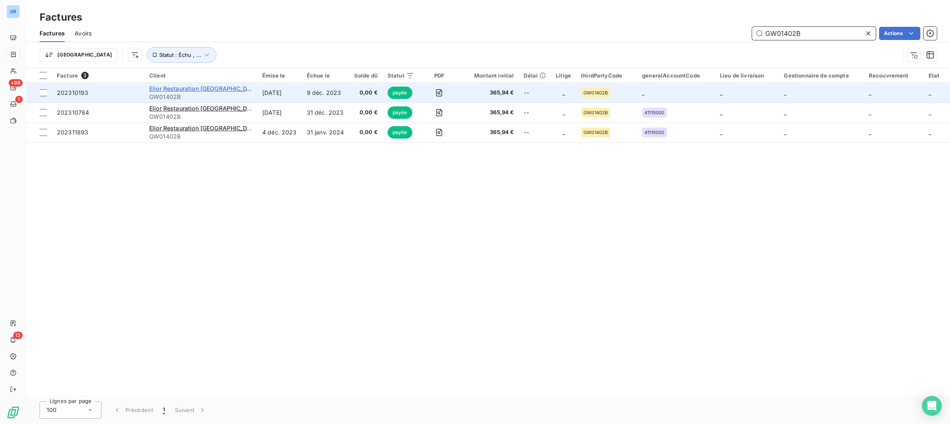
type input "GW01402B"
click at [193, 90] on span "Elior Restauration France" at bounding box center [204, 88] width 111 height 7
click at [188, 87] on span "Elior Restauration France" at bounding box center [204, 88] width 111 height 7
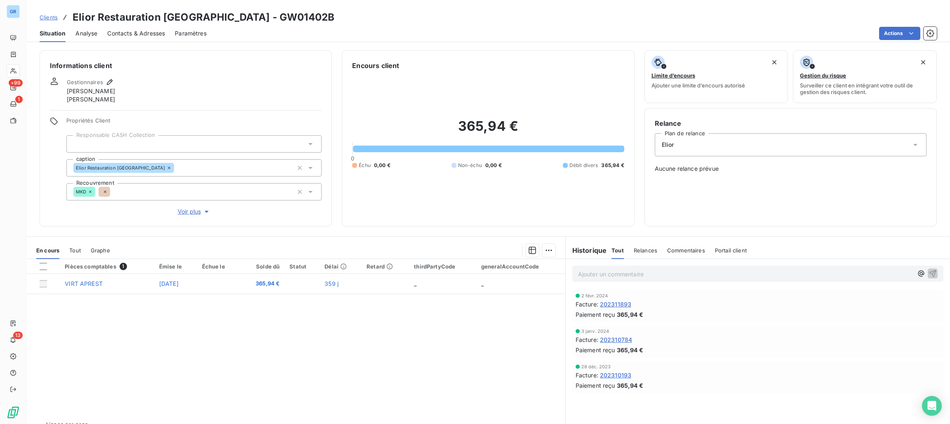
click at [81, 251] on div "En cours Tout Graphe" at bounding box center [295, 250] width 539 height 17
click at [78, 252] on span "Tout" at bounding box center [75, 250] width 12 height 7
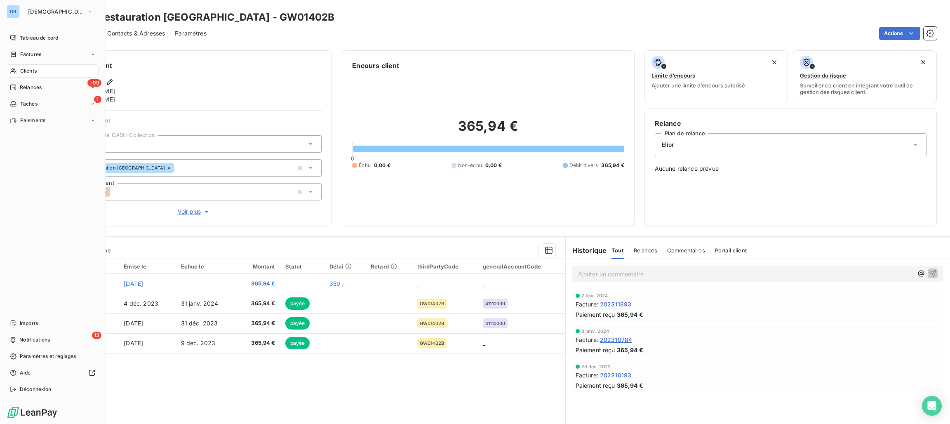
click at [33, 68] on span "Clients" at bounding box center [28, 70] width 16 height 7
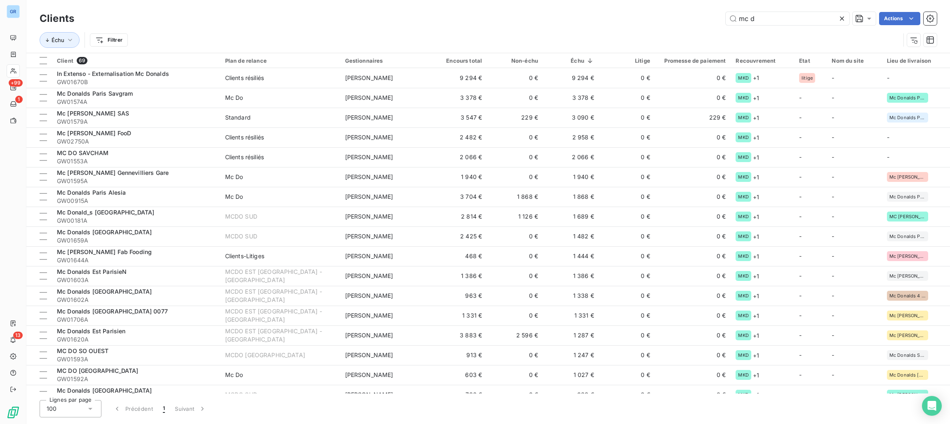
drag, startPoint x: 776, startPoint y: 19, endPoint x: 439, endPoint y: 16, distance: 337.4
click at [440, 17] on div "mc d Actions" at bounding box center [510, 18] width 853 height 13
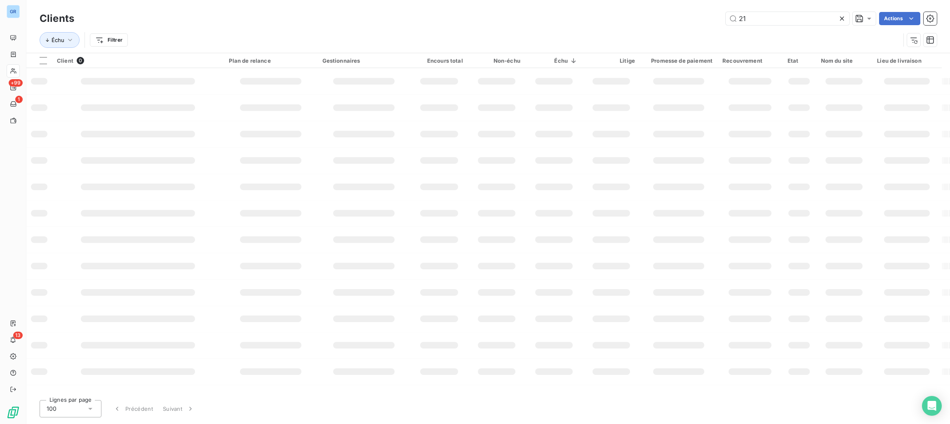
type input "2"
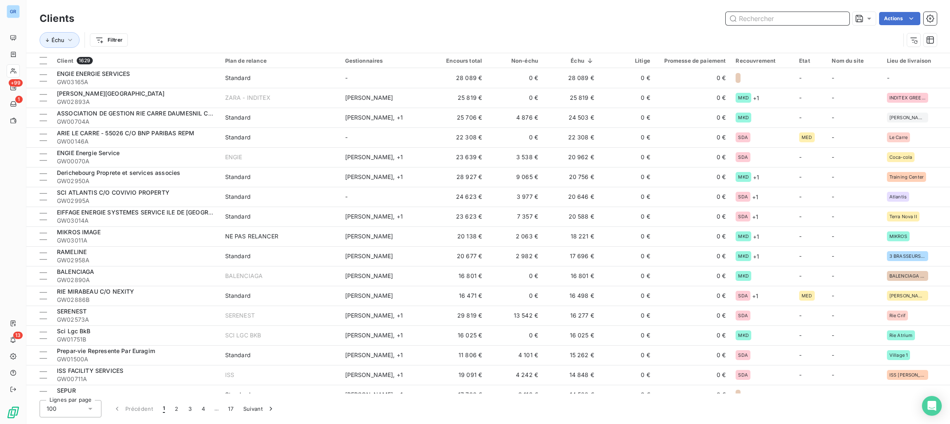
click at [823, 16] on input "text" at bounding box center [788, 18] width 124 height 13
type input "G"
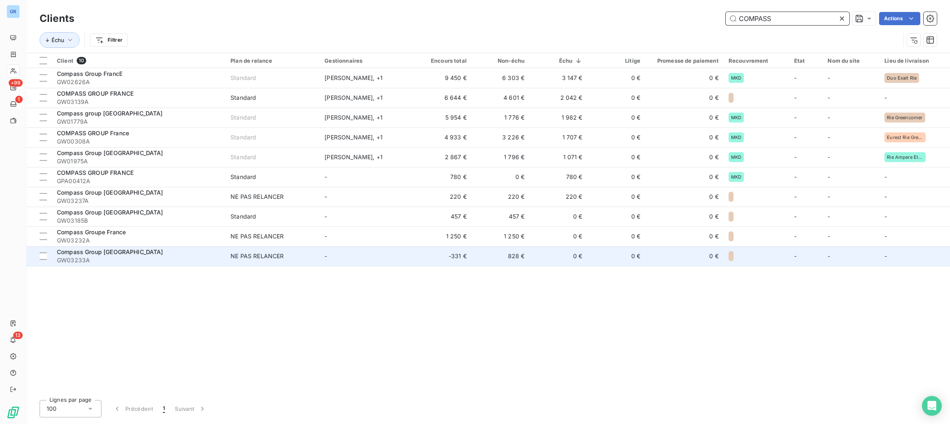
type input "COMPASS"
click at [462, 257] on td "-331 €" at bounding box center [443, 256] width 58 height 20
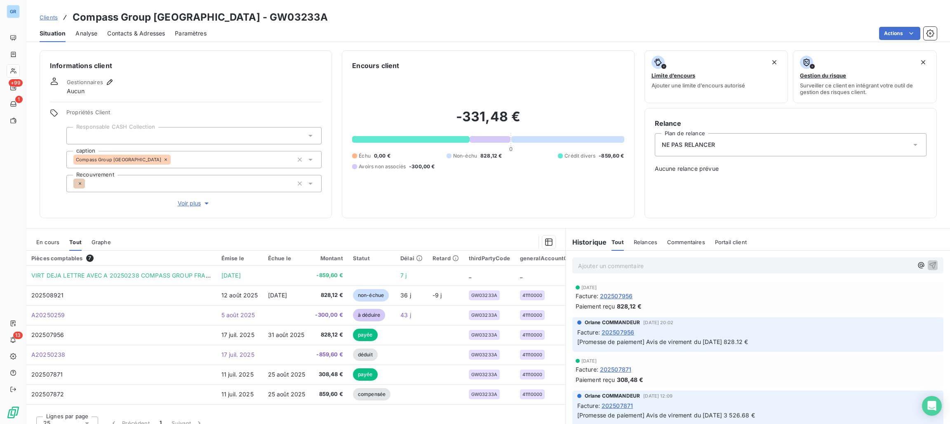
click at [48, 242] on span "En cours" at bounding box center [47, 242] width 23 height 7
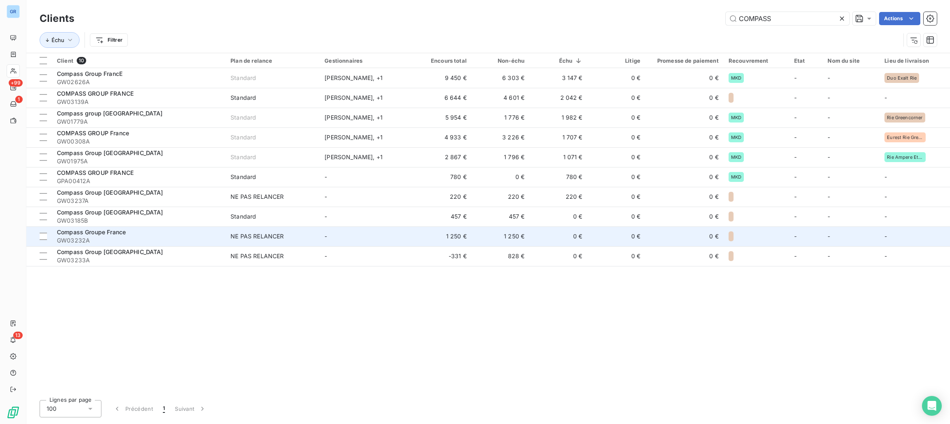
click at [459, 234] on td "1 250 €" at bounding box center [443, 236] width 58 height 20
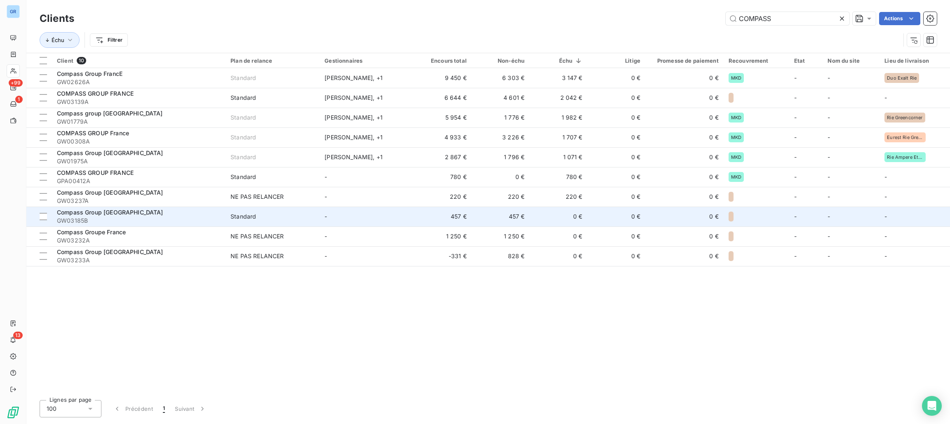
click at [465, 216] on td "457 €" at bounding box center [443, 217] width 58 height 20
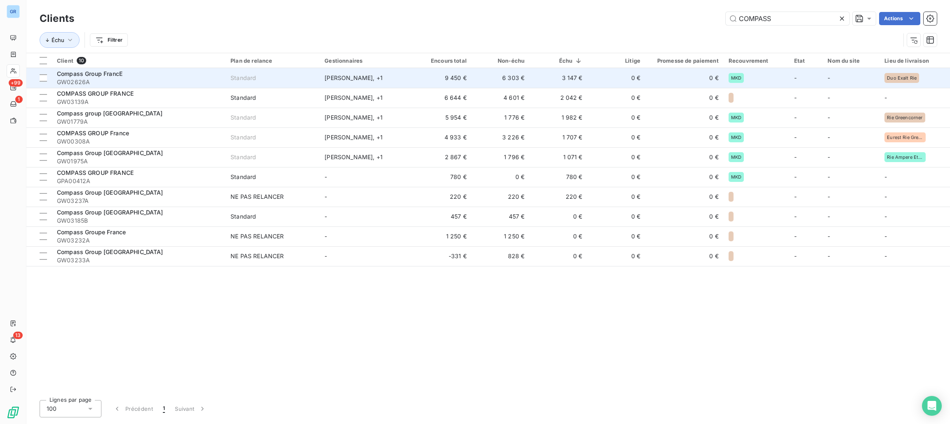
click at [466, 73] on td "9 450 €" at bounding box center [443, 78] width 58 height 20
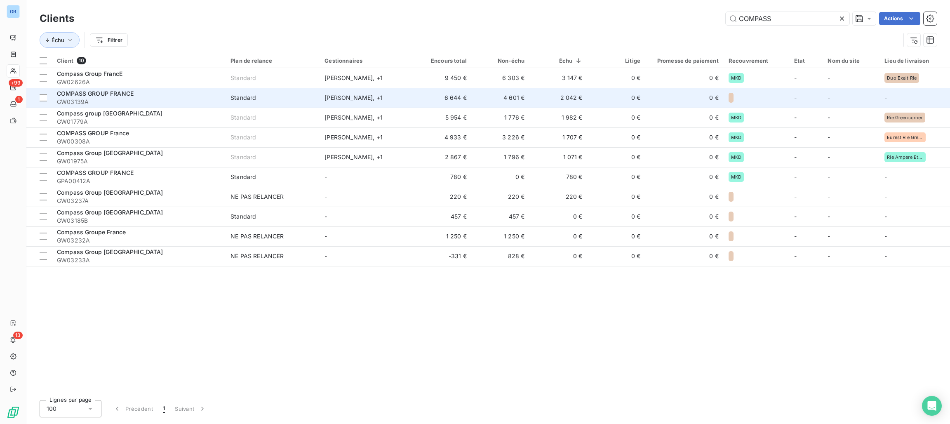
click at [463, 99] on td "6 644 €" at bounding box center [443, 98] width 58 height 20
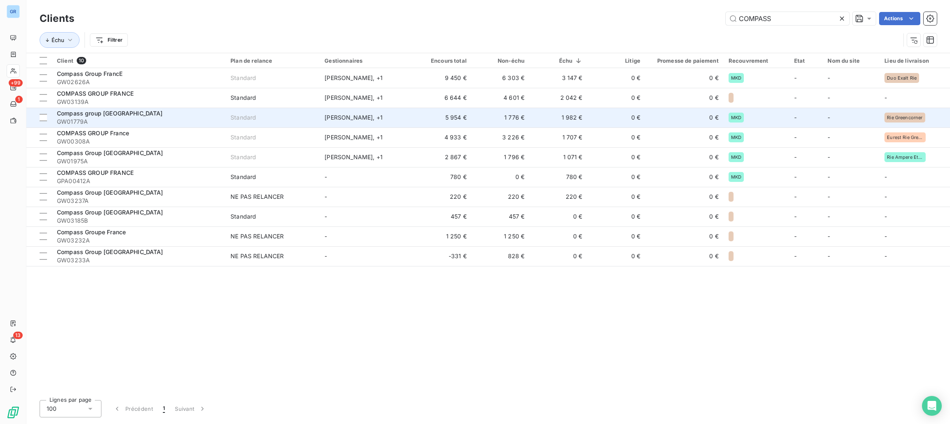
click at [447, 115] on td "5 954 €" at bounding box center [443, 118] width 58 height 20
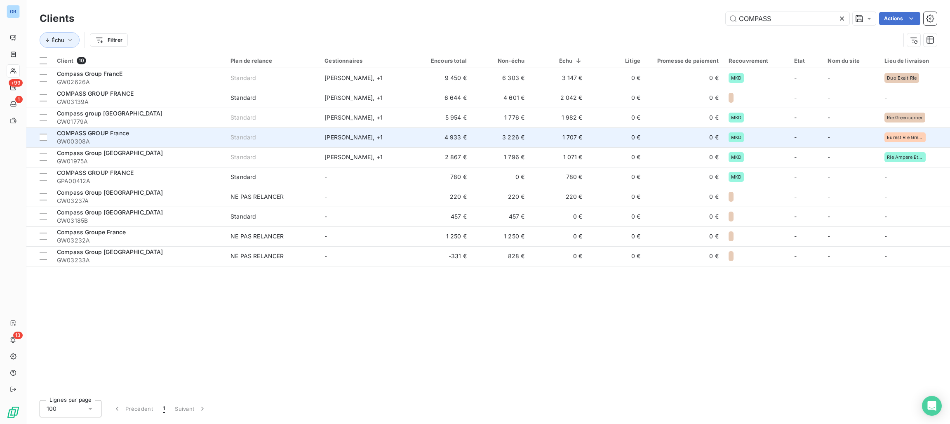
click at [464, 130] on td "4 933 €" at bounding box center [443, 137] width 58 height 20
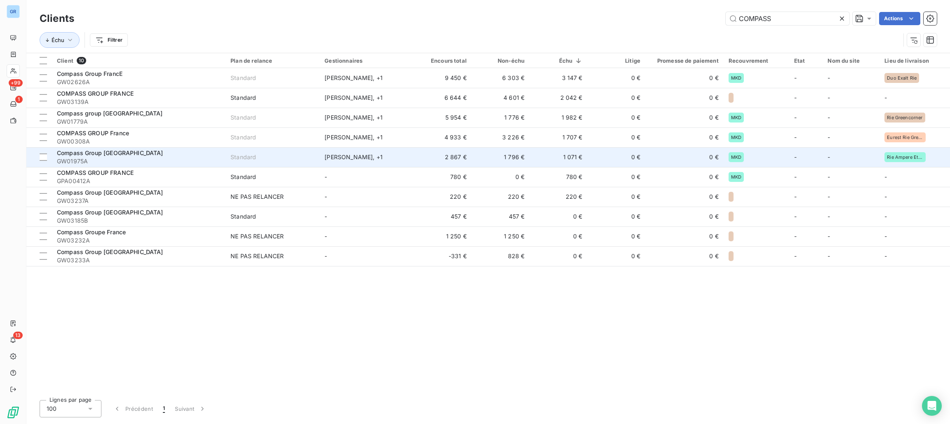
drag, startPoint x: 459, startPoint y: 157, endPoint x: 464, endPoint y: 153, distance: 6.2
click at [459, 157] on td "2 867 €" at bounding box center [443, 157] width 58 height 20
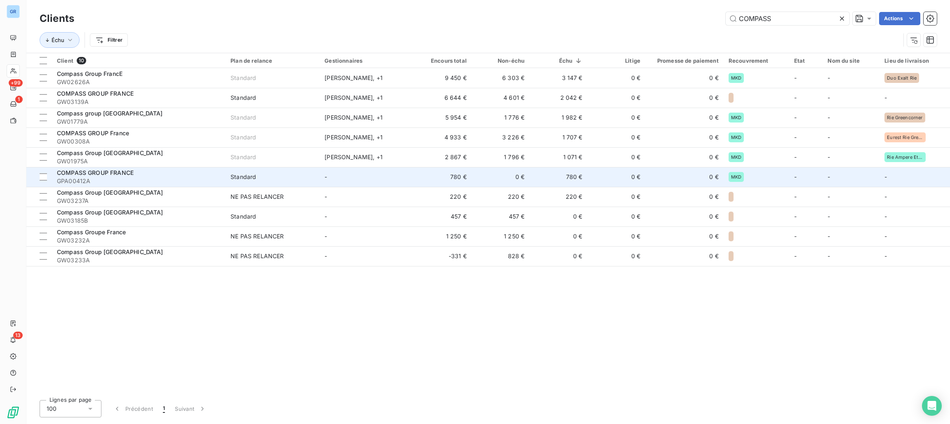
click at [461, 178] on td "780 €" at bounding box center [443, 177] width 58 height 20
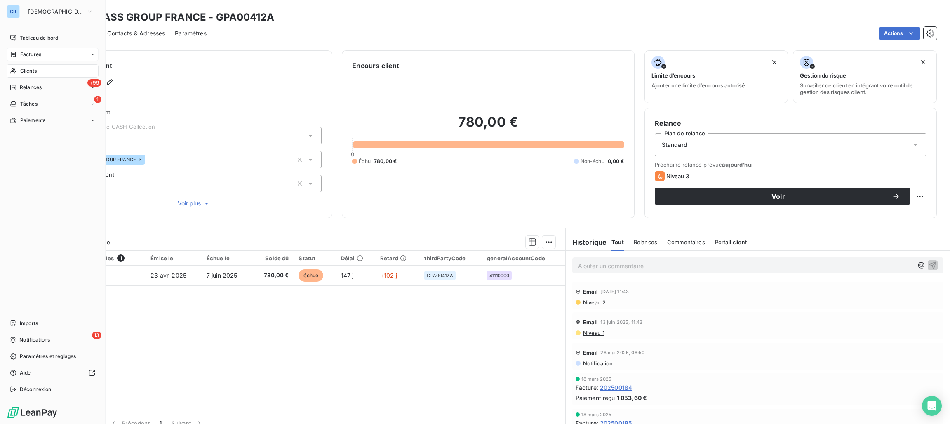
drag, startPoint x: 33, startPoint y: 54, endPoint x: 48, endPoint y: 54, distance: 14.8
click at [33, 54] on span "Factures" at bounding box center [30, 54] width 21 height 7
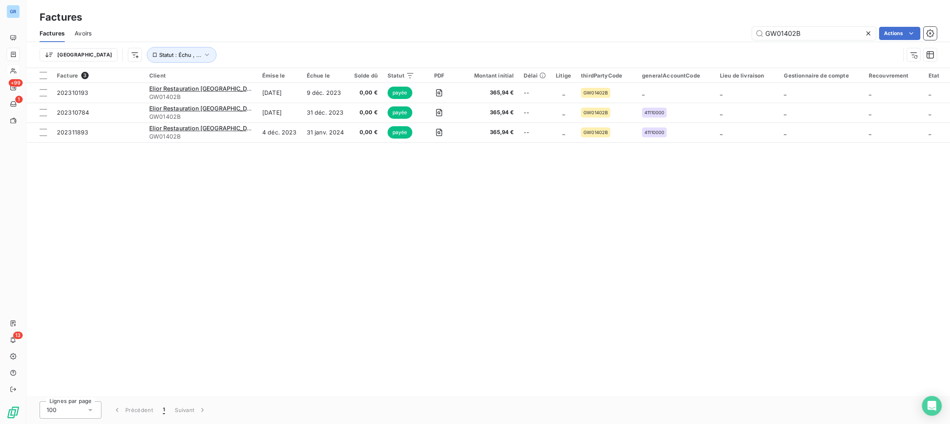
drag, startPoint x: 818, startPoint y: 33, endPoint x: 726, endPoint y: 33, distance: 91.6
click at [726, 33] on div "GW01402B Actions" at bounding box center [519, 33] width 836 height 13
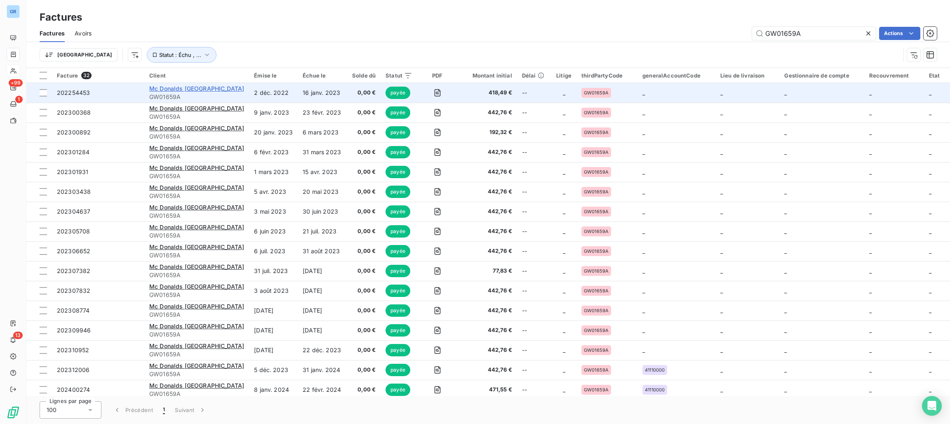
type input "GW01659A"
click at [200, 90] on span "Mc Donalds Paris Sud" at bounding box center [196, 88] width 95 height 7
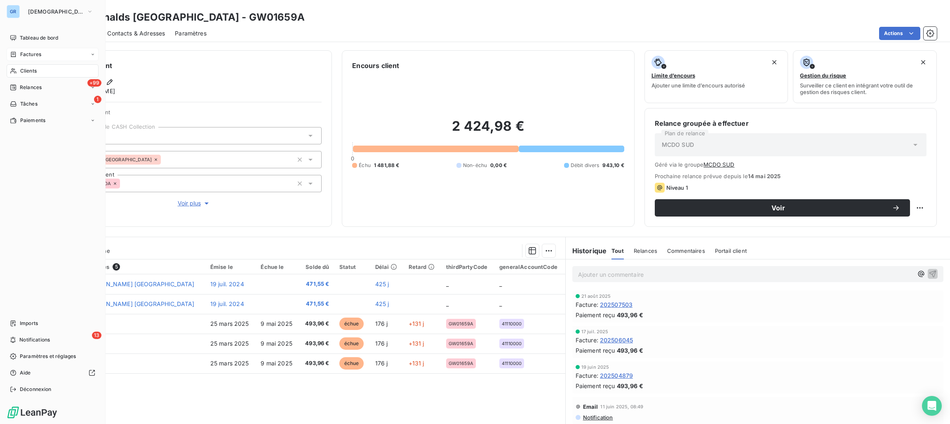
click at [31, 55] on span "Factures" at bounding box center [30, 54] width 21 height 7
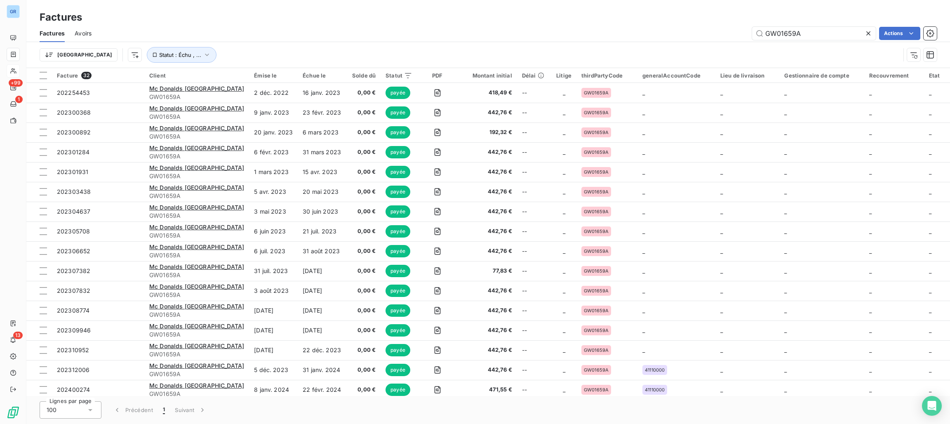
drag, startPoint x: 816, startPoint y: 33, endPoint x: 737, endPoint y: 31, distance: 79.6
click at [737, 31] on div "GW01659A Actions" at bounding box center [519, 33] width 836 height 13
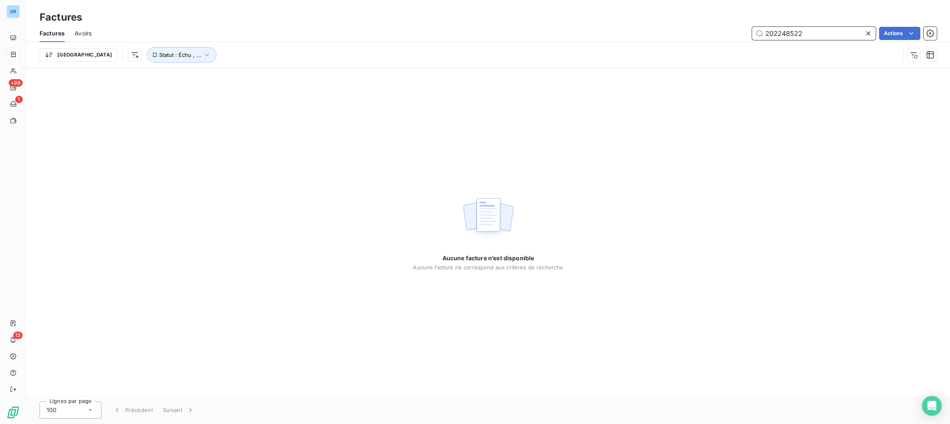
drag, startPoint x: 812, startPoint y: 31, endPoint x: 482, endPoint y: 28, distance: 330.4
click at [483, 28] on div "202248522 Actions" at bounding box center [519, 33] width 836 height 13
type input "SERVIREST"
click at [349, 35] on div "SERVIREST Actions" at bounding box center [519, 33] width 836 height 13
click at [80, 33] on span "Avoirs" at bounding box center [83, 33] width 17 height 8
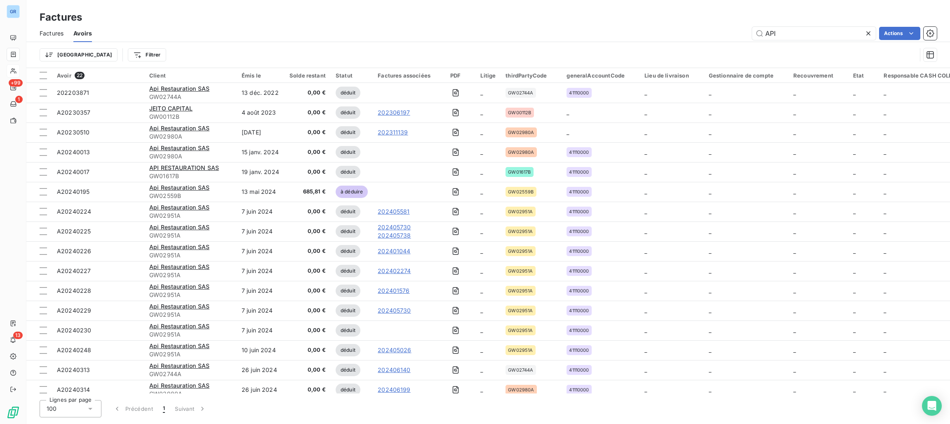
drag, startPoint x: 792, startPoint y: 31, endPoint x: 710, endPoint y: 31, distance: 82.5
click at [710, 31] on div "API Actions" at bounding box center [519, 33] width 835 height 13
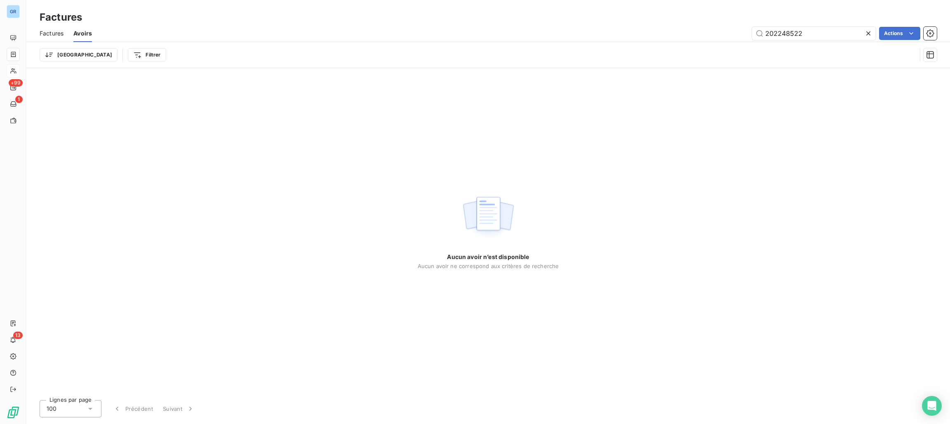
type input "202248522"
drag, startPoint x: 813, startPoint y: 31, endPoint x: 694, endPoint y: 28, distance: 118.4
click at [694, 28] on div "202248522 Actions" at bounding box center [519, 33] width 835 height 13
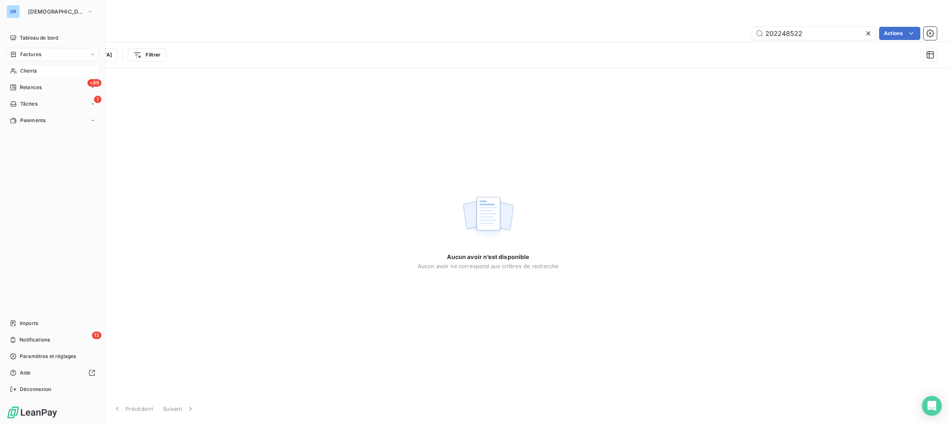
click at [20, 54] on span "Factures" at bounding box center [30, 54] width 21 height 7
click at [29, 52] on span "Factures" at bounding box center [30, 54] width 21 height 7
click at [26, 54] on span "Factures" at bounding box center [30, 54] width 21 height 7
click at [28, 71] on span "Factures" at bounding box center [30, 70] width 21 height 7
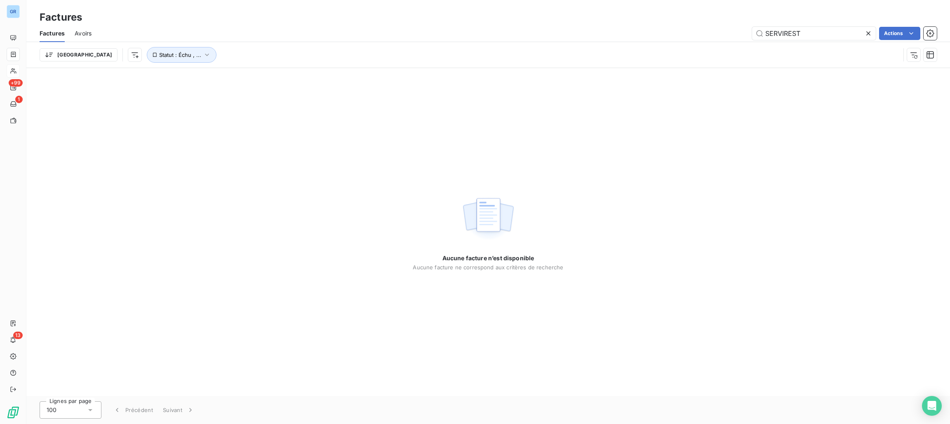
drag, startPoint x: 803, startPoint y: 37, endPoint x: 697, endPoint y: 33, distance: 106.9
click at [697, 33] on div "SERVIREST Actions" at bounding box center [519, 33] width 836 height 13
drag, startPoint x: 784, startPoint y: 35, endPoint x: 777, endPoint y: 37, distance: 6.7
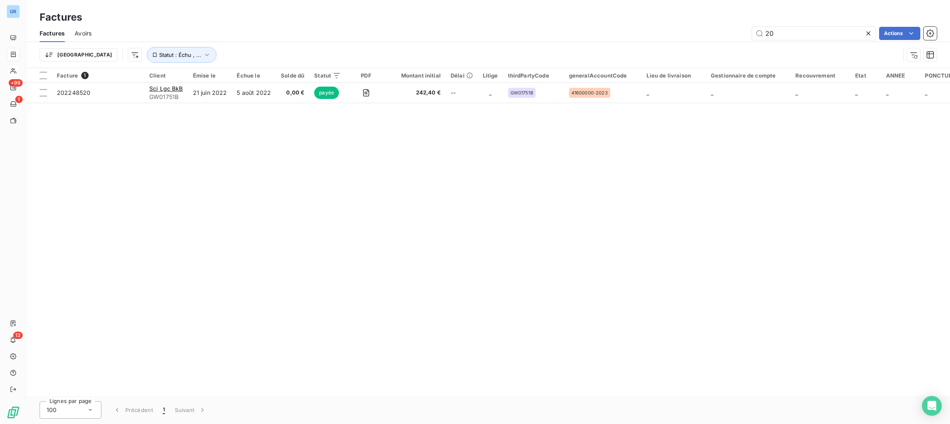
type input "2"
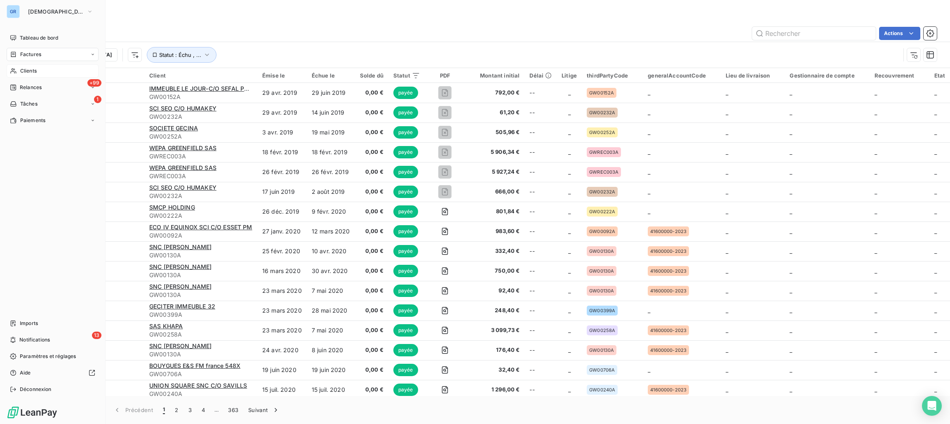
click at [28, 57] on span "Factures" at bounding box center [30, 54] width 21 height 7
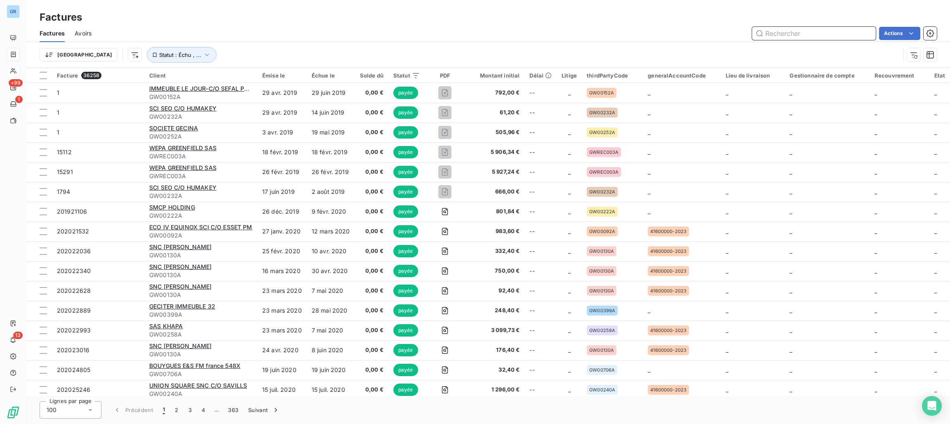
click at [808, 35] on input "text" at bounding box center [814, 33] width 124 height 13
paste input "202248522"
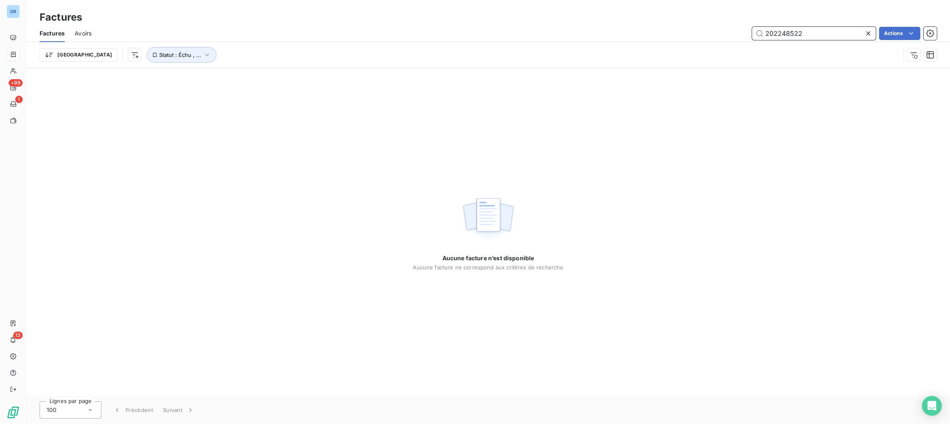
click at [86, 29] on span "Avoirs" at bounding box center [83, 33] width 17 height 8
type input "202248522"
drag, startPoint x: 823, startPoint y: 35, endPoint x: 754, endPoint y: 41, distance: 70.0
click at [737, 38] on div "202248522 Actions" at bounding box center [519, 33] width 835 height 13
drag, startPoint x: 785, startPoint y: 40, endPoint x: 778, endPoint y: 40, distance: 7.0
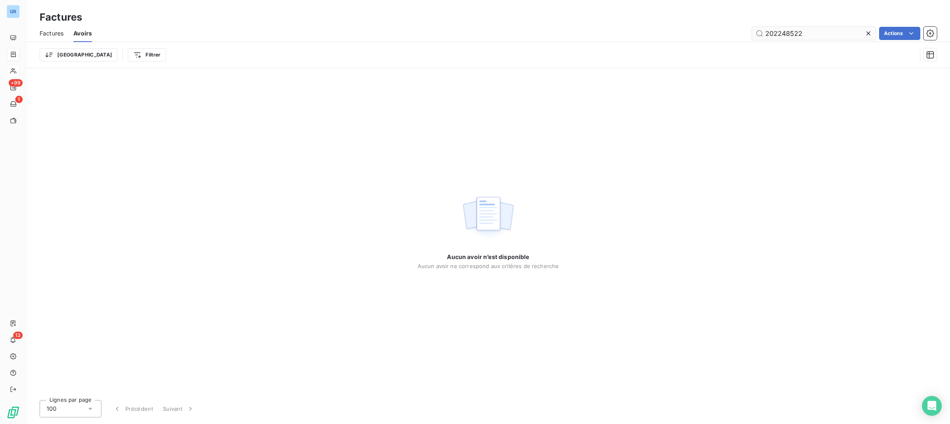
drag, startPoint x: 778, startPoint y: 40, endPoint x: 785, endPoint y: 27, distance: 14.9
click at [785, 27] on div "Factures Avoirs 202248522 Actions" at bounding box center [488, 33] width 924 height 17
drag, startPoint x: 779, startPoint y: 32, endPoint x: 695, endPoint y: 33, distance: 83.7
click at [695, 32] on div "202248522 Actions" at bounding box center [519, 33] width 835 height 13
click at [803, 33] on input "202248522" at bounding box center [814, 33] width 124 height 13
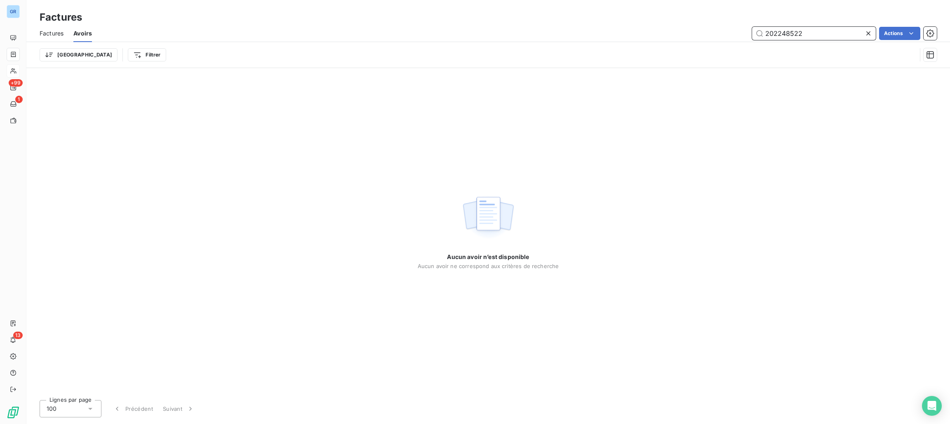
drag, startPoint x: 804, startPoint y: 33, endPoint x: 558, endPoint y: 19, distance: 246.2
click at [561, 19] on div "Factures Factures Avoirs 202248522 Actions Trier Filtrer" at bounding box center [488, 34] width 924 height 68
click at [45, 33] on span "Factures" at bounding box center [52, 33] width 24 height 8
type input "471.55"
drag, startPoint x: 821, startPoint y: 33, endPoint x: 597, endPoint y: 24, distance: 224.6
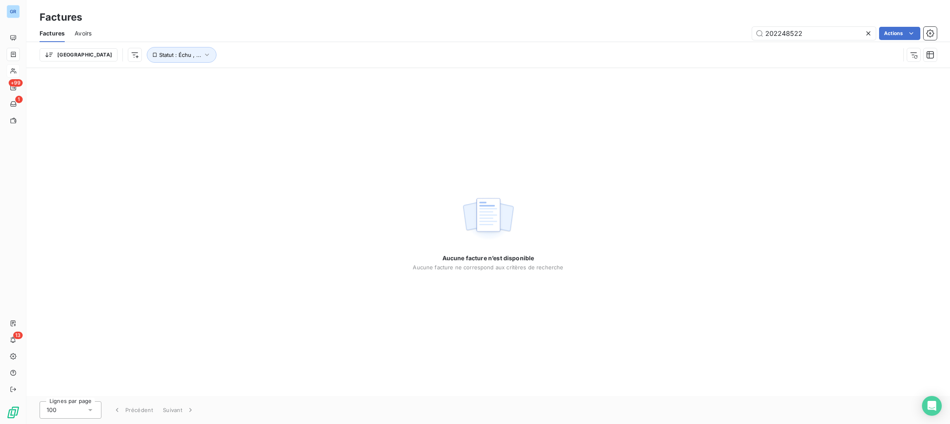
click at [634, 26] on div "Factures Avoirs 202248522 Actions" at bounding box center [488, 33] width 924 height 17
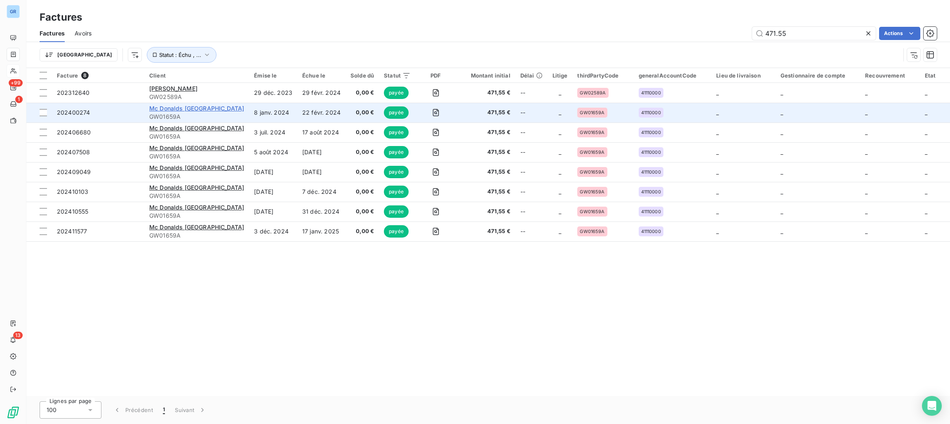
type input "471.55"
click at [196, 105] on span "Mc Donalds Paris Sud" at bounding box center [196, 108] width 95 height 7
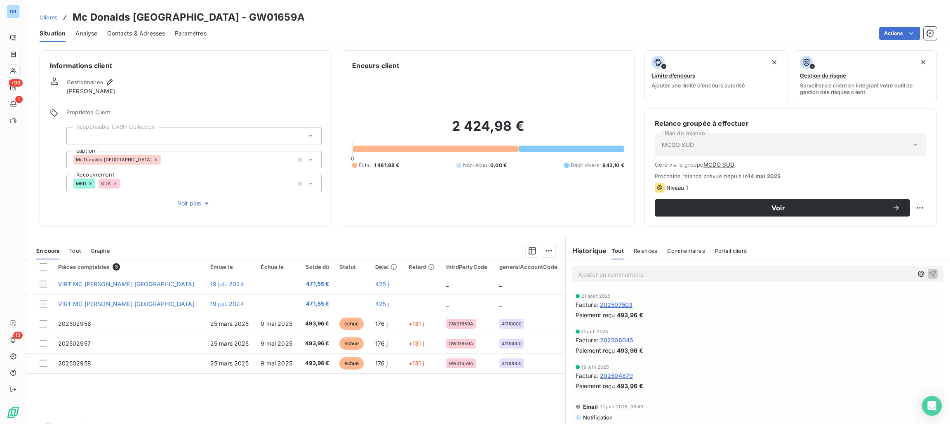
click at [75, 251] on span "Tout" at bounding box center [75, 250] width 12 height 7
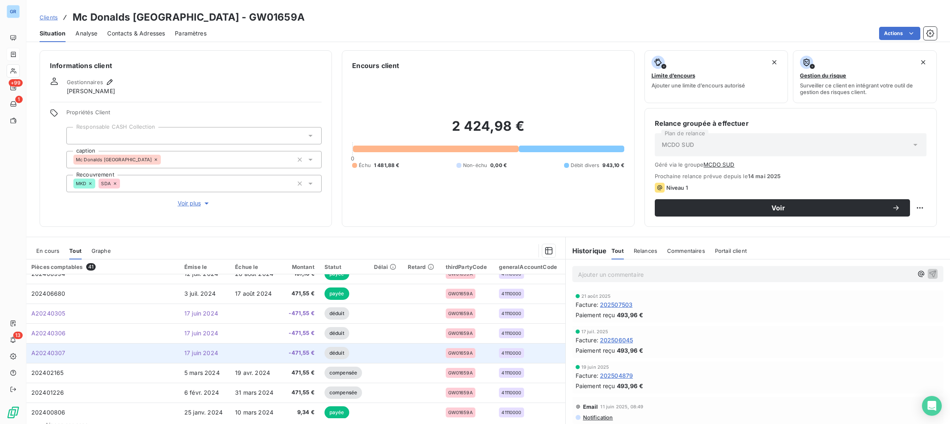
scroll to position [351, 0]
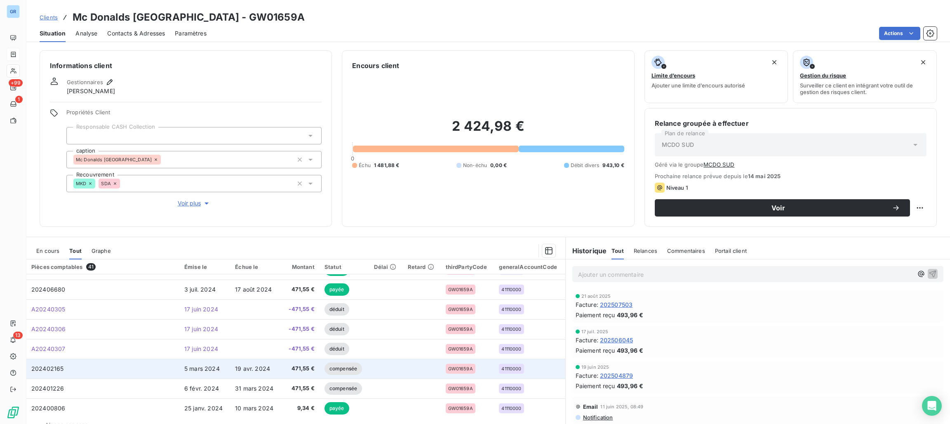
click at [325, 369] on span "compensée" at bounding box center [344, 369] width 38 height 12
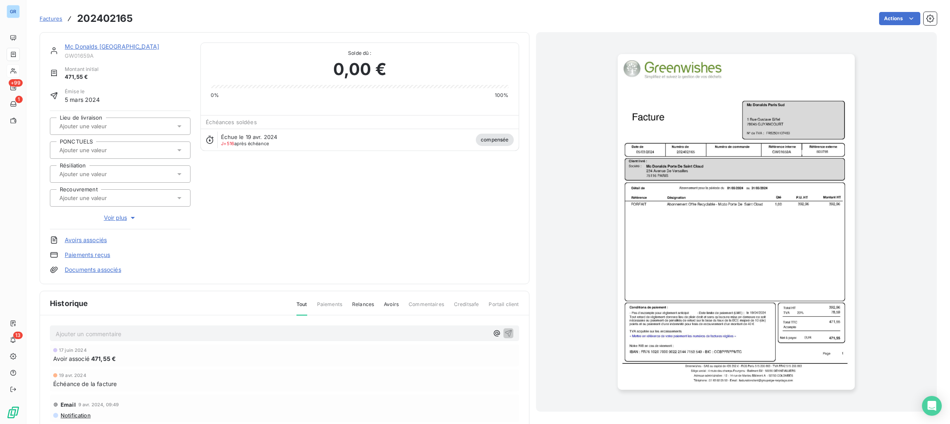
click at [85, 239] on link "Avoirs associés" at bounding box center [86, 240] width 42 height 8
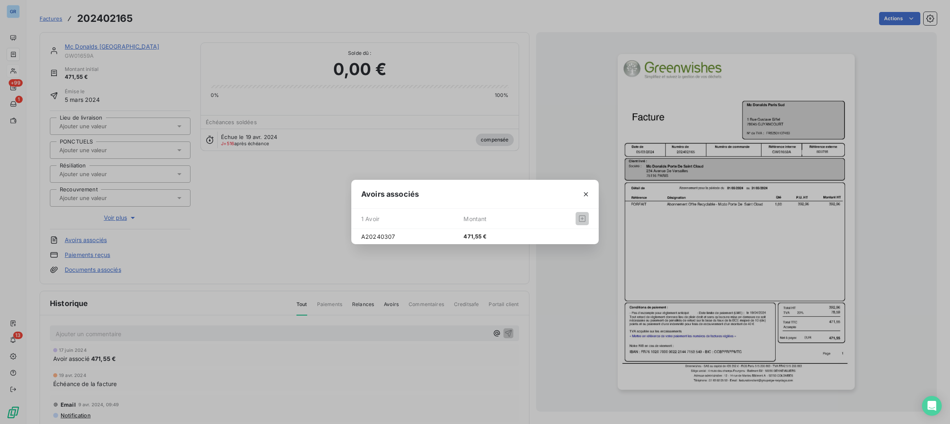
drag, startPoint x: 558, startPoint y: 161, endPoint x: 416, endPoint y: 119, distance: 147.7
click at [558, 160] on div "Avoirs associés 1 Avoir Montant A20240307 471,55 €" at bounding box center [475, 212] width 950 height 424
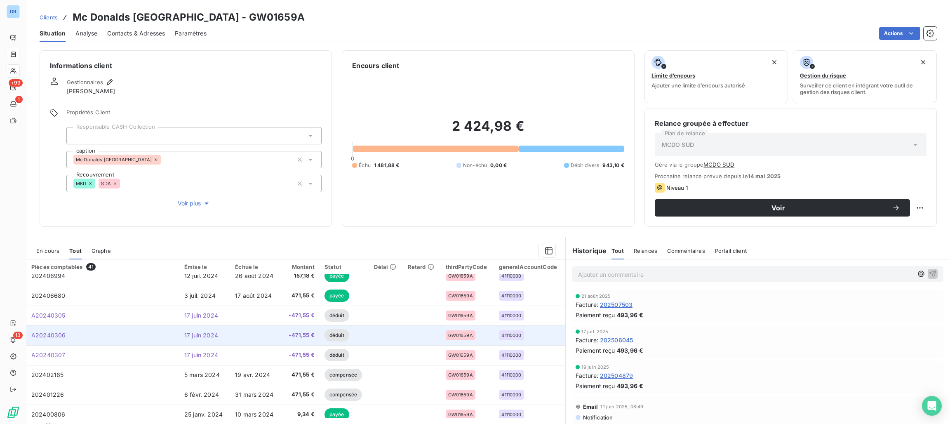
scroll to position [351, 0]
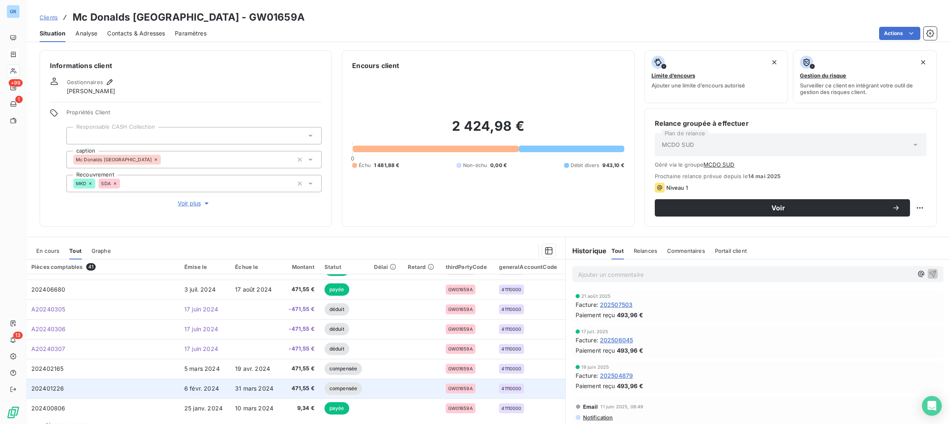
click at [325, 389] on span "compensée" at bounding box center [344, 388] width 38 height 12
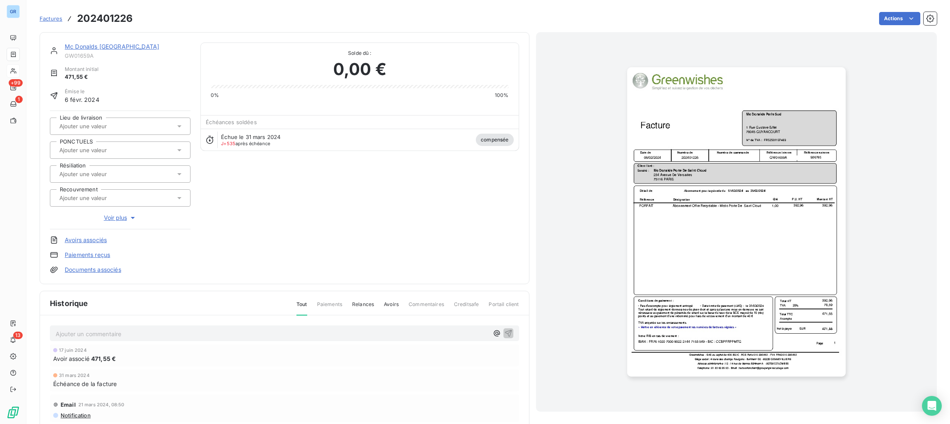
click at [686, 148] on img "button" at bounding box center [736, 221] width 219 height 309
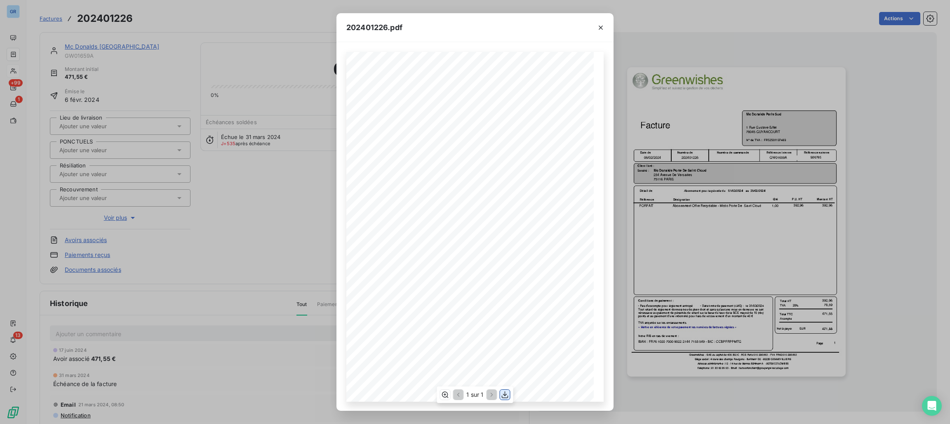
click at [506, 393] on icon "button" at bounding box center [505, 395] width 8 height 8
drag, startPoint x: 78, startPoint y: 238, endPoint x: 82, endPoint y: 242, distance: 5.9
click at [78, 238] on div "202401226.pdf Référence interne Numéro de Date de Numéro de commande Référence …" at bounding box center [475, 212] width 950 height 424
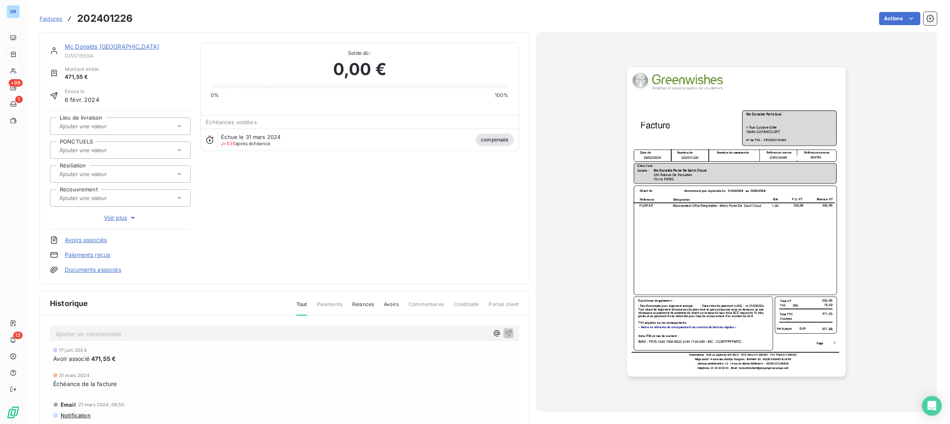
click at [91, 245] on div "Mc Donalds Paris Sud GW01659A Montant initial 471,55 € Émise le 6 févr. 2024 Li…" at bounding box center [120, 157] width 141 height 231
click at [97, 243] on link "Avoirs associés" at bounding box center [86, 240] width 42 height 8
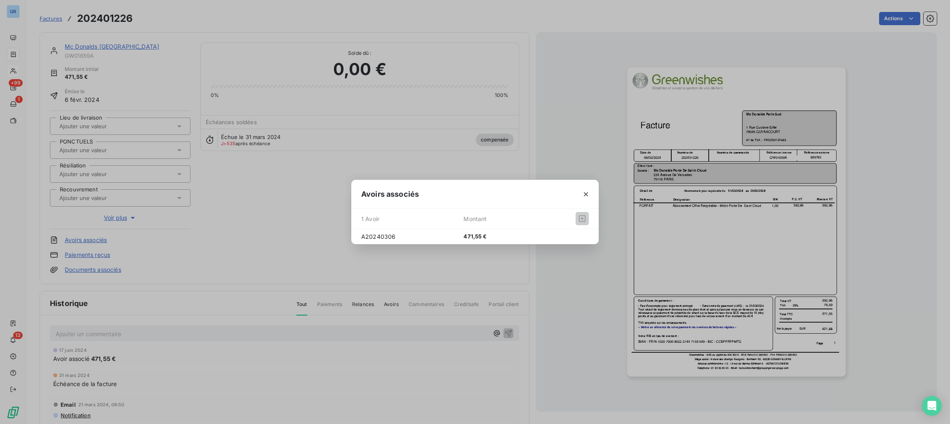
drag, startPoint x: 474, startPoint y: 84, endPoint x: 280, endPoint y: 7, distance: 208.6
click at [474, 84] on div "Avoirs associés 1 Avoir Montant A20240306 471,55 €" at bounding box center [475, 212] width 950 height 424
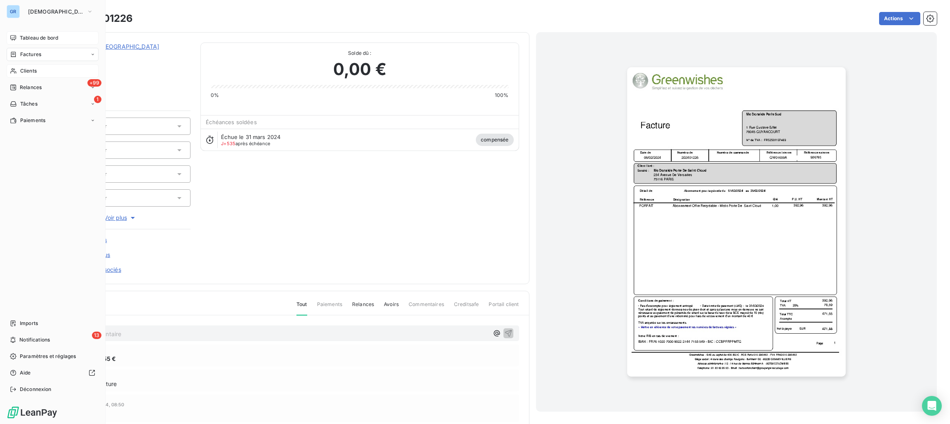
click at [38, 40] on span "Tableau de bord" at bounding box center [39, 37] width 38 height 7
